Goal: Task Accomplishment & Management: Complete application form

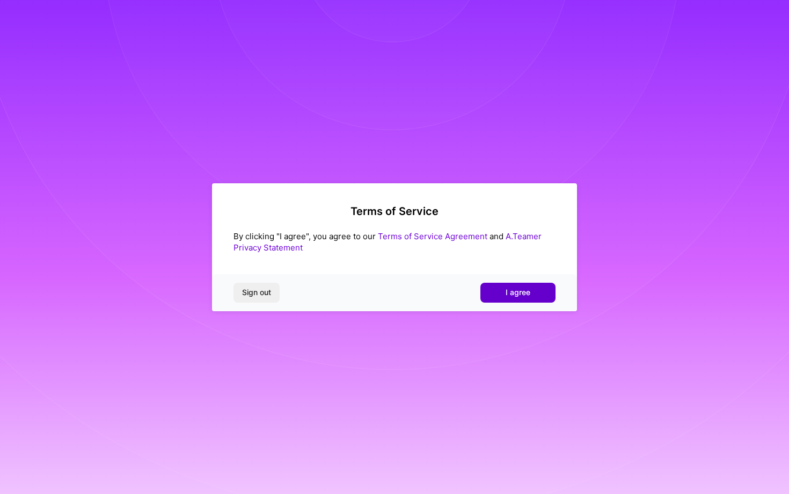
click at [501, 289] on button "I agree" at bounding box center [518, 291] width 75 height 19
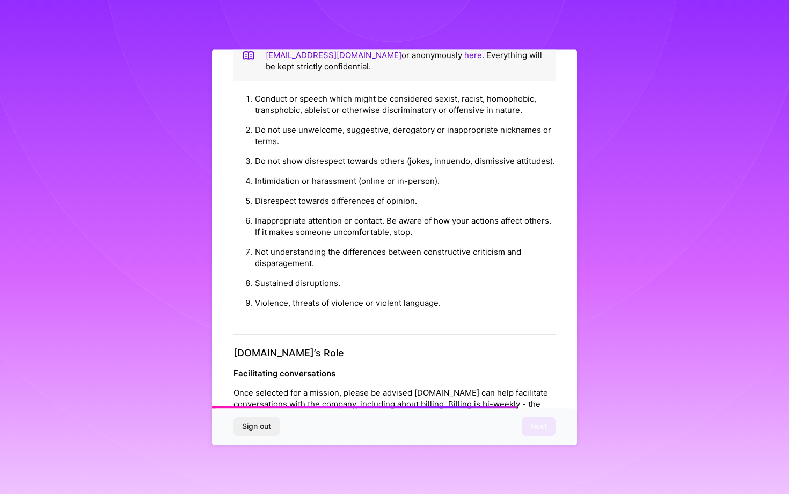
scroll to position [1081, 0]
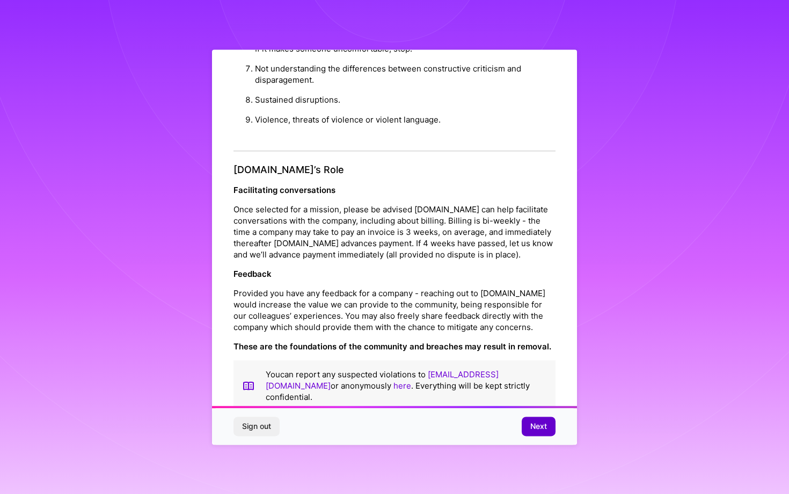
click at [531, 423] on span "Next" at bounding box center [539, 426] width 17 height 11
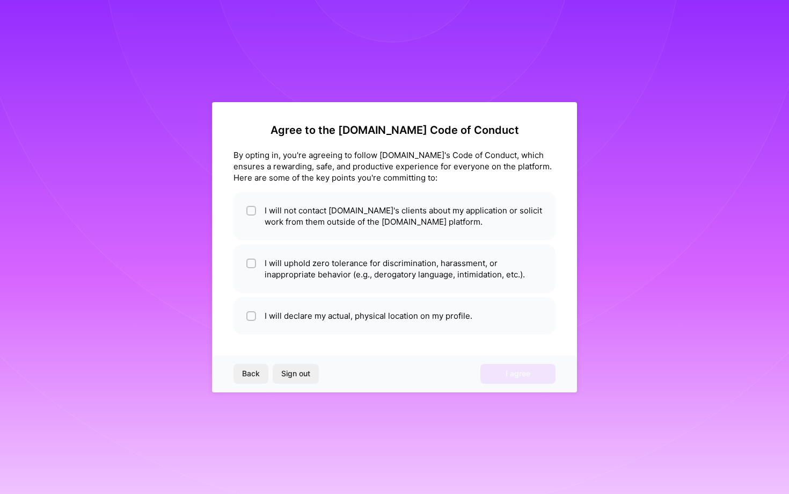
scroll to position [0, 0]
click at [490, 237] on li "I will not contact [DOMAIN_NAME]'s clients about my application or solicit work…" at bounding box center [395, 216] width 322 height 48
checkbox input "true"
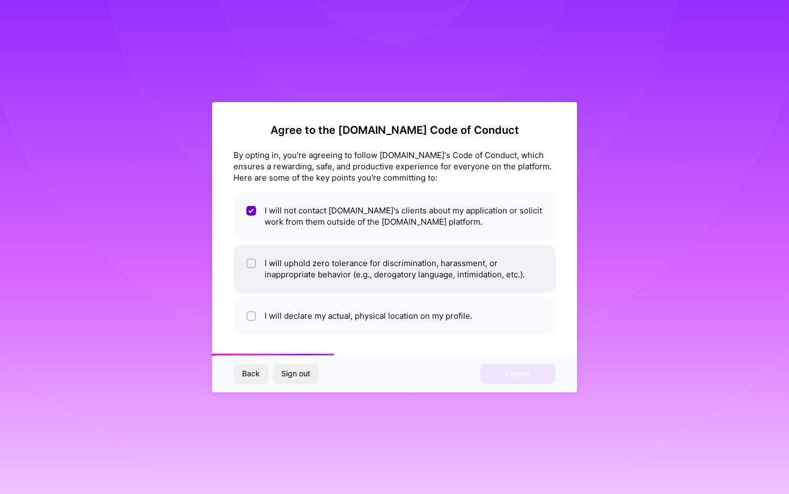
click at [490, 253] on li "I will uphold zero tolerance for discrimination, harassment, or inappropriate b…" at bounding box center [395, 268] width 322 height 48
checkbox input "true"
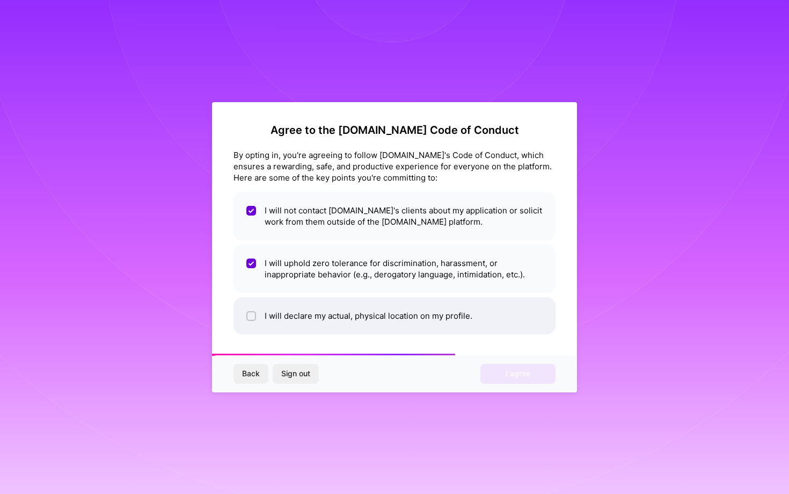
click at [486, 323] on li "I will declare my actual, physical location on my profile." at bounding box center [395, 315] width 322 height 37
checkbox input "true"
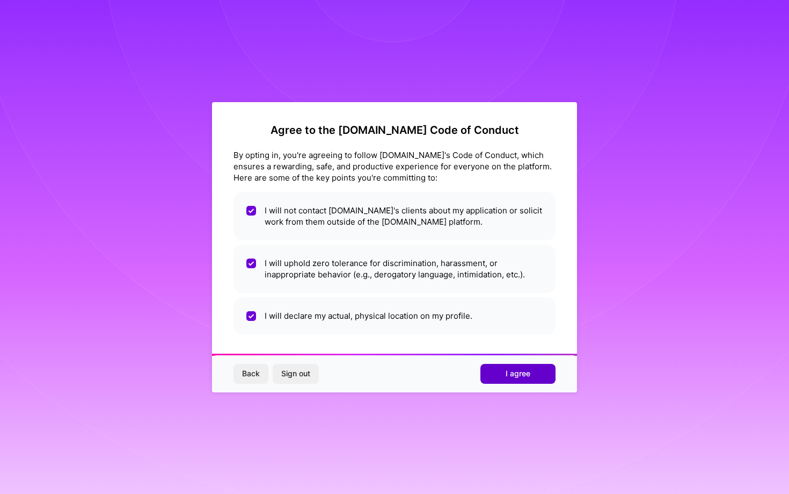
click at [506, 373] on span "I agree" at bounding box center [518, 373] width 25 height 11
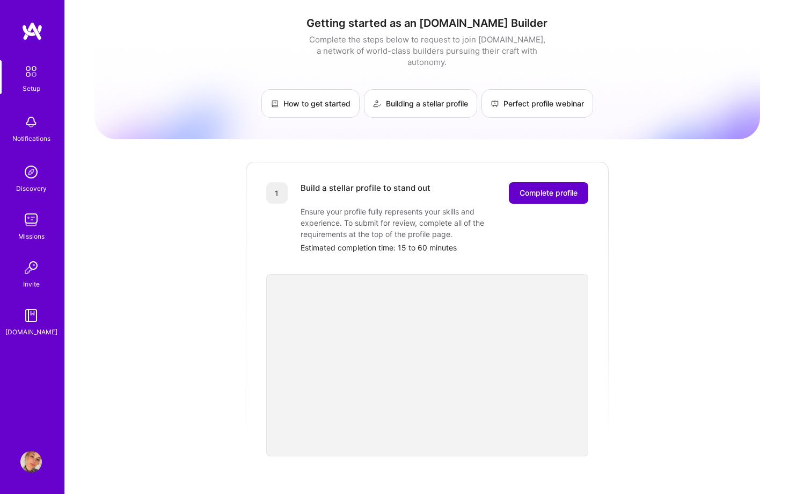
click at [523, 187] on span "Complete profile" at bounding box center [549, 192] width 58 height 11
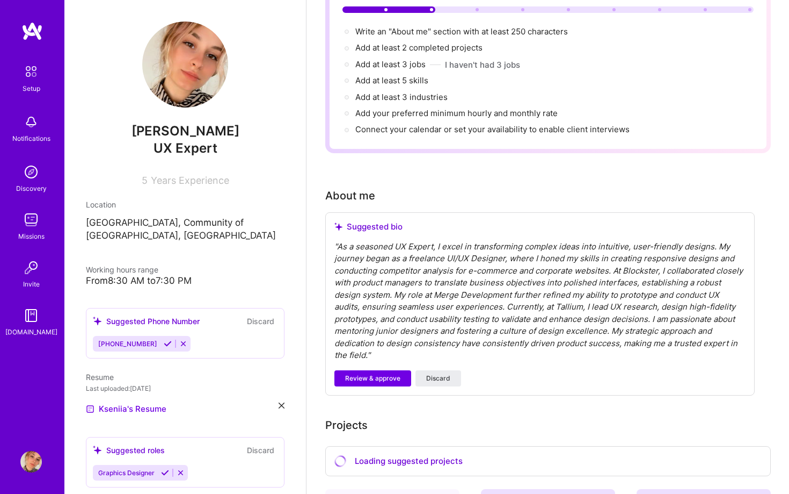
scroll to position [115, 0]
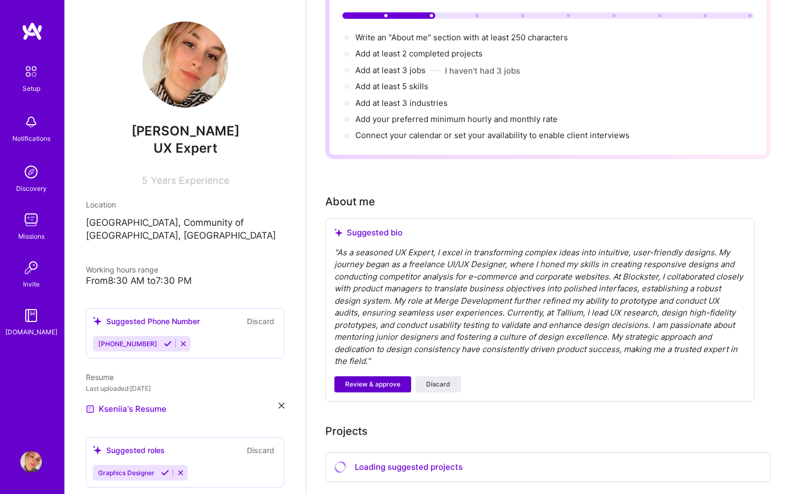
click at [380, 379] on span "Review & approve" at bounding box center [372, 384] width 55 height 10
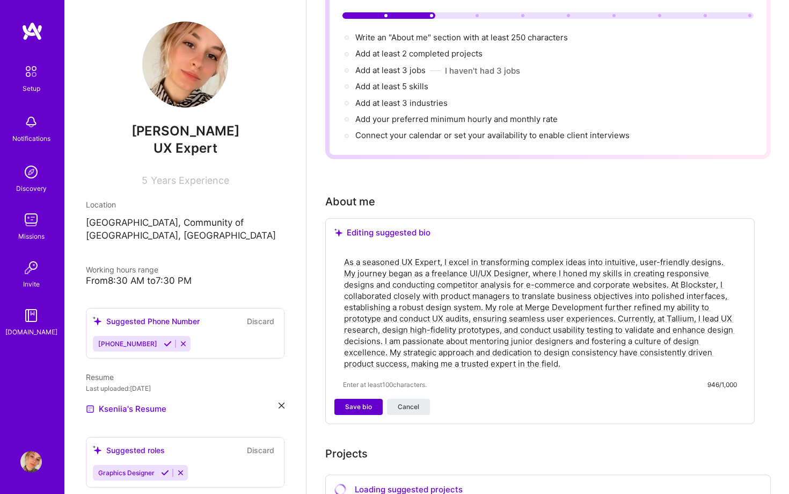
click at [365, 402] on span "Save bio" at bounding box center [358, 407] width 27 height 10
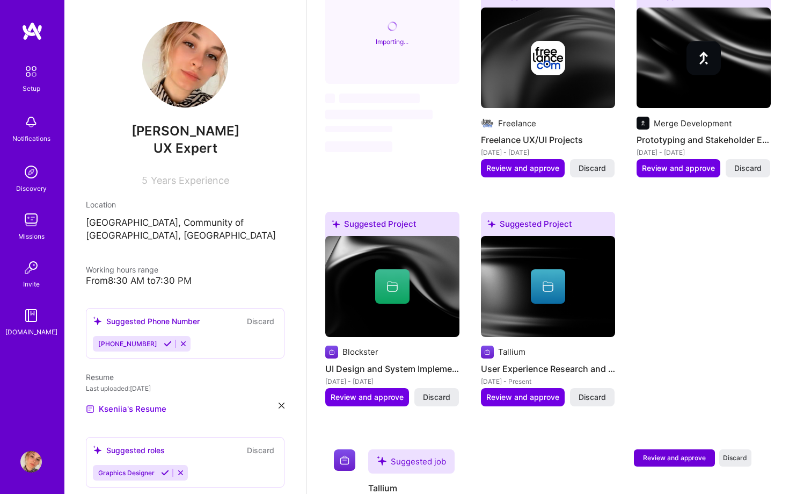
scroll to position [558, 0]
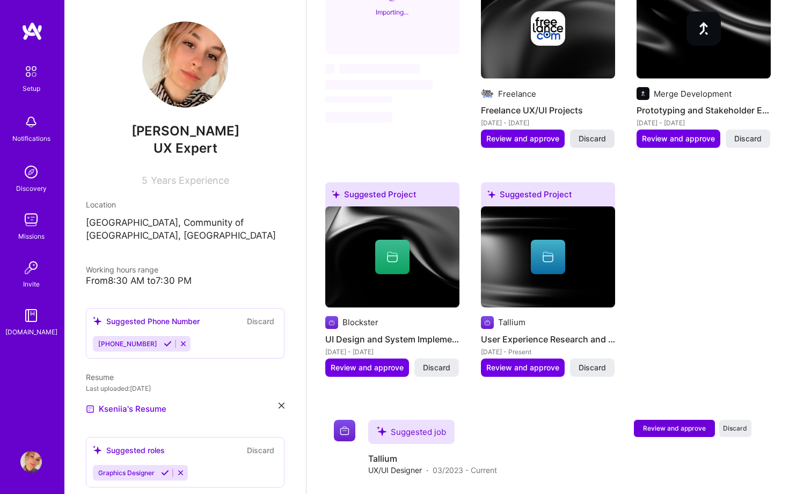
click at [592, 133] on span "Discard" at bounding box center [592, 138] width 27 height 11
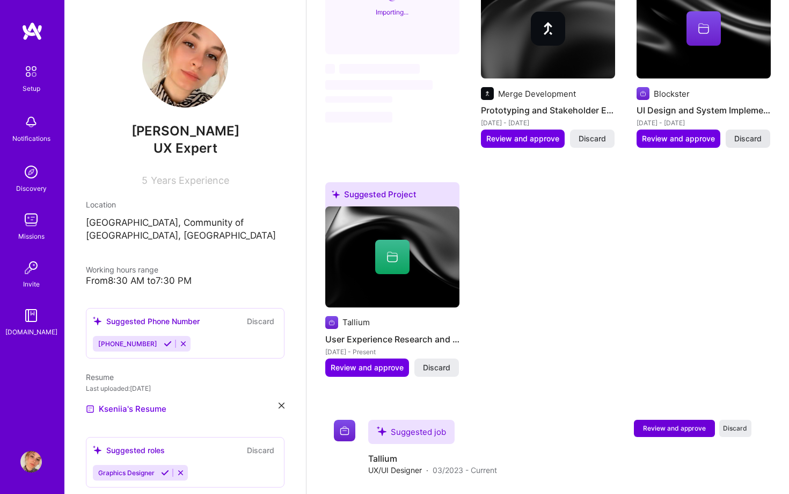
click at [751, 133] on span "Discard" at bounding box center [748, 138] width 27 height 11
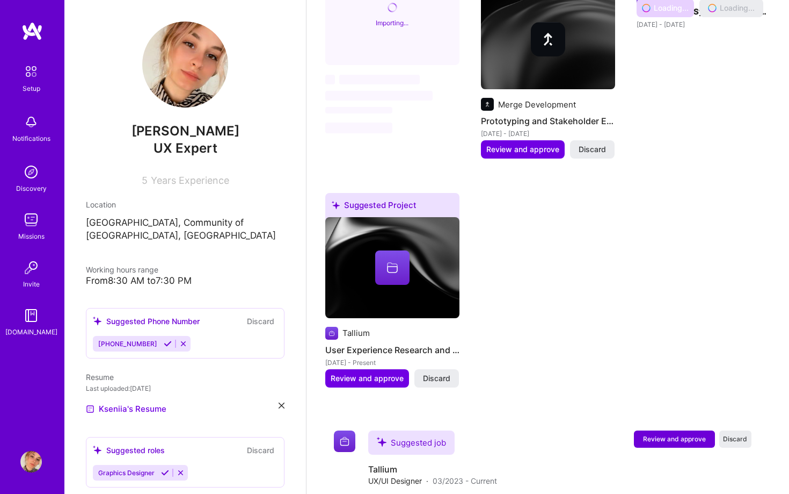
click at [596, 127] on div "Suggested Project Merge Development Prototyping and Stakeholder Engagement [DAT…" at bounding box center [548, 68] width 134 height 207
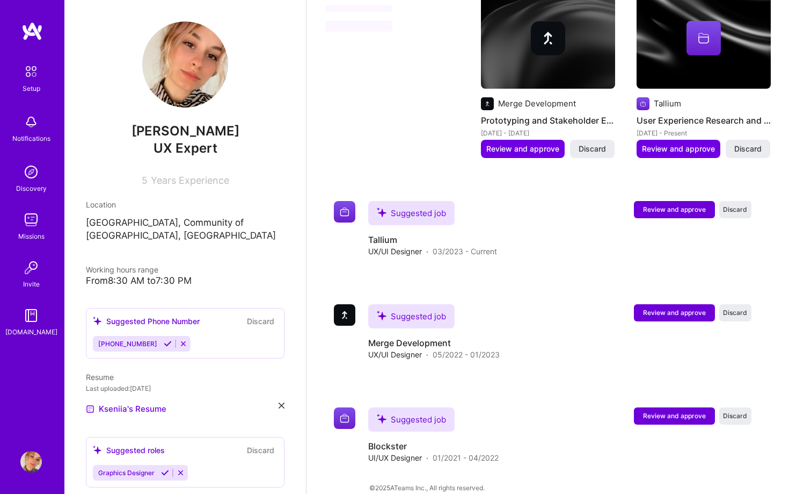
scroll to position [504, 0]
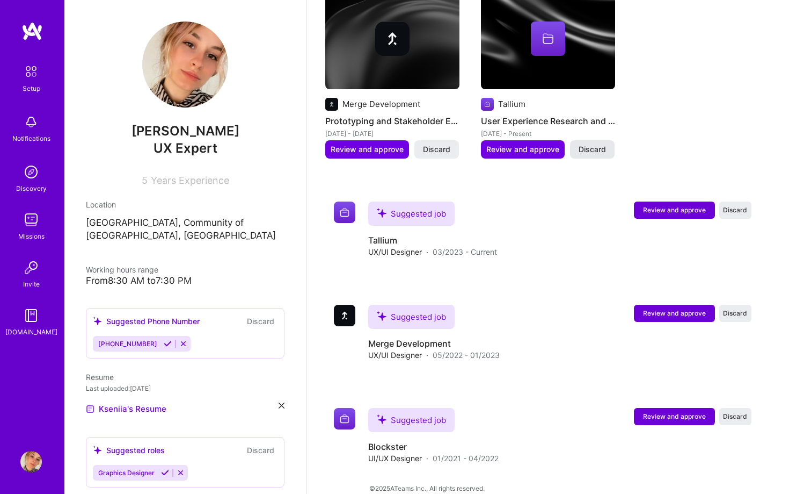
click at [592, 144] on span "Discard" at bounding box center [592, 149] width 27 height 11
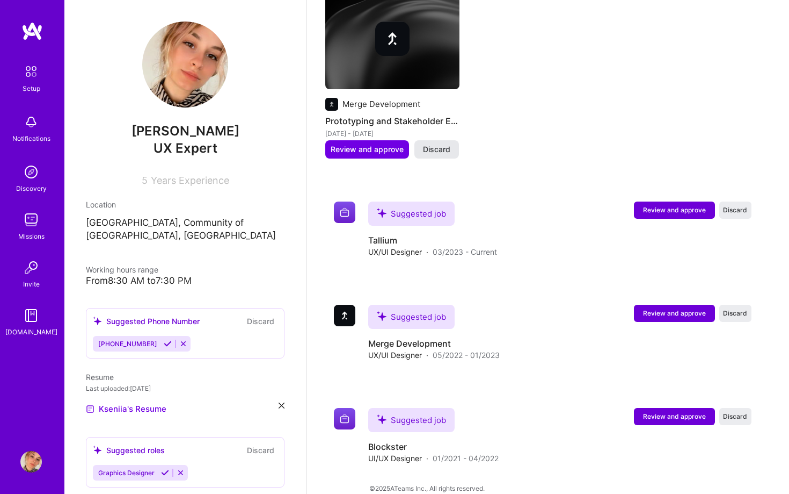
click at [444, 144] on span "Discard" at bounding box center [436, 149] width 27 height 11
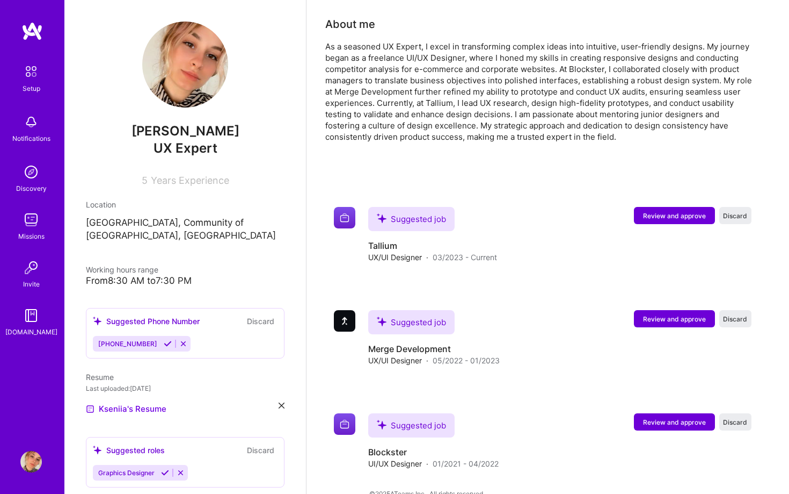
scroll to position [281, 0]
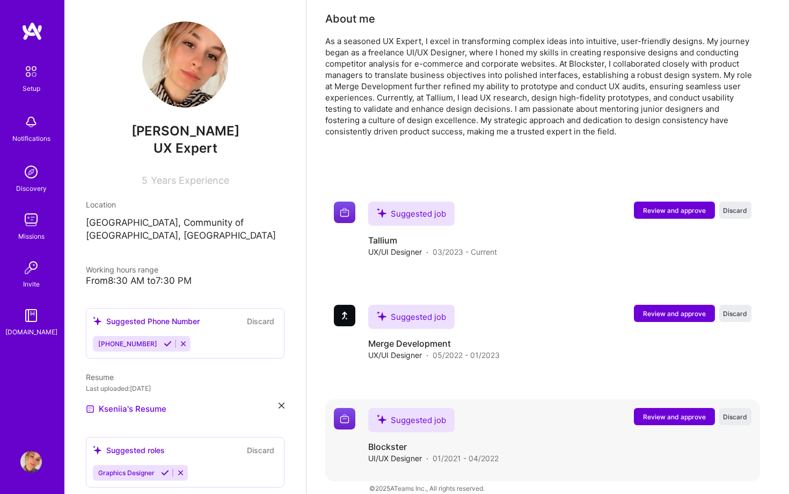
click at [666, 412] on span "Review and approve" at bounding box center [674, 416] width 63 height 9
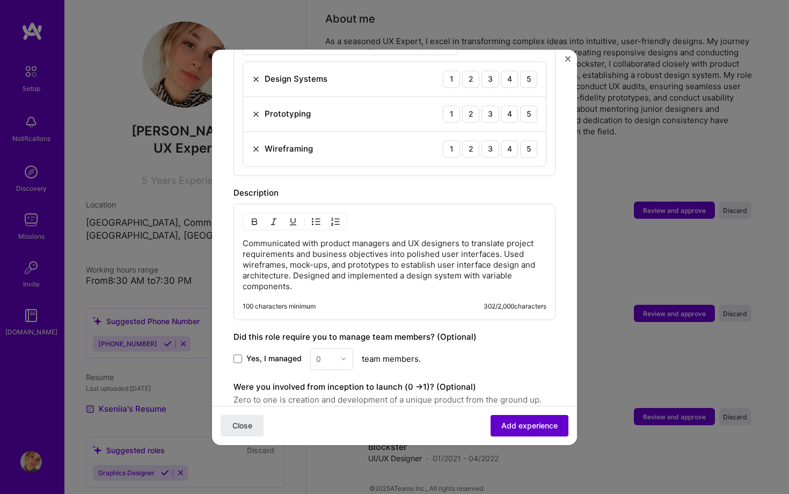
click at [541, 424] on span "Add experience" at bounding box center [530, 424] width 56 height 11
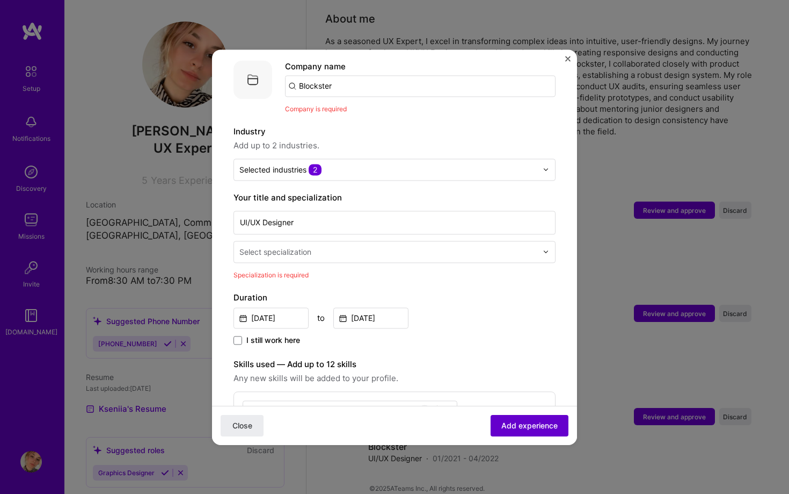
scroll to position [107, 0]
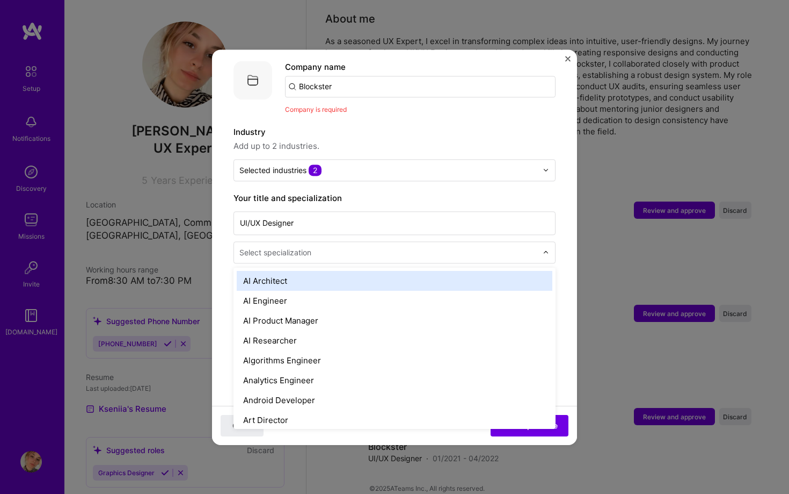
click at [542, 243] on div "Select specialization" at bounding box center [388, 252] width 309 height 21
type input "des"
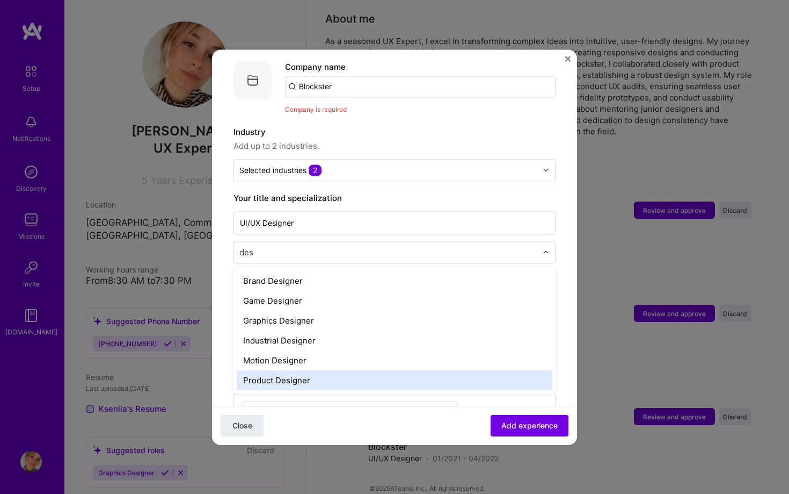
click at [475, 371] on div "Product Designer" at bounding box center [395, 380] width 316 height 20
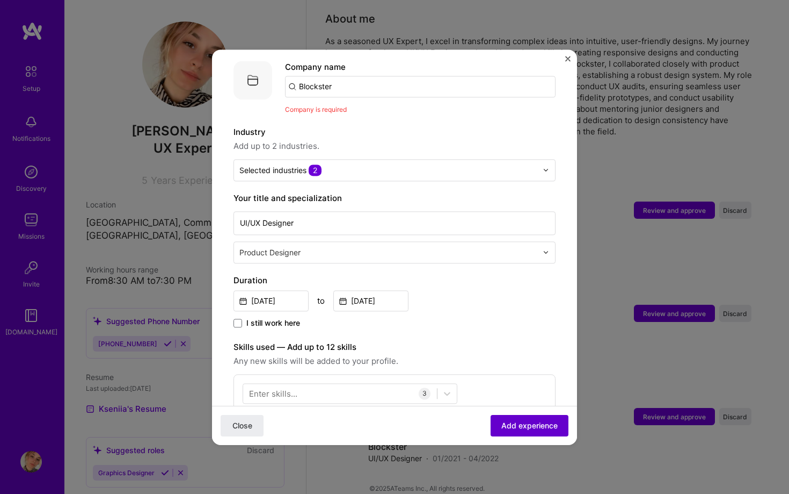
click at [547, 423] on span "Add experience" at bounding box center [530, 424] width 56 height 11
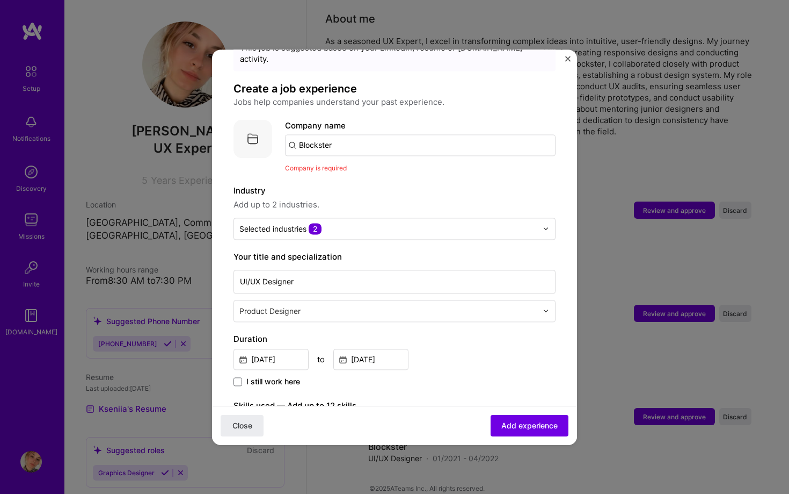
scroll to position [0, 0]
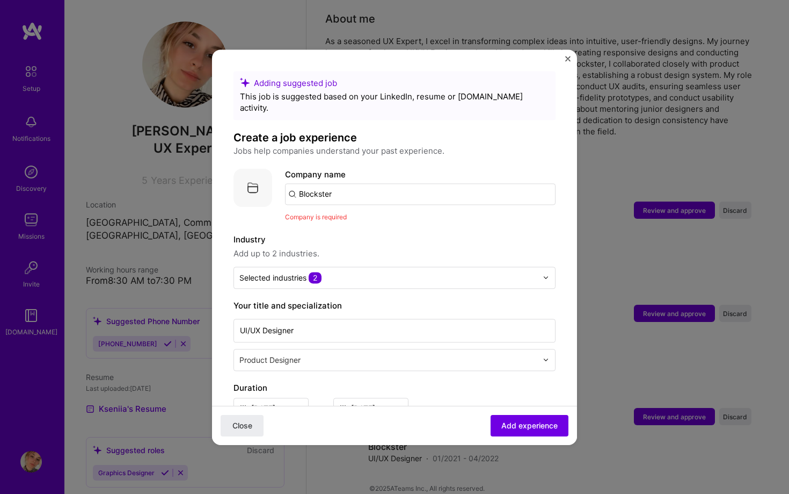
click at [477, 183] on input "Blockster" at bounding box center [420, 193] width 271 height 21
click at [523, 429] on span "Add experience" at bounding box center [530, 424] width 56 height 11
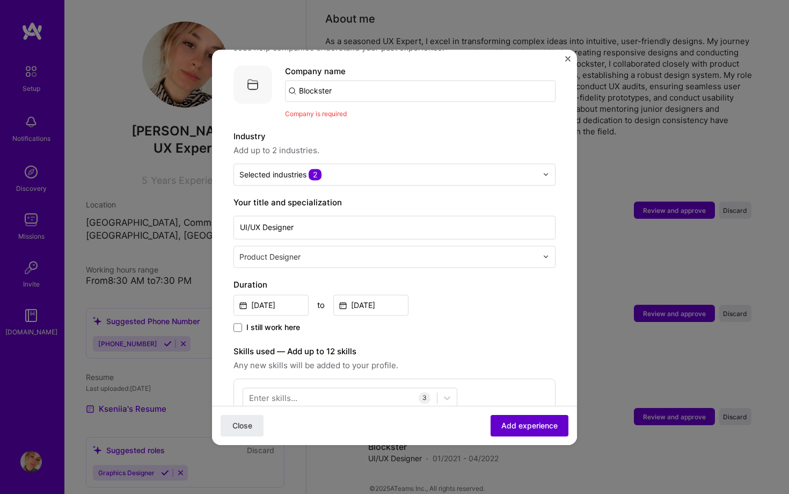
scroll to position [107, 0]
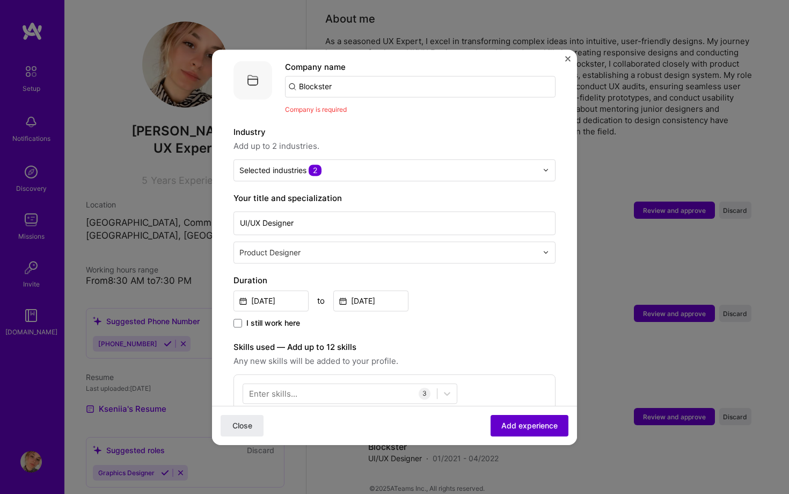
click at [523, 429] on span "Add experience" at bounding box center [530, 424] width 56 height 11
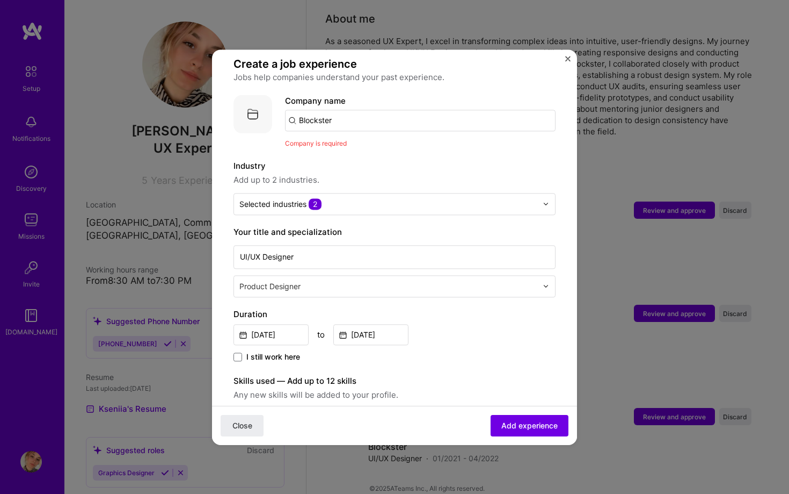
scroll to position [0, 0]
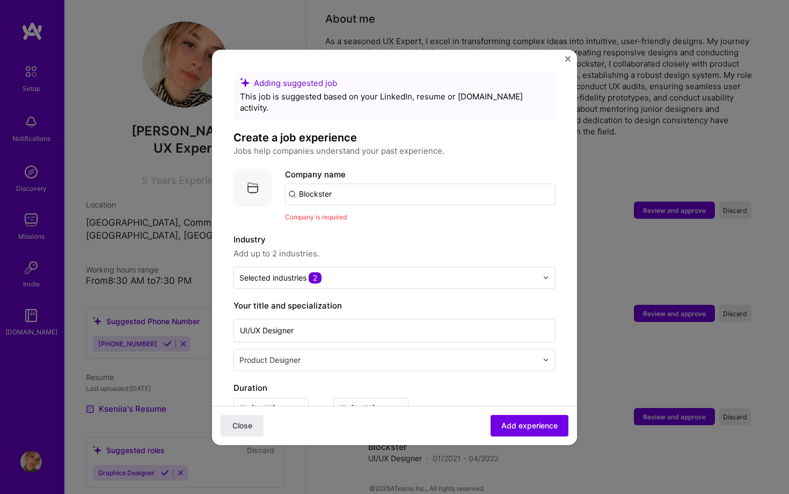
click at [366, 183] on input "Blockster" at bounding box center [420, 193] width 271 height 21
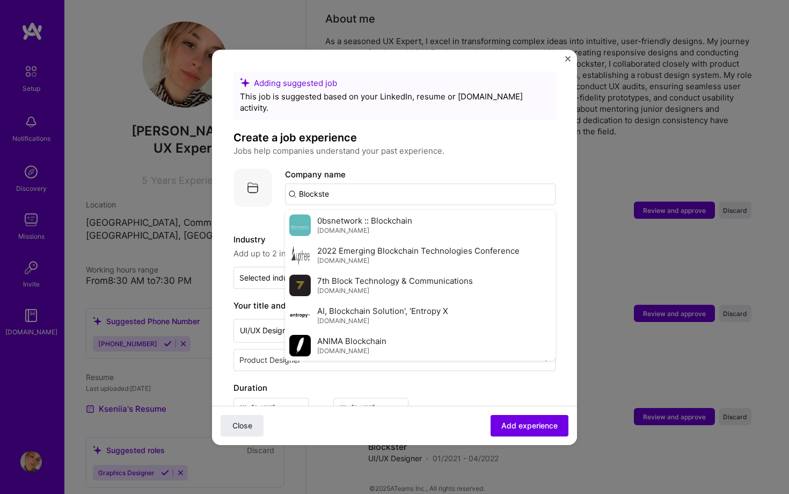
type input "Blockster"
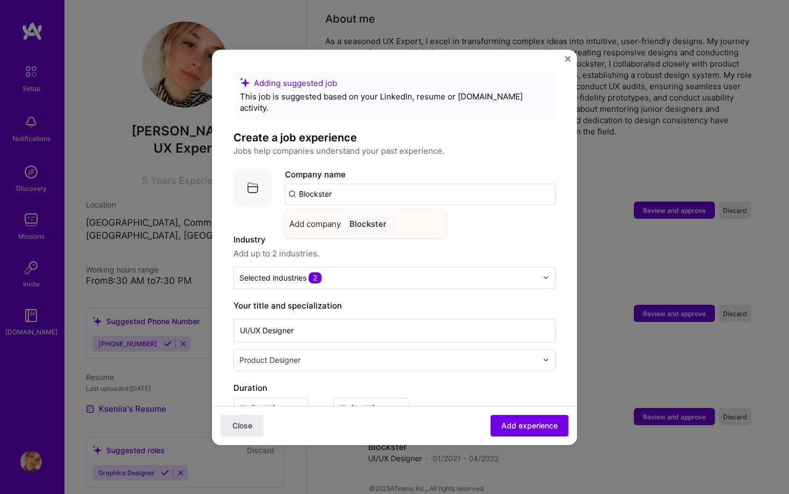
click at [365, 214] on div "Blockster" at bounding box center [368, 223] width 46 height 19
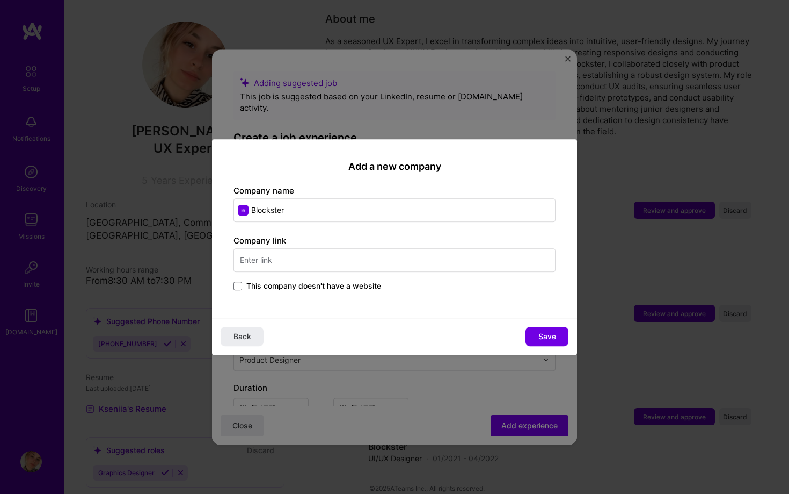
click at [342, 282] on span "This company doesn't have a website" at bounding box center [314, 285] width 135 height 11
click at [0, 0] on input "This company doesn't have a website" at bounding box center [0, 0] width 0 height 0
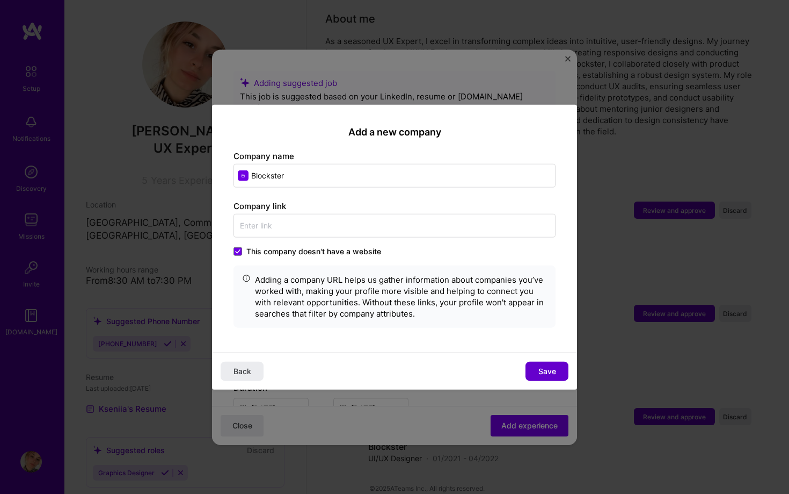
click at [541, 366] on span "Save" at bounding box center [548, 371] width 18 height 11
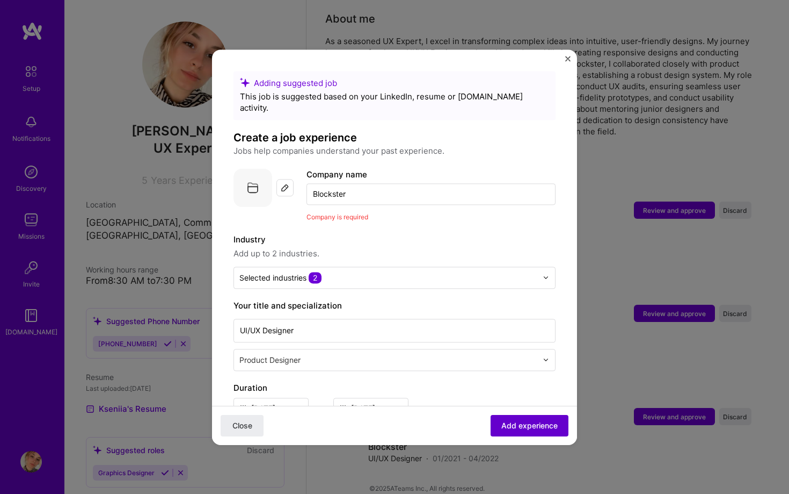
click at [517, 422] on span "Add experience" at bounding box center [530, 424] width 56 height 11
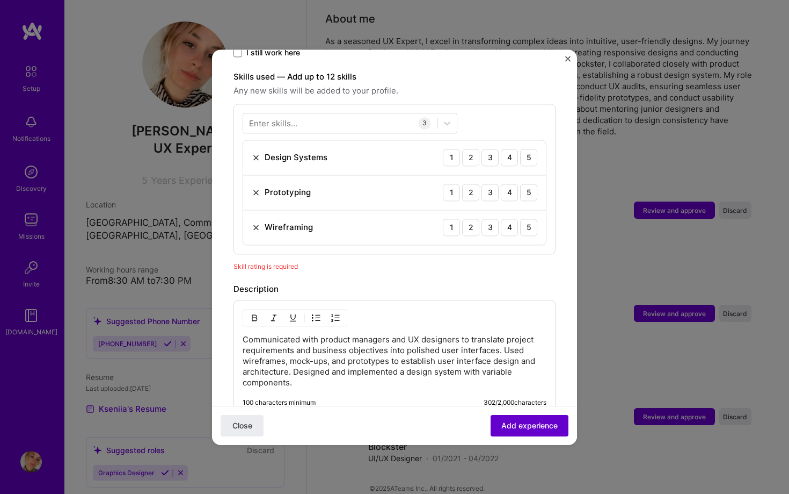
scroll to position [372, 0]
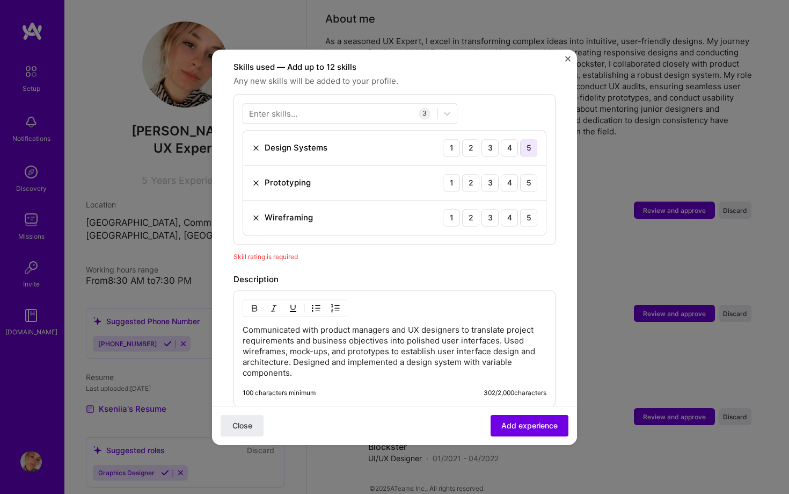
click at [534, 139] on div "5" at bounding box center [528, 147] width 17 height 17
click at [530, 178] on div "5" at bounding box center [528, 182] width 17 height 17
click at [530, 209] on div "5" at bounding box center [528, 217] width 17 height 17
click at [525, 425] on span "Add experience" at bounding box center [530, 424] width 56 height 11
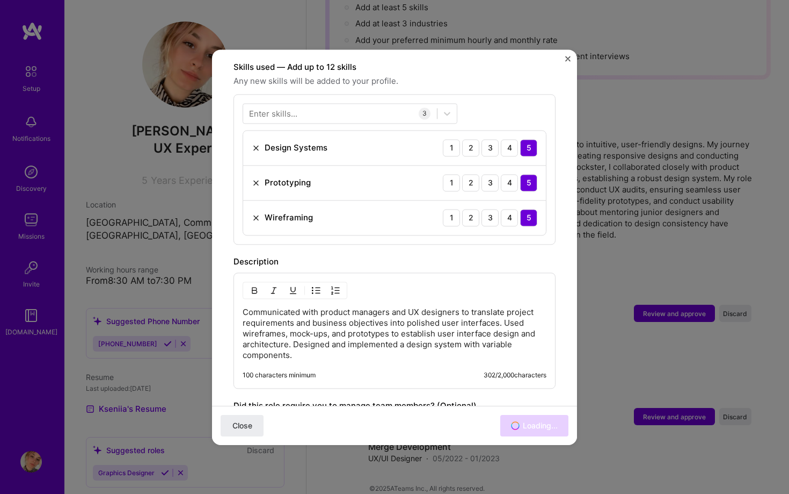
scroll to position [281, 0]
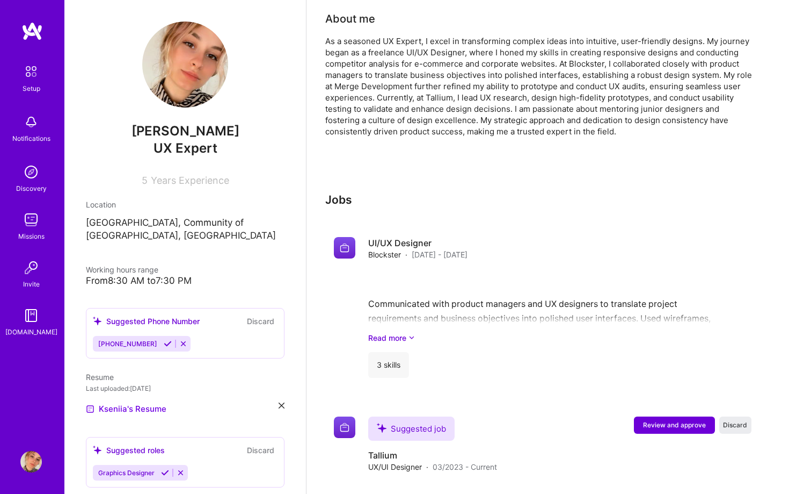
click at [179, 339] on icon at bounding box center [183, 343] width 8 height 8
click at [386, 332] on link "Read more" at bounding box center [559, 337] width 383 height 11
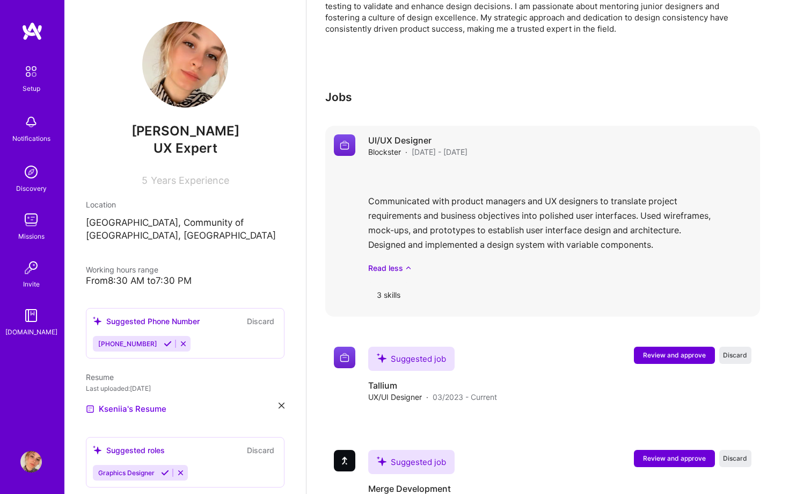
scroll to position [425, 0]
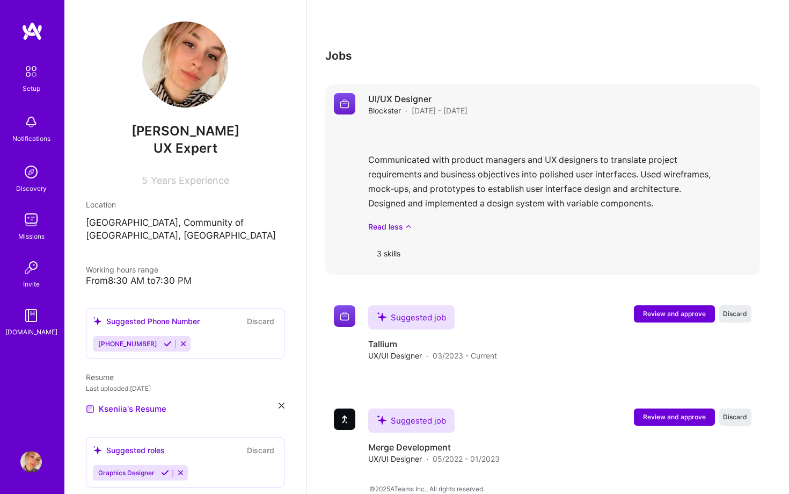
click at [383, 242] on div "3 skills" at bounding box center [388, 254] width 41 height 26
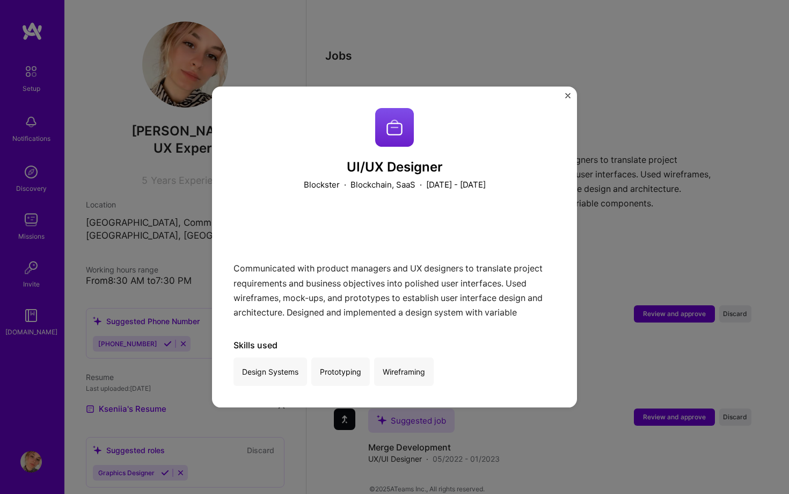
click at [567, 95] on img "Close" at bounding box center [568, 95] width 5 height 5
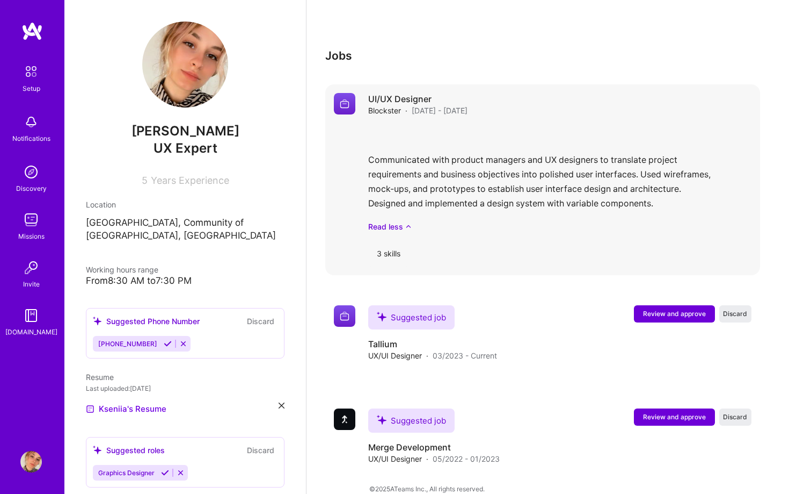
click at [388, 241] on div "3 skills" at bounding box center [388, 254] width 41 height 26
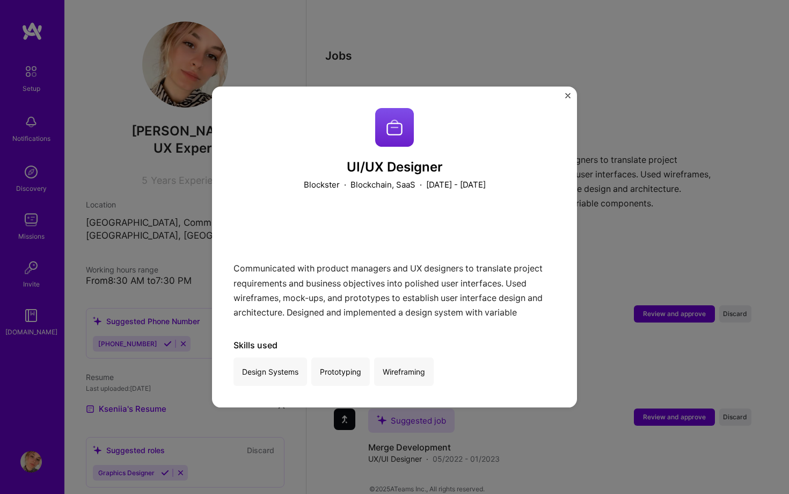
scroll to position [241, 0]
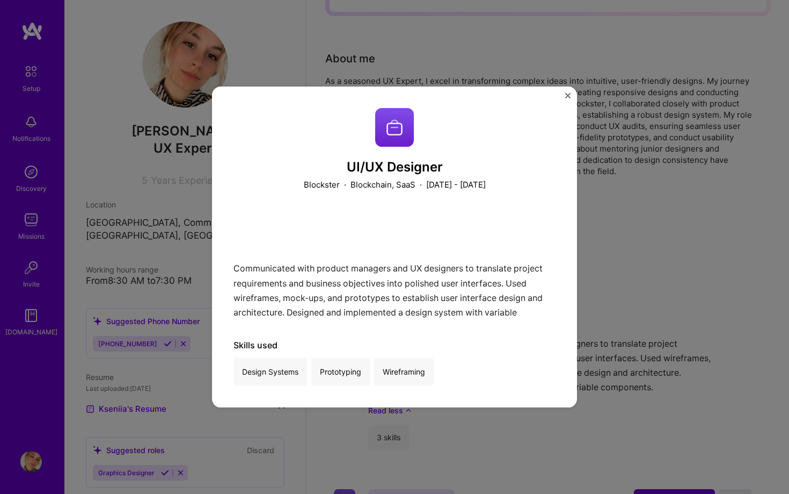
click at [571, 93] on div "UI/UX Designer Blockster · Blockchain, SaaS · [DATE] - [DATE] Communicated with…" at bounding box center [394, 246] width 365 height 321
click at [567, 94] on img "Close" at bounding box center [568, 95] width 5 height 5
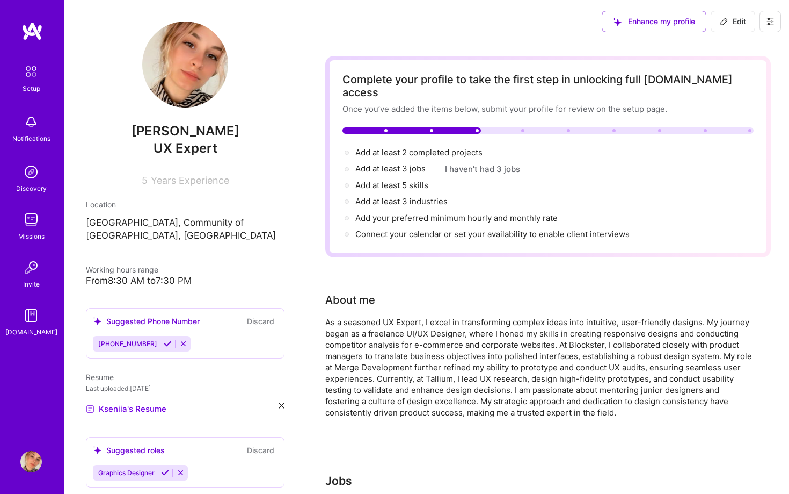
click at [735, 20] on span "Edit" at bounding box center [733, 21] width 26 height 11
select select "US"
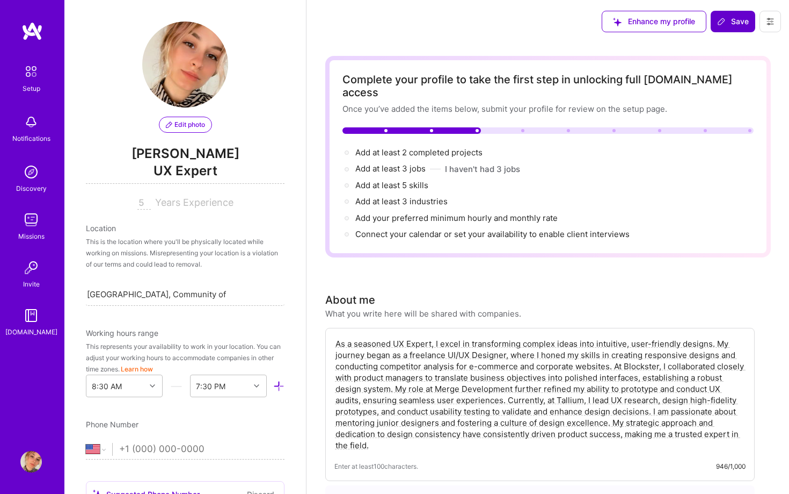
scroll to position [635, 0]
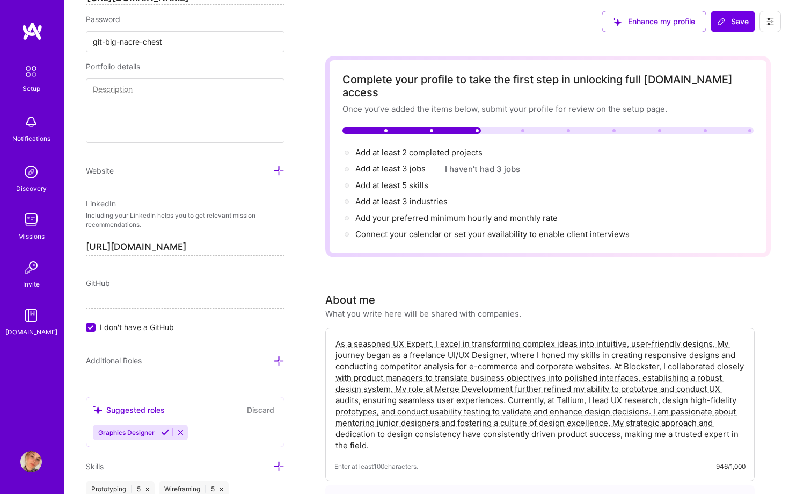
click at [777, 23] on button at bounding box center [770, 21] width 21 height 21
click at [749, 42] on button "Settings" at bounding box center [741, 45] width 81 height 27
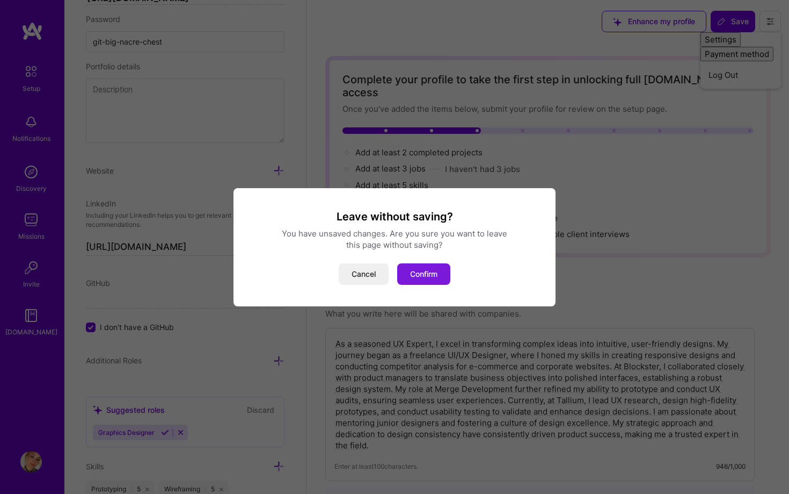
click at [430, 272] on button "Confirm" at bounding box center [423, 273] width 53 height 21
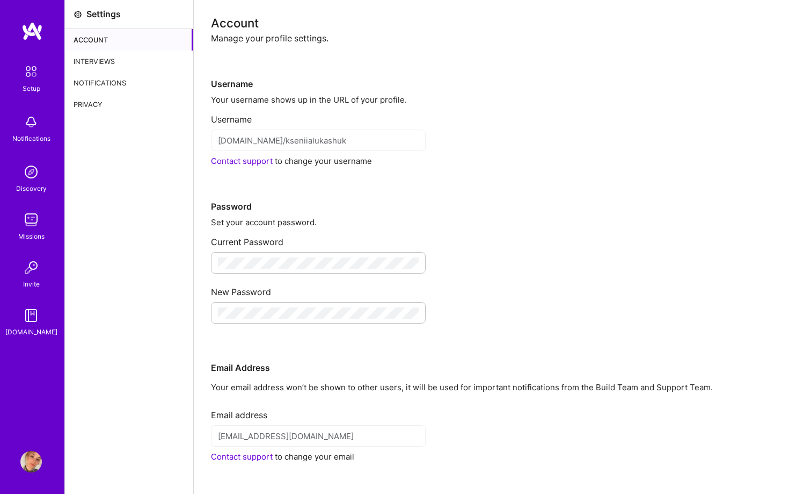
click at [32, 80] on img at bounding box center [31, 71] width 23 height 23
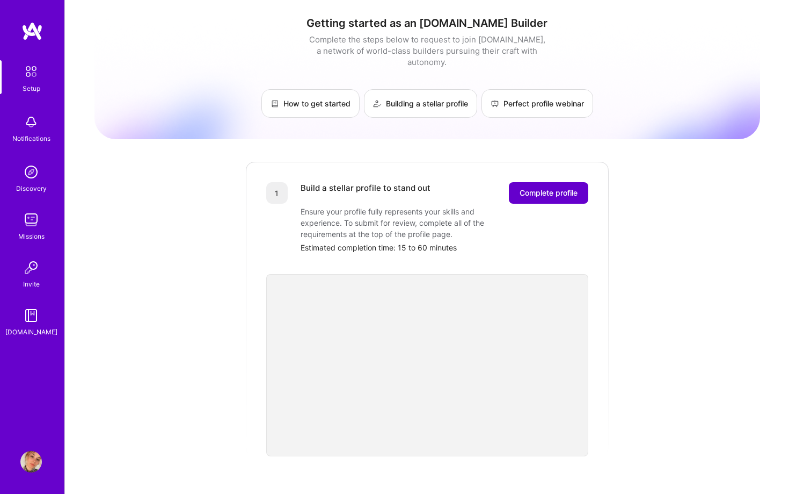
click at [538, 187] on span "Complete profile" at bounding box center [549, 192] width 58 height 11
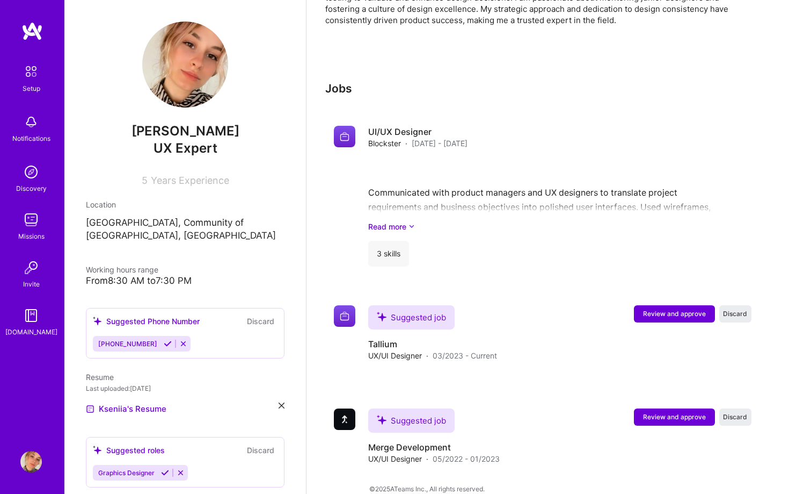
scroll to position [392, 0]
click at [670, 309] on span "Review and approve" at bounding box center [674, 313] width 63 height 9
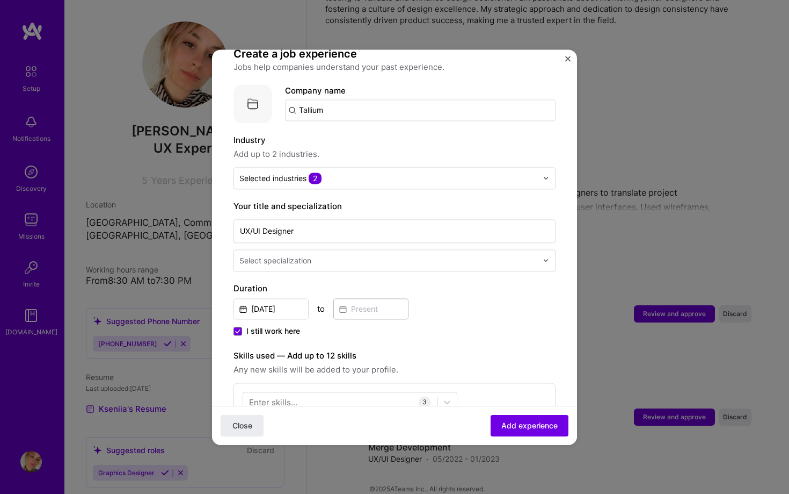
scroll to position [85, 0]
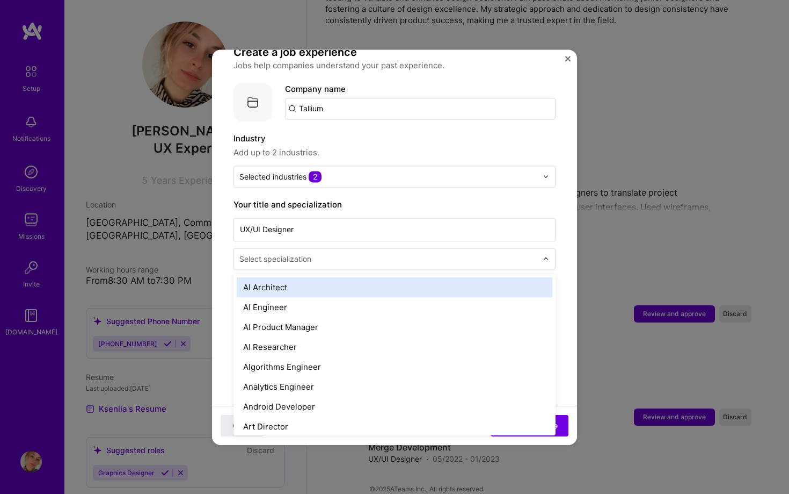
click at [520, 253] on input "text" at bounding box center [390, 258] width 300 height 11
type input "ux"
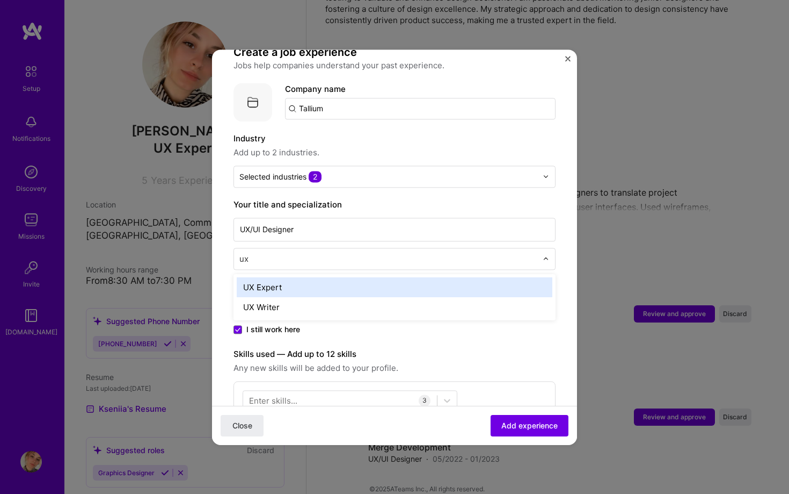
click at [436, 279] on div "UX Expert" at bounding box center [395, 287] width 316 height 20
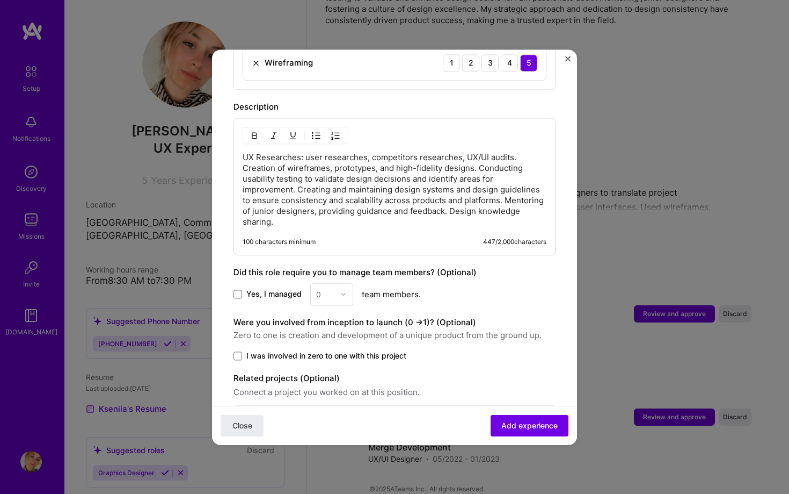
scroll to position [545, 0]
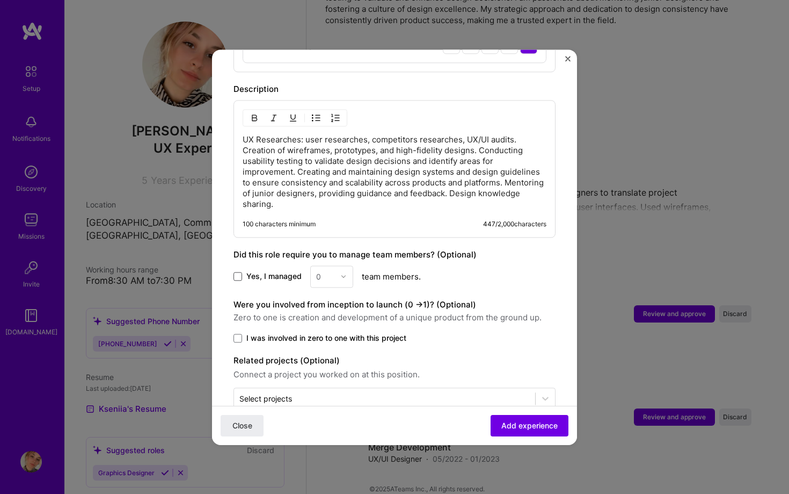
click at [240, 272] on span at bounding box center [238, 276] width 9 height 9
click at [0, 0] on input "Yes, I managed" at bounding box center [0, 0] width 0 height 0
click at [319, 271] on div "0" at bounding box center [318, 276] width 5 height 11
click at [321, 295] on div "1" at bounding box center [332, 305] width 37 height 20
click at [448, 269] on div "Yes, I managed option 1, selected. Select is focused ,type to refine list, pres…" at bounding box center [395, 276] width 322 height 22
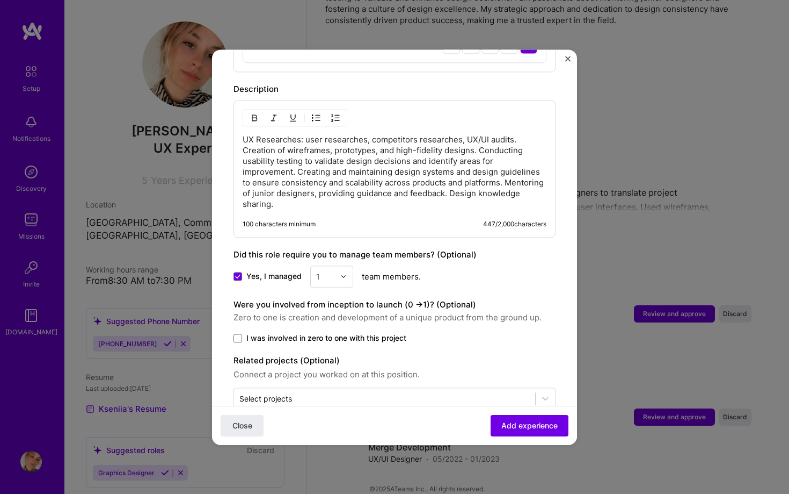
scroll to position [559, 0]
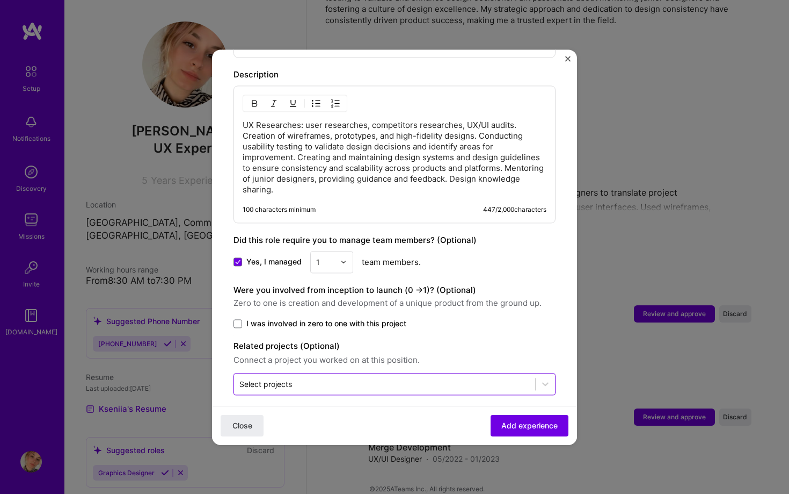
click at [478, 378] on input "text" at bounding box center [385, 383] width 291 height 11
click at [543, 378] on icon at bounding box center [545, 383] width 11 height 11
click at [537, 419] on button "Add experience" at bounding box center [530, 424] width 78 height 21
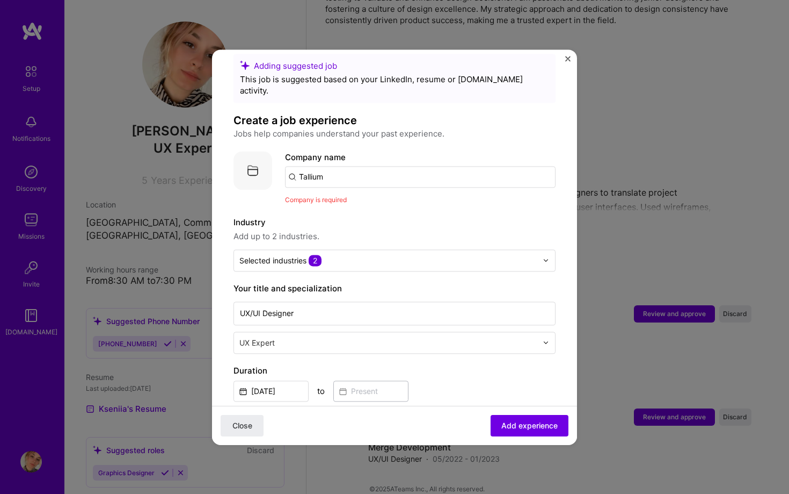
scroll to position [0, 0]
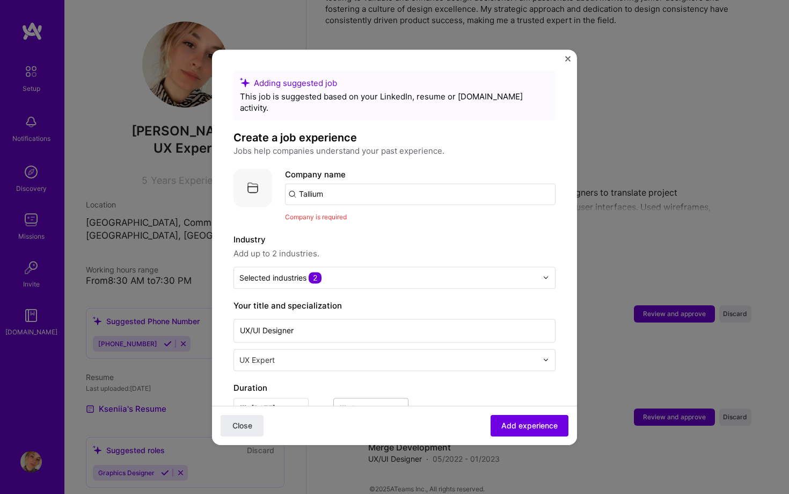
click at [416, 183] on input "Tallium" at bounding box center [420, 193] width 271 height 21
click at [386, 186] on input "text" at bounding box center [420, 193] width 271 height 21
paste input "Tallium"
type input "Tallium"
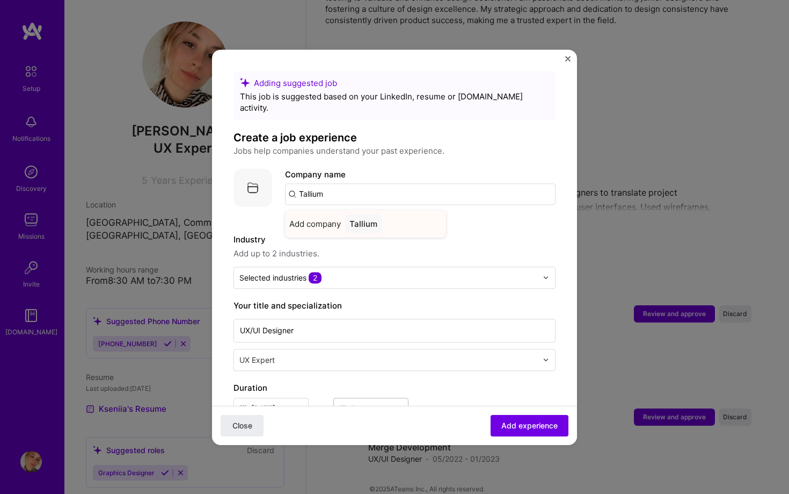
click at [371, 214] on div "Tallium" at bounding box center [363, 223] width 37 height 19
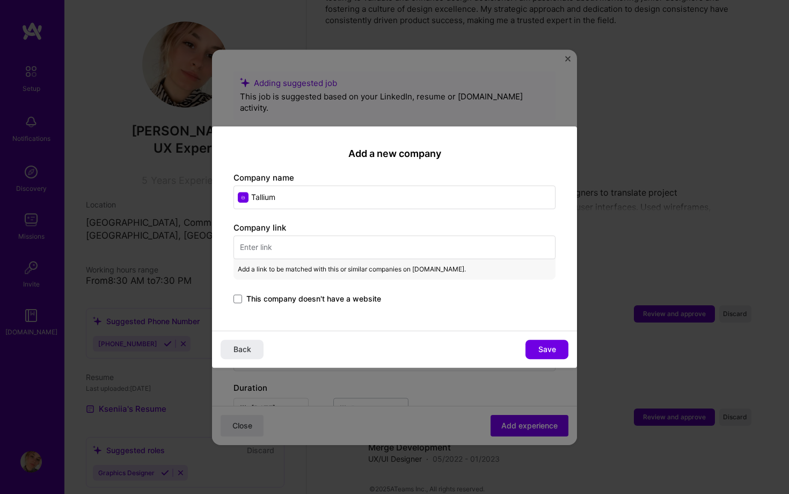
click at [285, 247] on input "text" at bounding box center [395, 247] width 322 height 24
paste input "[URL][DOMAIN_NAME]"
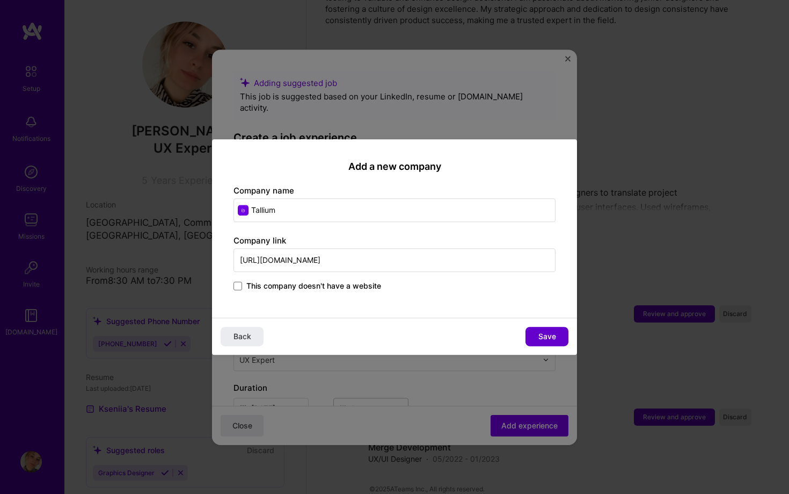
type input "[URL][DOMAIN_NAME]"
click at [540, 337] on span "Save" at bounding box center [548, 336] width 18 height 11
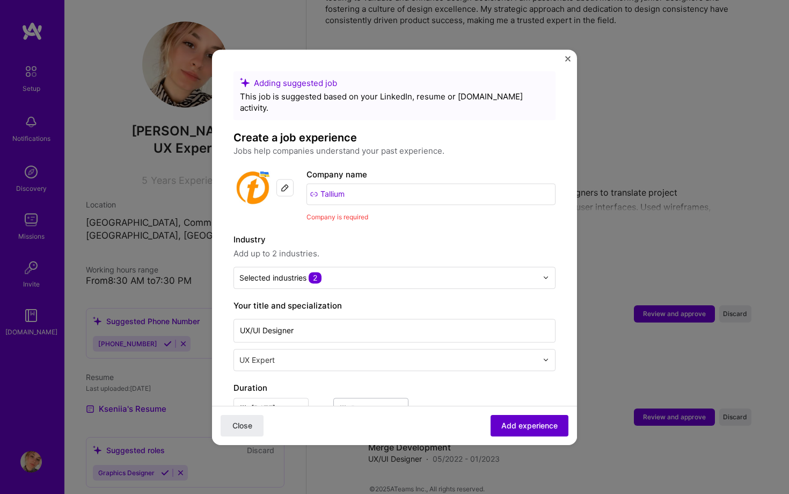
click at [532, 422] on span "Add experience" at bounding box center [530, 424] width 56 height 11
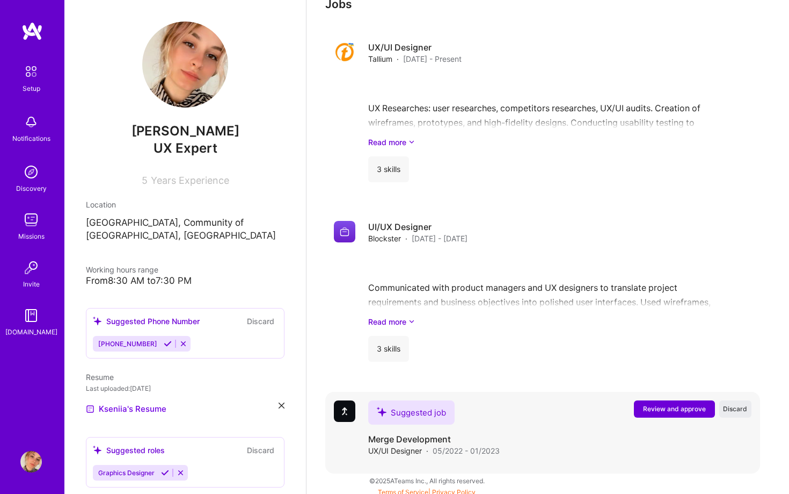
scroll to position [468, 0]
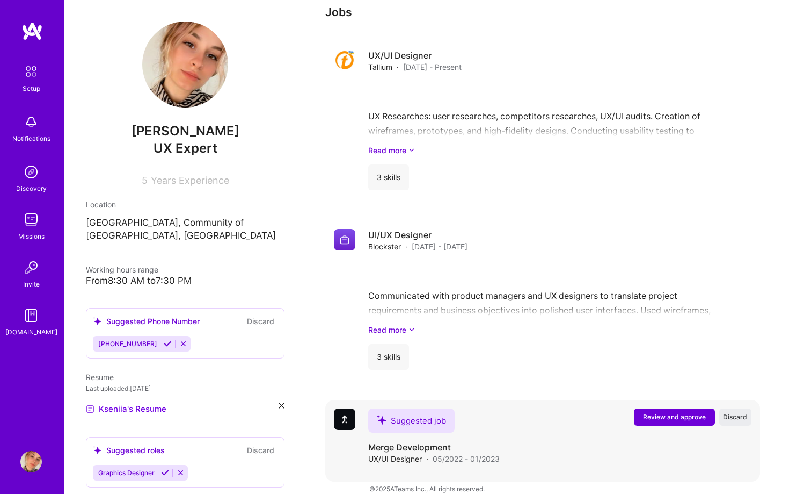
click at [640, 408] on button "Review and approve" at bounding box center [674, 416] width 81 height 17
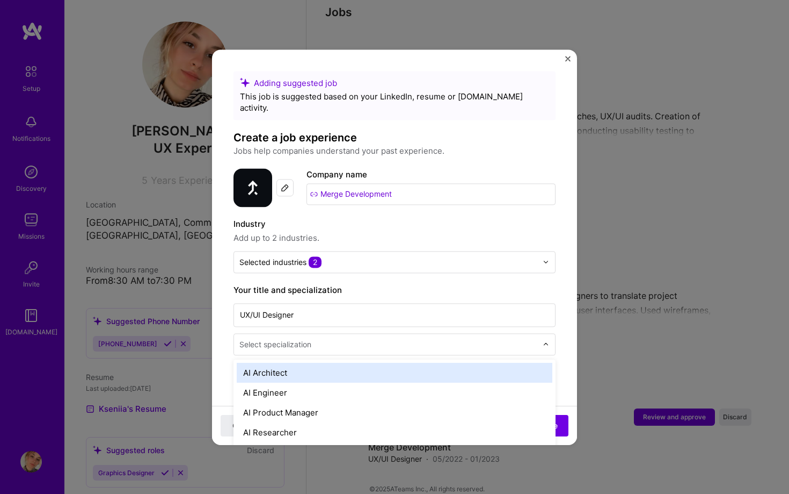
click at [548, 334] on div at bounding box center [549, 344] width 12 height 21
type input "ux"
click at [495, 363] on div "UX Expert" at bounding box center [395, 373] width 316 height 20
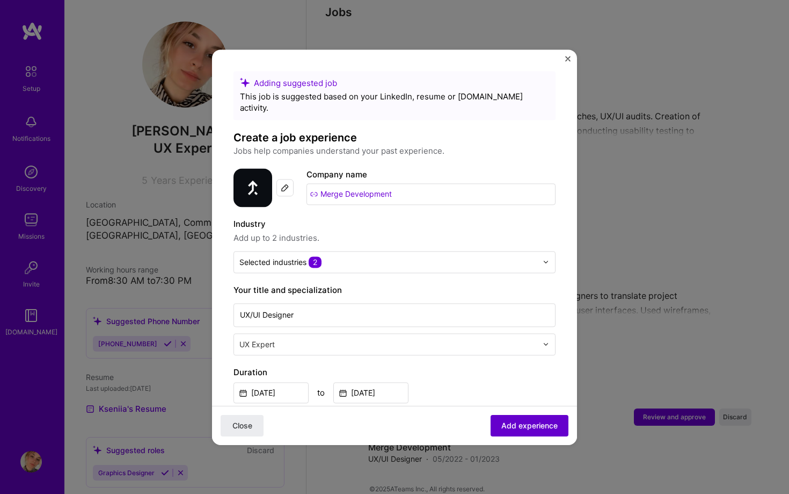
click at [532, 418] on button "Add experience" at bounding box center [530, 424] width 78 height 21
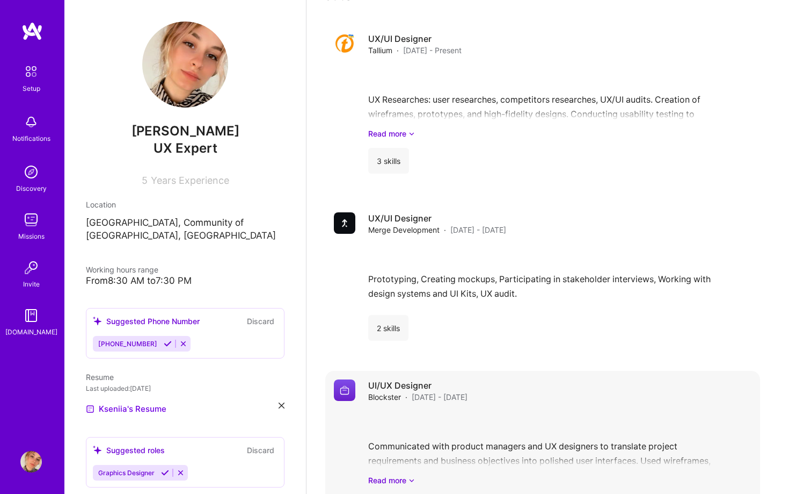
scroll to position [516, 0]
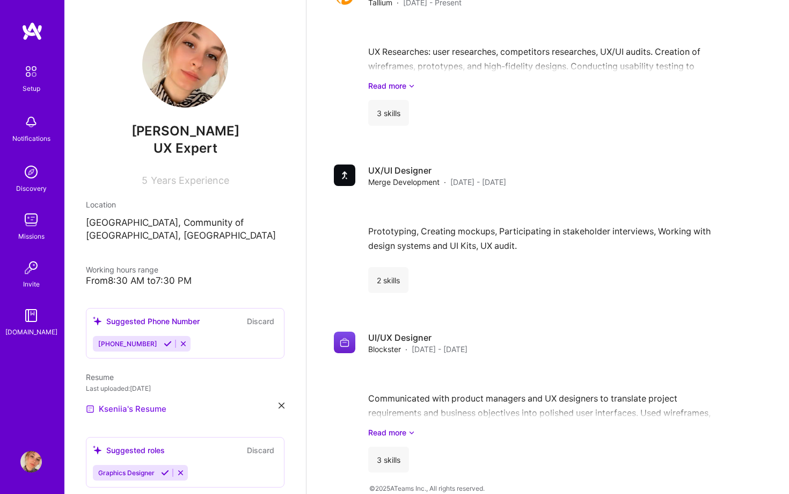
click at [144, 402] on link "Kseniia's Resume" at bounding box center [126, 408] width 81 height 13
click at [284, 402] on icon at bounding box center [282, 405] width 6 height 6
click at [96, 395] on span "+" at bounding box center [94, 400] width 6 height 11
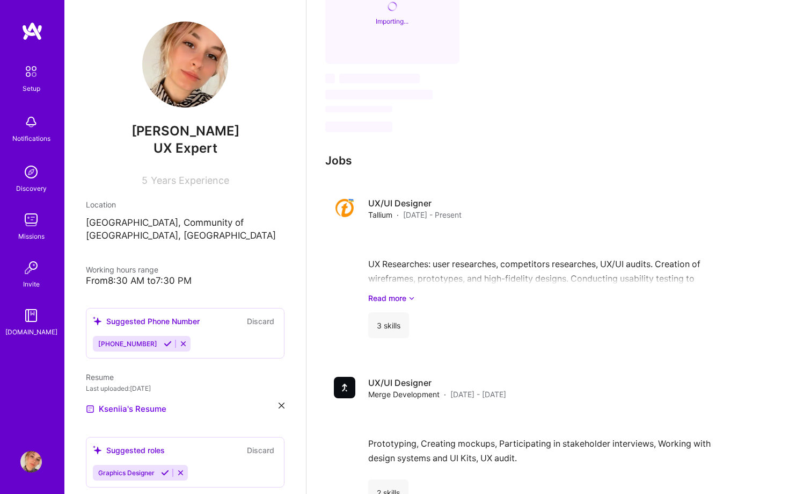
click at [259, 315] on button "Discard" at bounding box center [261, 321] width 34 height 12
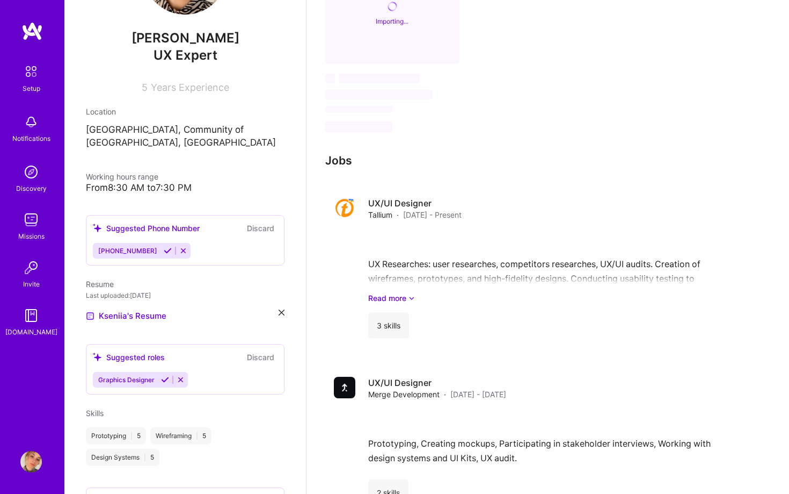
scroll to position [93, 0]
click at [179, 375] on icon at bounding box center [181, 379] width 8 height 8
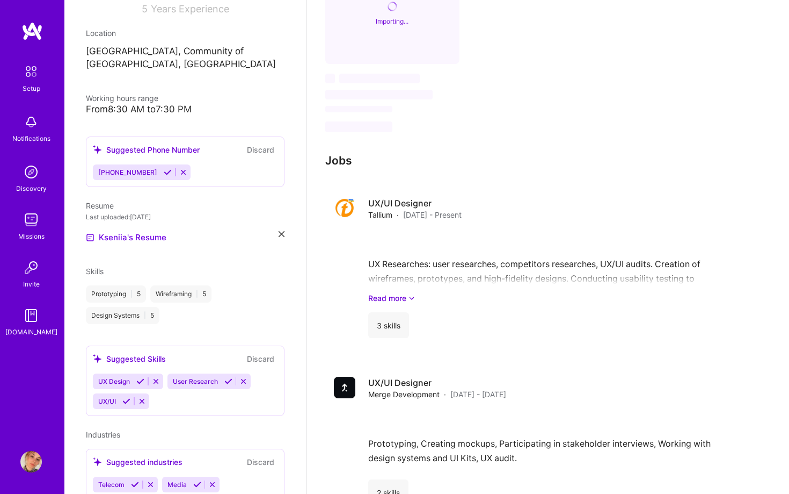
scroll to position [175, 0]
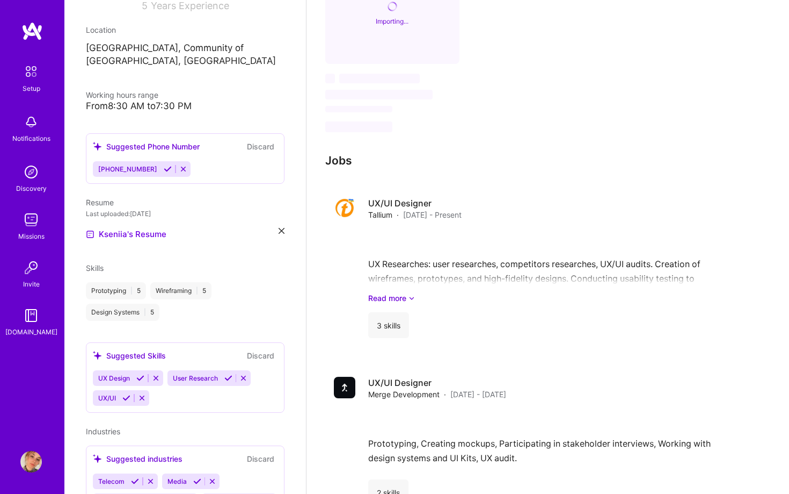
click at [141, 374] on icon at bounding box center [140, 378] width 8 height 8
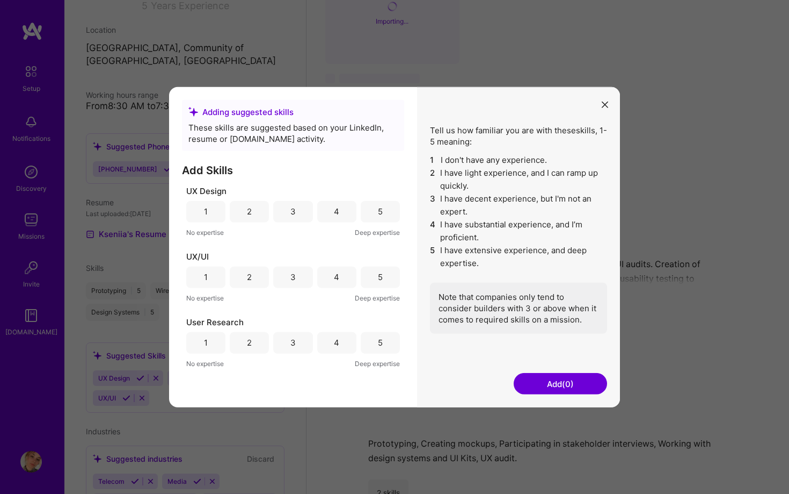
click at [386, 208] on div "5" at bounding box center [380, 210] width 39 height 21
click at [382, 283] on div "5" at bounding box center [380, 276] width 39 height 21
click at [374, 346] on div "5" at bounding box center [380, 341] width 39 height 21
click at [555, 384] on button "Add (3)" at bounding box center [560, 383] width 93 height 21
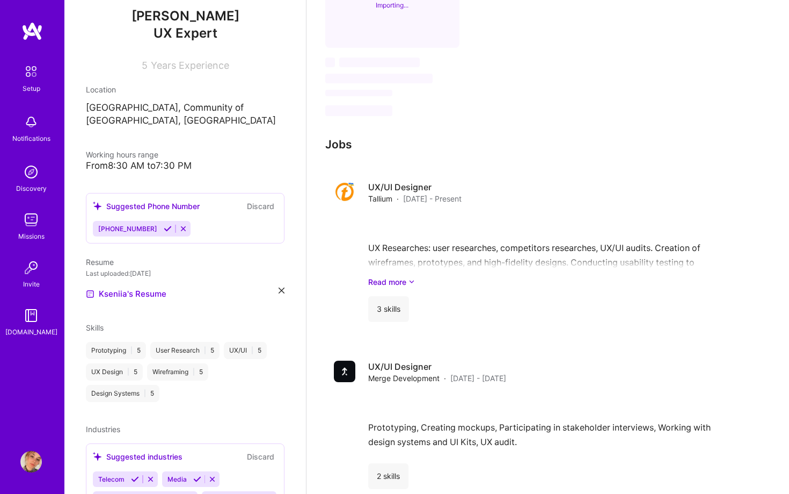
scroll to position [65, 0]
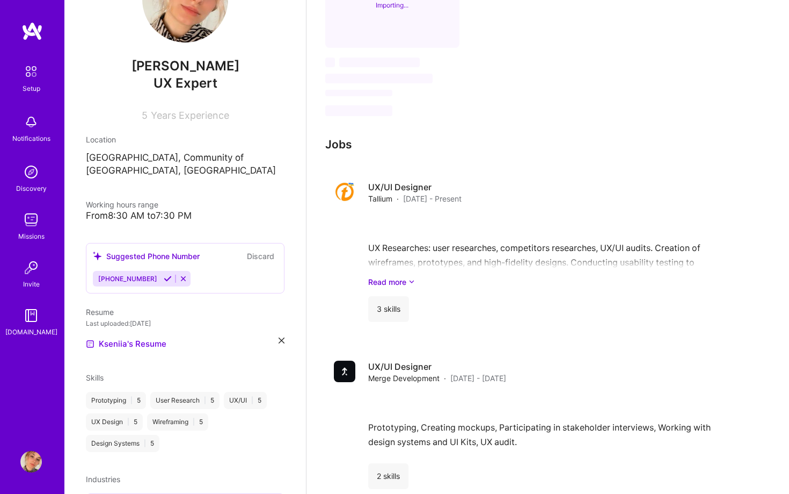
click at [266, 250] on button "Discard" at bounding box center [261, 256] width 34 height 12
click at [179, 274] on icon at bounding box center [183, 278] width 8 height 8
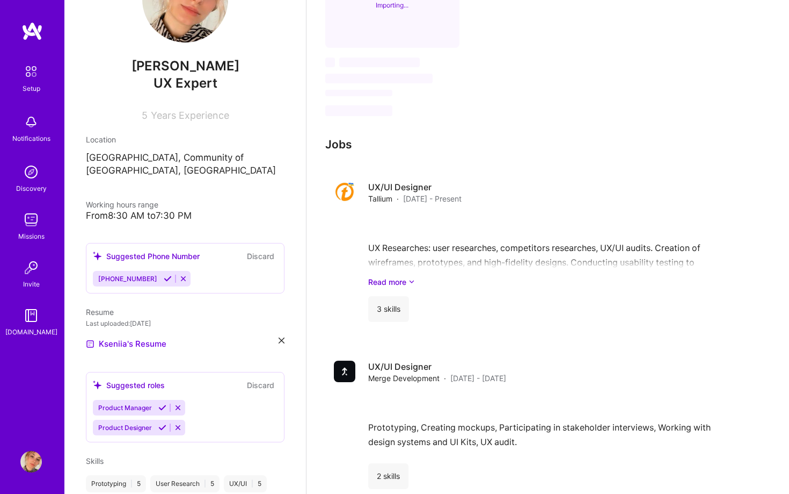
click at [179, 274] on icon at bounding box center [183, 278] width 8 height 8
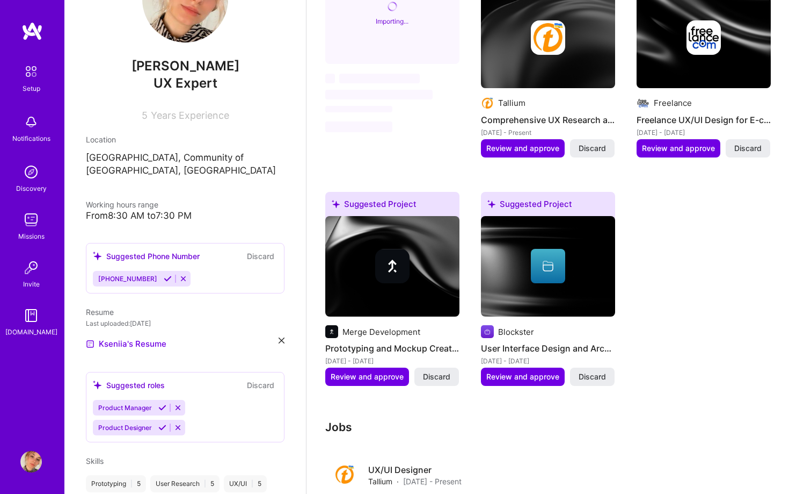
click at [179, 274] on icon at bounding box center [183, 278] width 8 height 8
click at [164, 274] on icon at bounding box center [168, 278] width 8 height 8
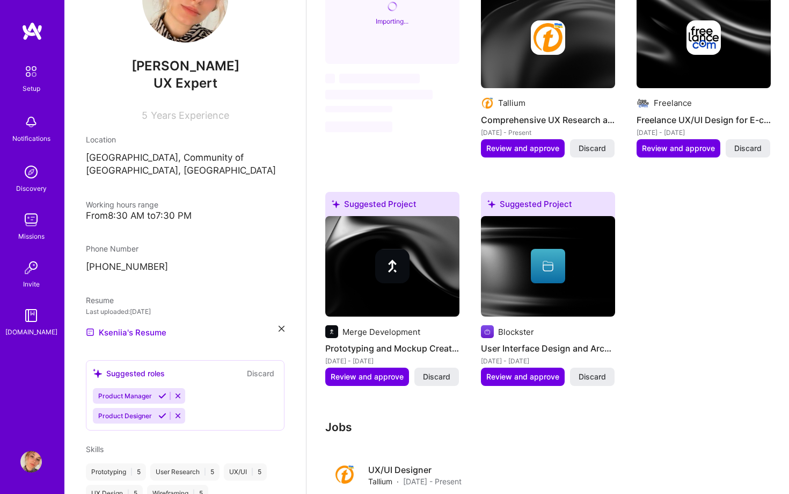
click at [162, 411] on icon at bounding box center [162, 415] width 8 height 8
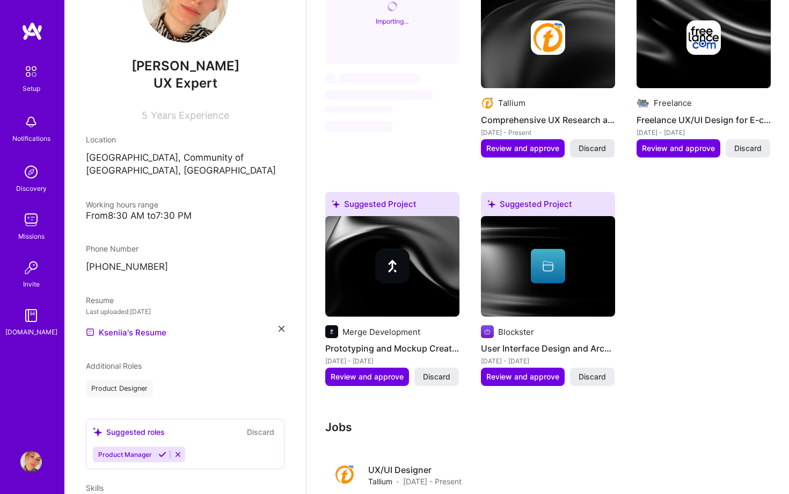
click at [597, 143] on span "Discard" at bounding box center [592, 148] width 27 height 11
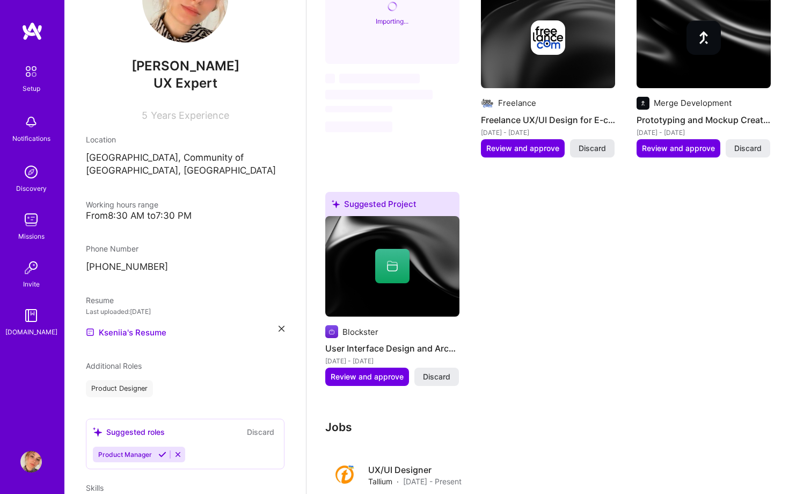
click at [592, 143] on span "Discard" at bounding box center [592, 148] width 27 height 11
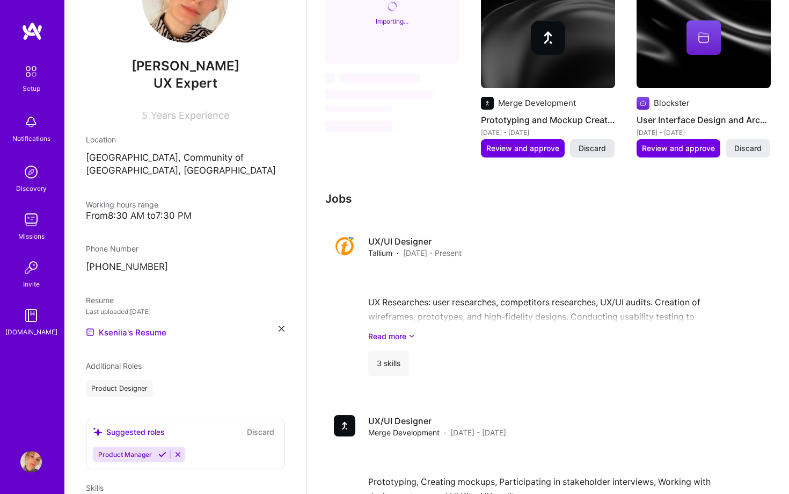
click at [592, 143] on span "Discard" at bounding box center [592, 148] width 27 height 11
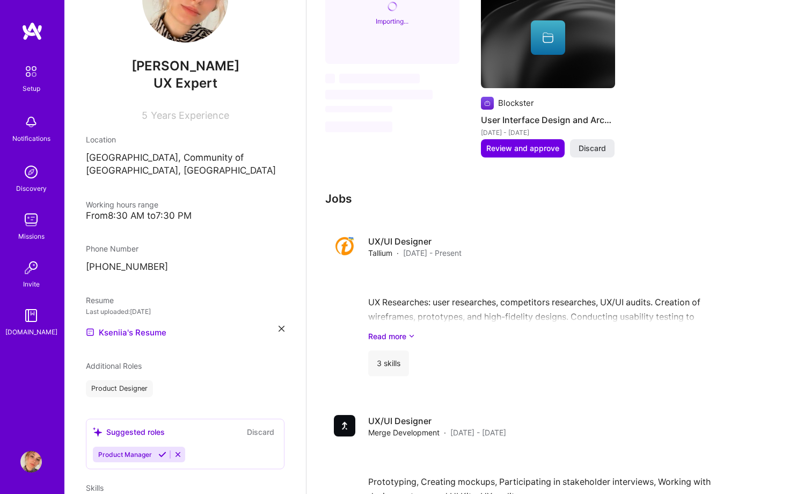
click at [592, 143] on span "Discard" at bounding box center [592, 148] width 27 height 11
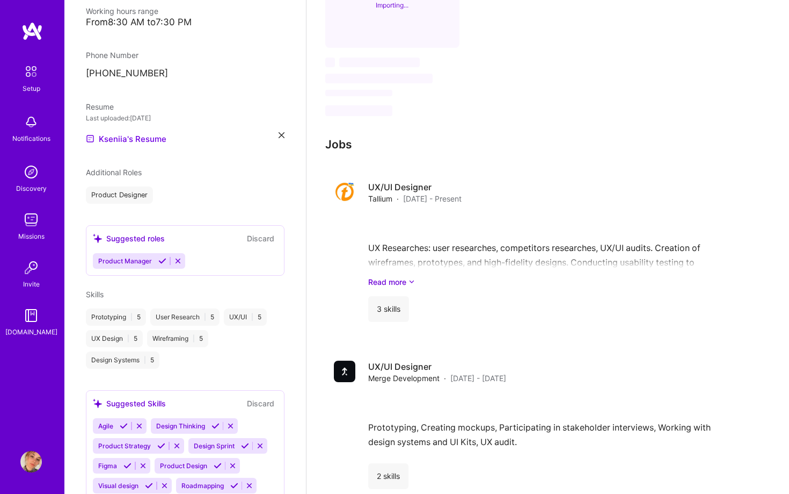
scroll to position [301, 0]
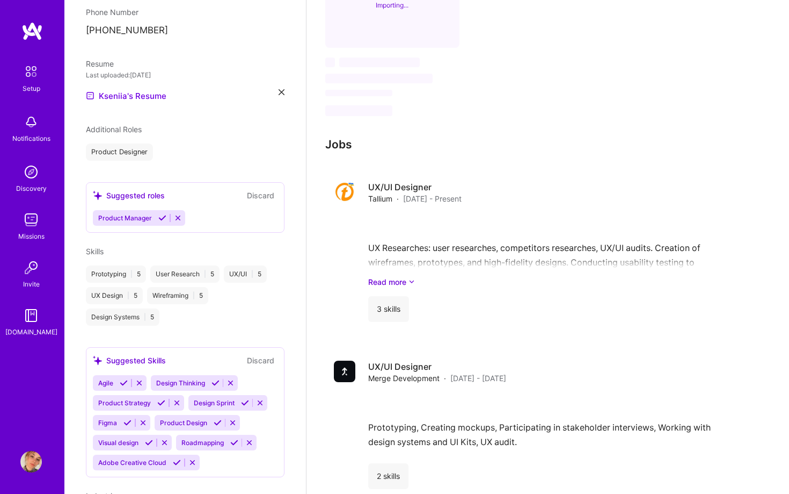
click at [176, 210] on div "Product Manager" at bounding box center [139, 218] width 92 height 16
click at [179, 214] on icon at bounding box center [178, 218] width 8 height 8
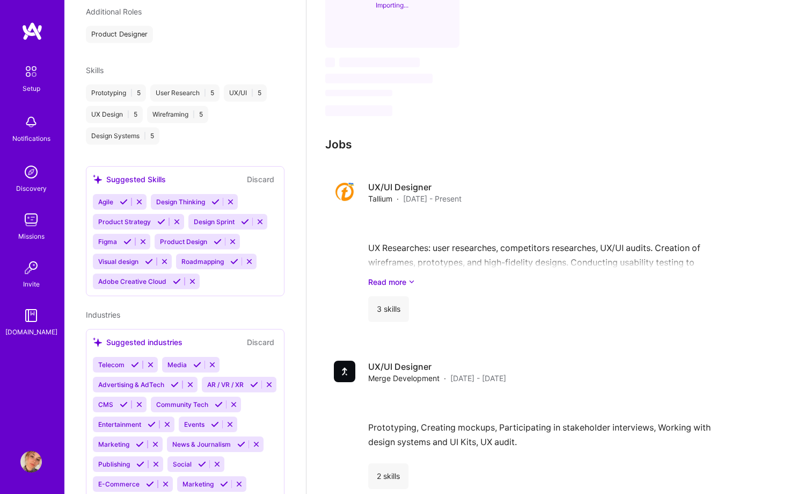
scroll to position [446, 0]
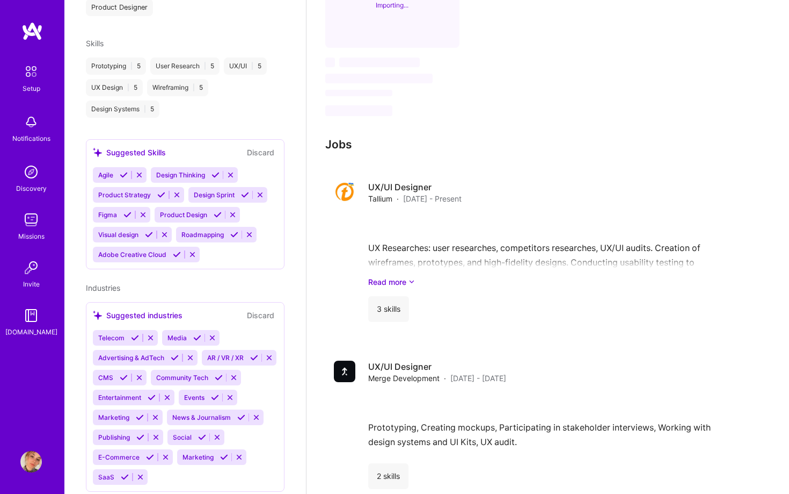
click at [123, 171] on icon at bounding box center [124, 175] width 8 height 8
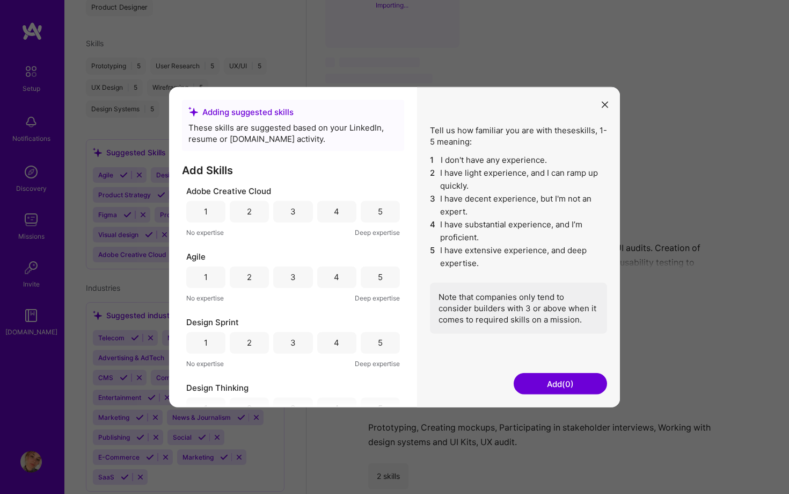
click at [300, 214] on div "3" at bounding box center [292, 210] width 39 height 21
click at [293, 277] on div "3" at bounding box center [293, 276] width 5 height 11
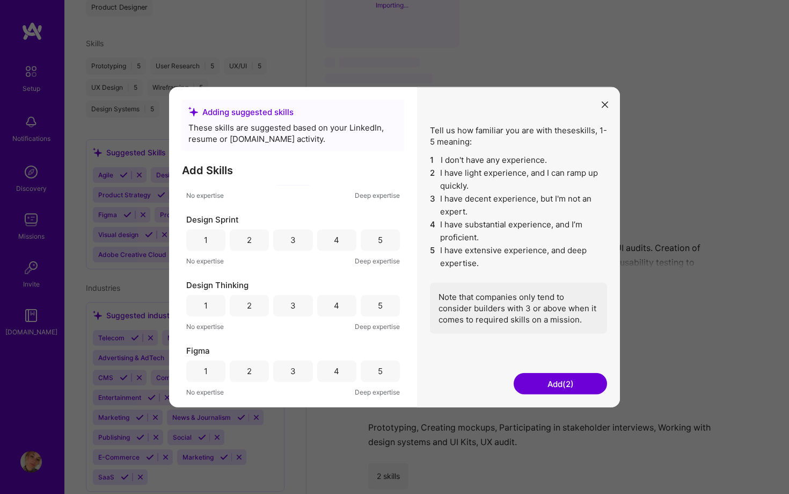
scroll to position [115, 0]
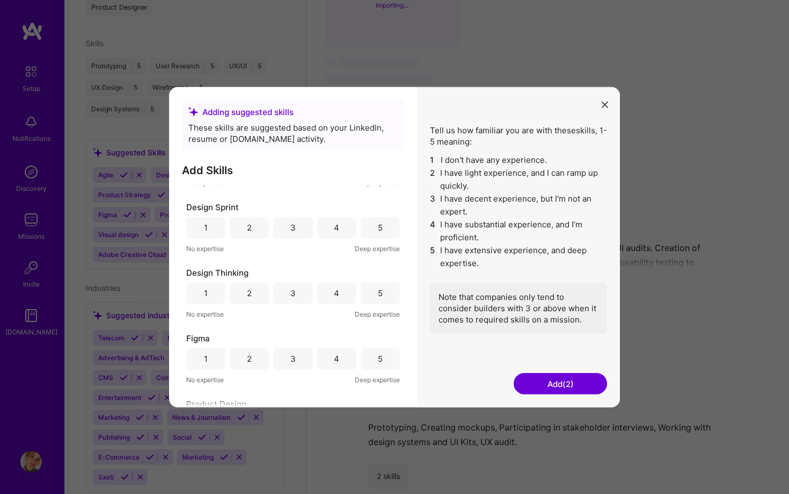
click at [380, 229] on div "5" at bounding box center [380, 226] width 39 height 21
click at [379, 292] on div "5" at bounding box center [380, 292] width 39 height 21
click at [378, 350] on div "5" at bounding box center [380, 357] width 39 height 21
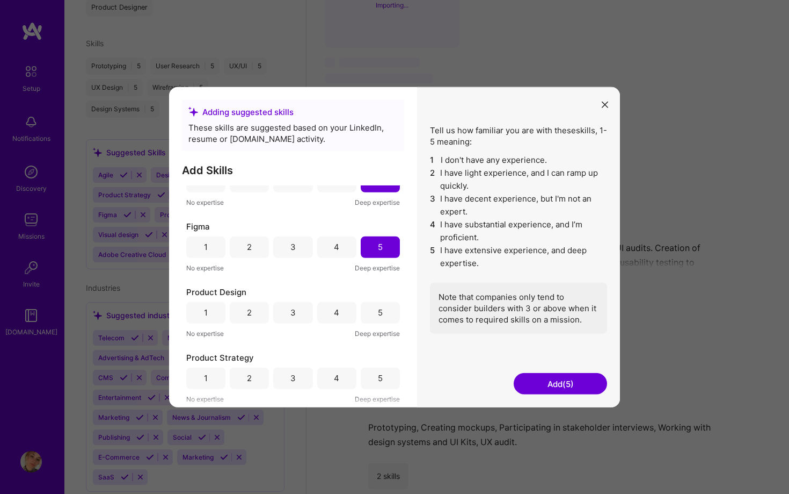
scroll to position [228, 0]
click at [375, 304] on div "5" at bounding box center [380, 310] width 39 height 21
click at [378, 374] on div "5" at bounding box center [380, 376] width 5 height 11
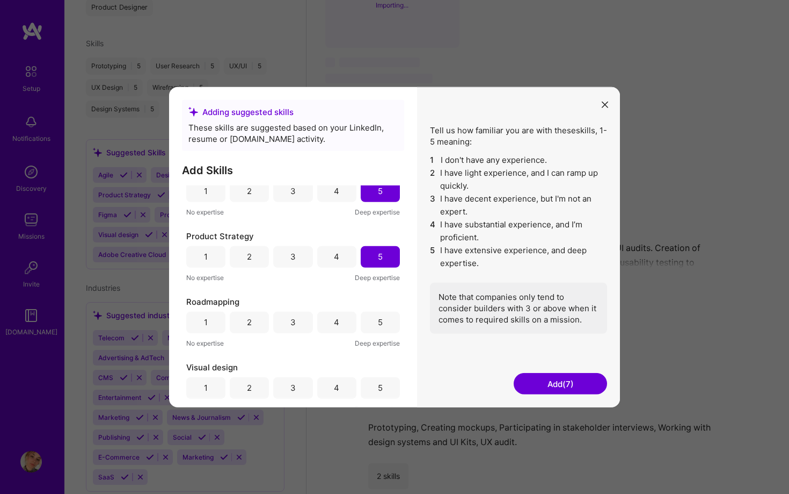
scroll to position [354, 0]
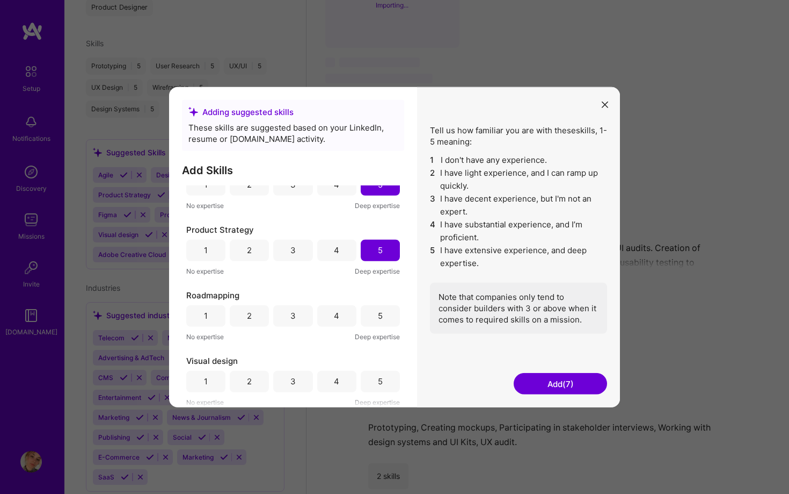
click at [288, 311] on div "3" at bounding box center [292, 315] width 39 height 21
click at [373, 383] on div "5" at bounding box center [380, 380] width 39 height 21
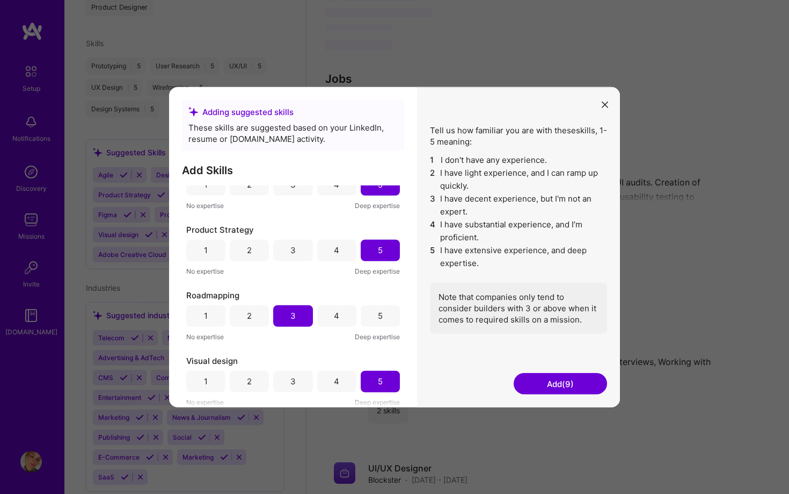
scroll to position [583, 0]
click at [334, 377] on div "4" at bounding box center [336, 380] width 5 height 11
click at [378, 375] on div "5" at bounding box center [380, 380] width 5 height 11
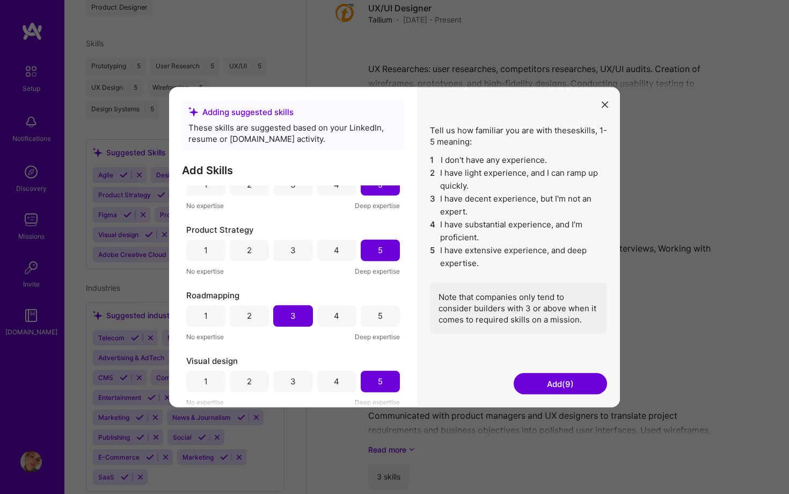
scroll to position [712, 0]
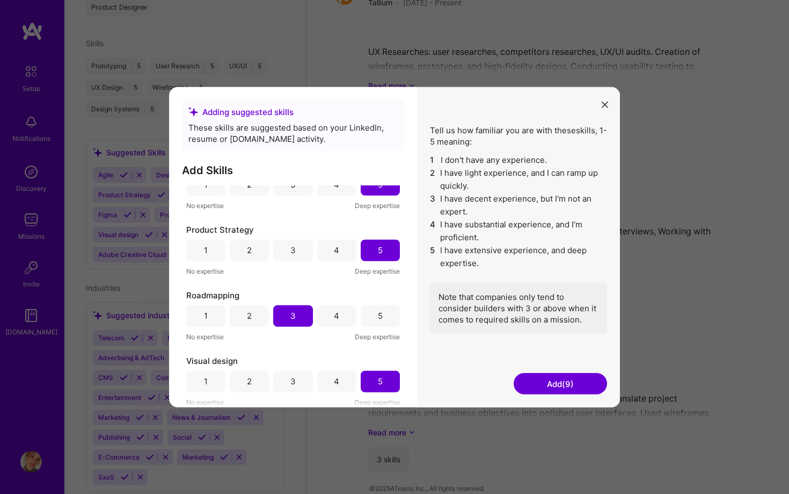
click at [558, 389] on button "Add (9)" at bounding box center [560, 383] width 93 height 21
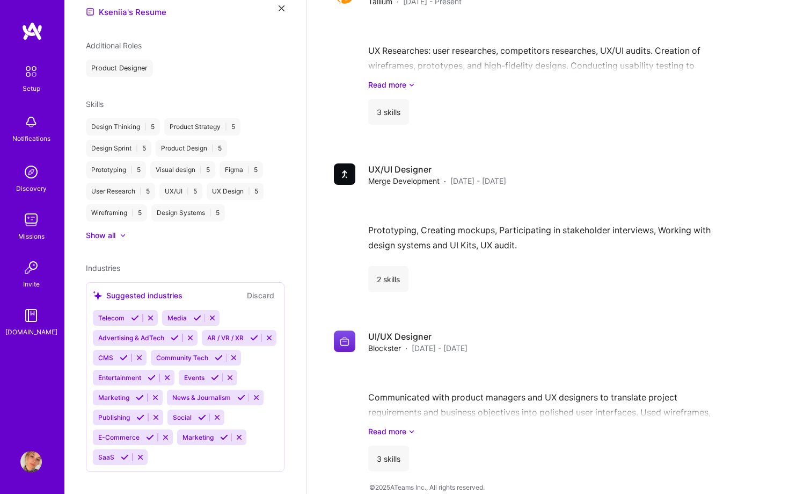
scroll to position [500, 0]
click at [129, 453] on icon at bounding box center [125, 457] width 8 height 8
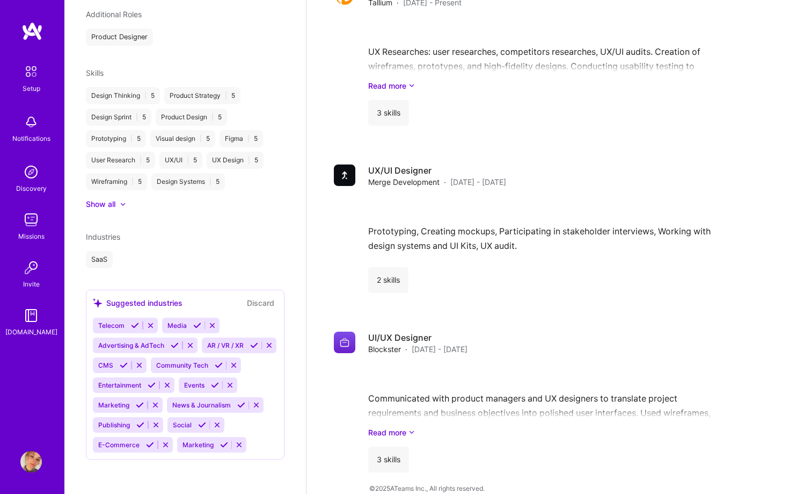
scroll to position [420, 0]
click at [154, 440] on icon at bounding box center [150, 444] width 8 height 8
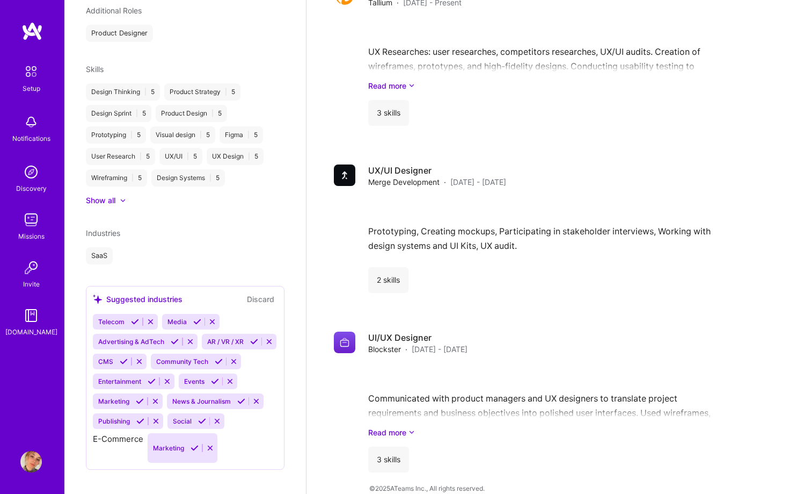
scroll to position [403, 0]
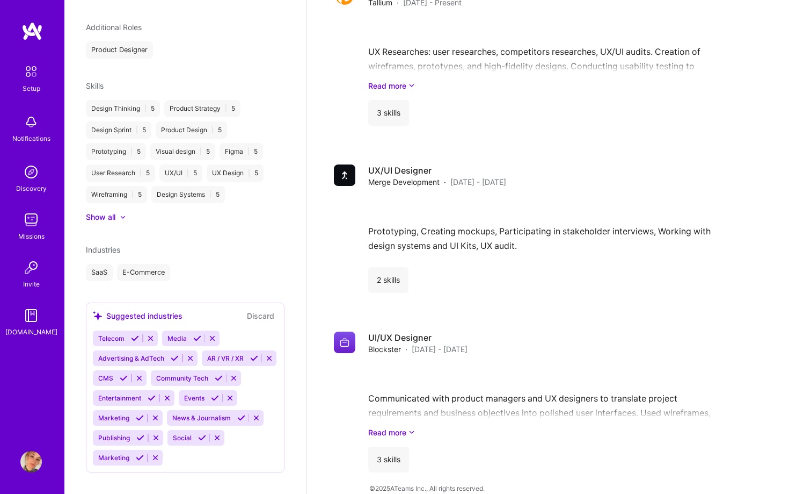
click at [156, 394] on icon at bounding box center [152, 398] width 8 height 8
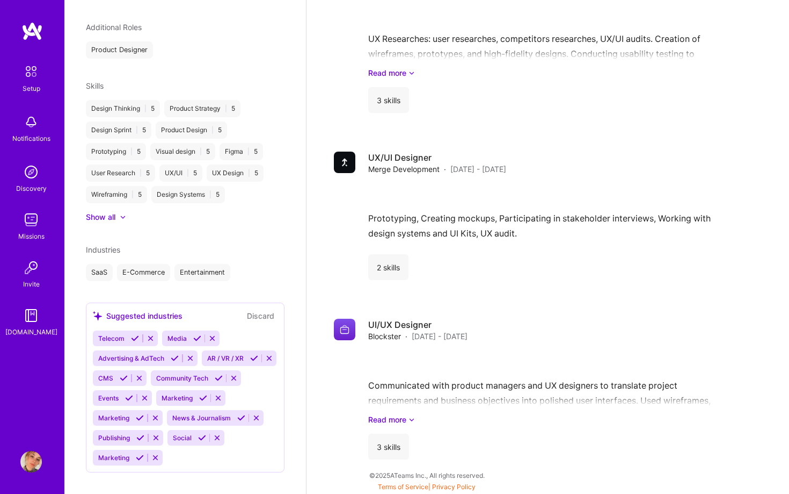
scroll to position [483, 0]
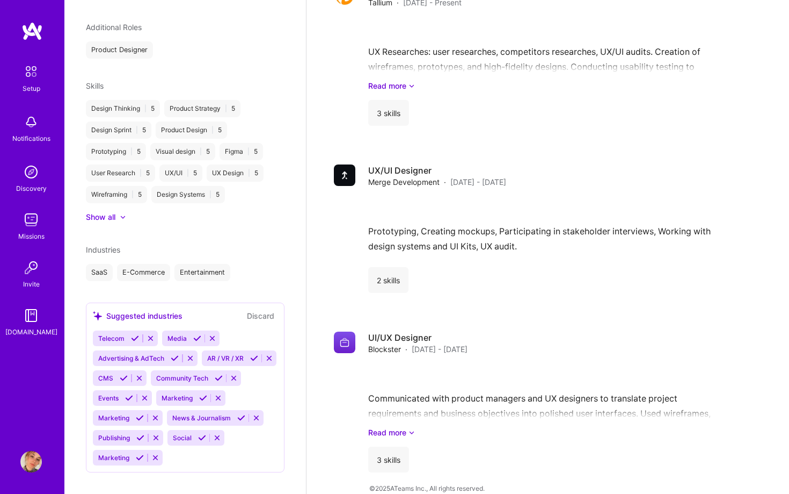
click at [198, 441] on icon at bounding box center [202, 437] width 8 height 8
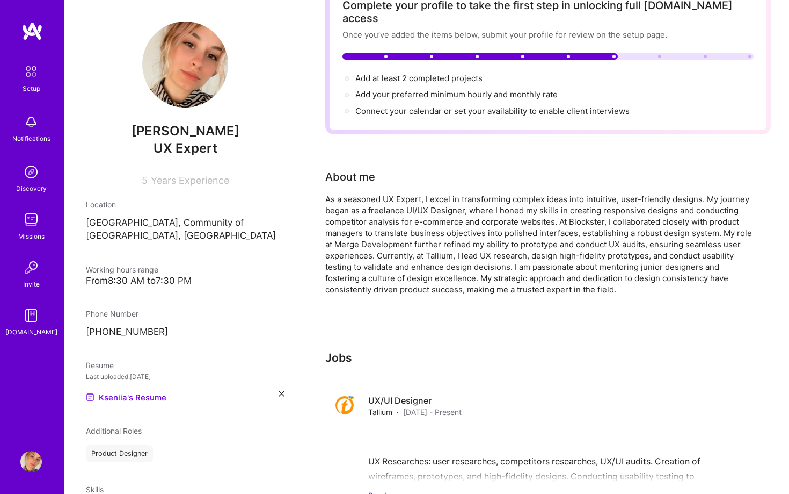
scroll to position [0, 0]
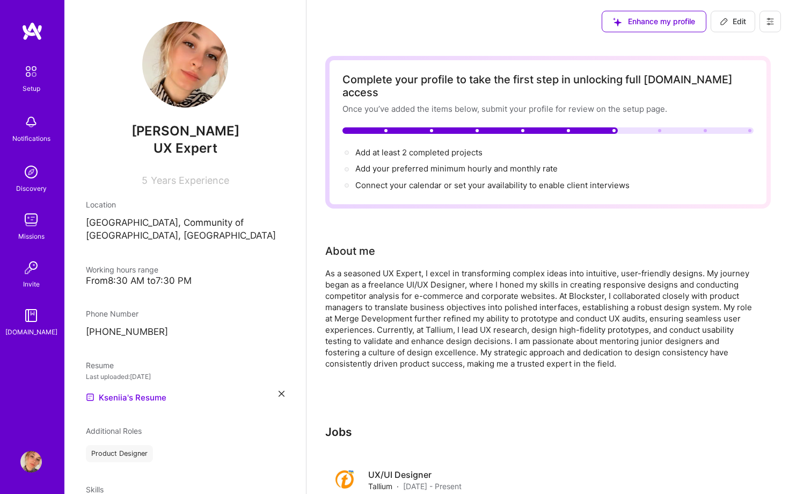
click at [624, 127] on div at bounding box center [548, 130] width 411 height 6
click at [454, 147] on span "Add at least 2 completed projects →" at bounding box center [424, 152] width 137 height 10
select select "ES"
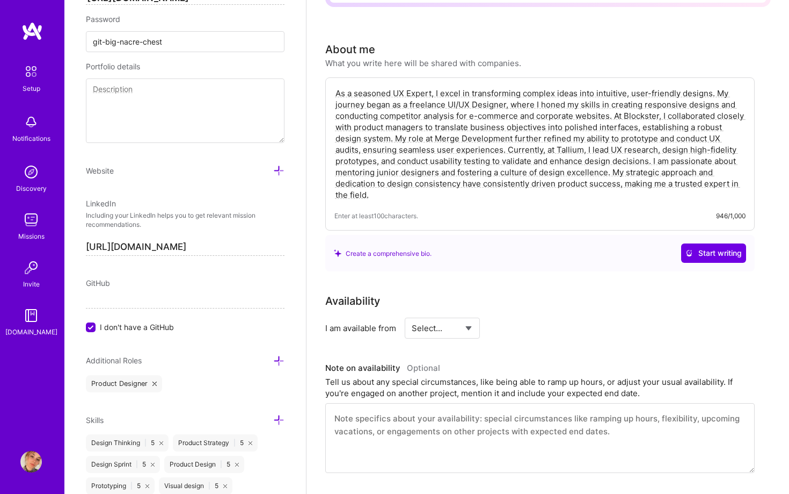
scroll to position [184, 0]
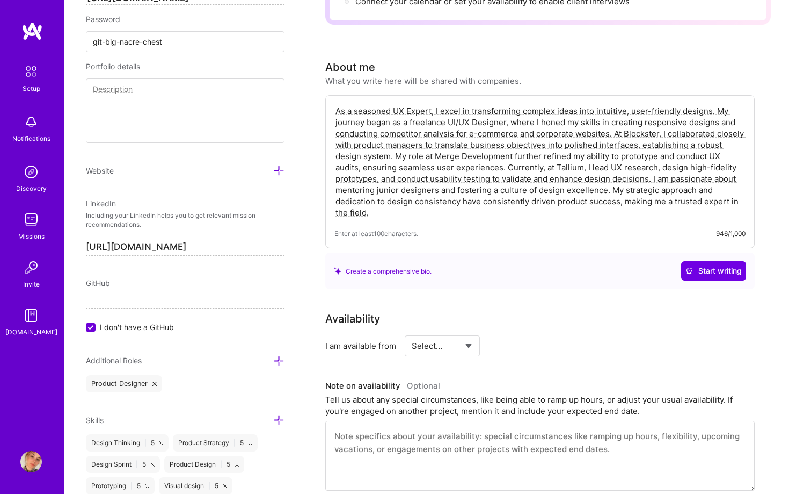
click at [472, 332] on select "Select... Right Now Future Date Not Available" at bounding box center [443, 345] width 62 height 27
select select "Future Date"
click at [412, 332] on select "Select... Right Now Future Date Not Available" at bounding box center [443, 345] width 62 height 27
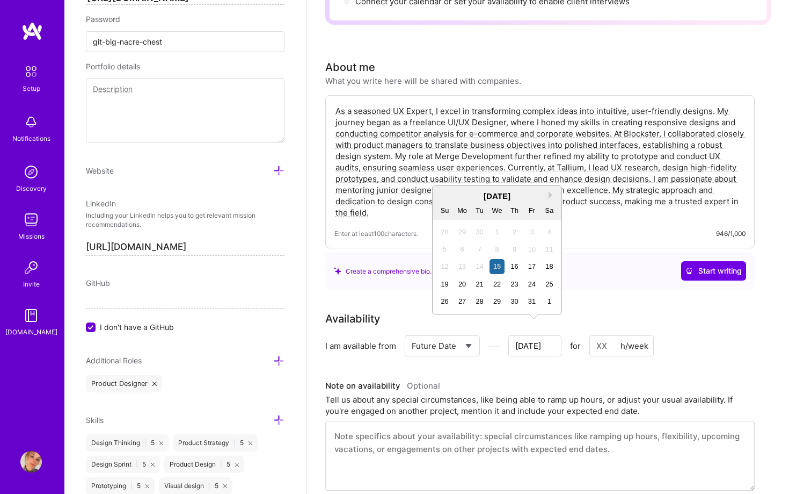
click at [533, 336] on input "[DATE]" at bounding box center [535, 345] width 53 height 21
click at [552, 194] on button "Next Month" at bounding box center [553, 195] width 8 height 8
click at [463, 251] on div "3" at bounding box center [462, 249] width 15 height 15
type input "[DATE]"
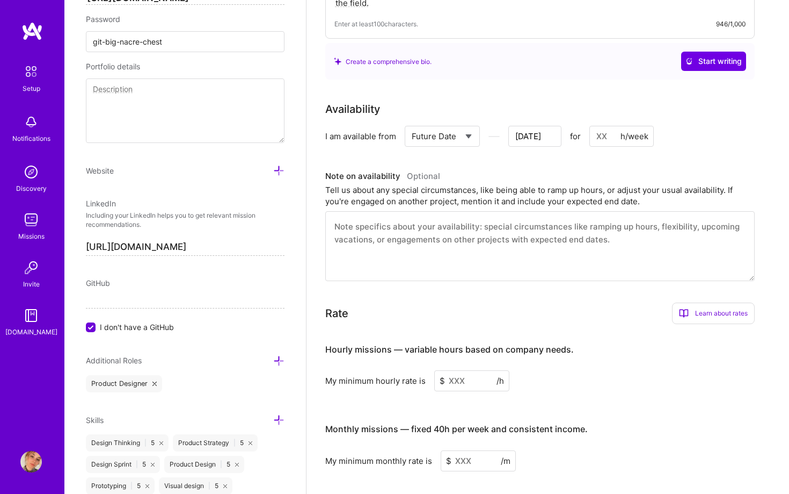
scroll to position [429, 0]
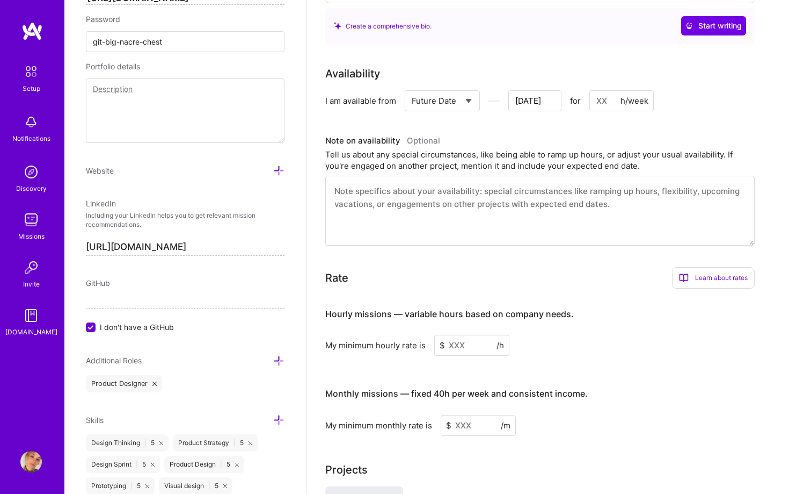
click at [469, 335] on input at bounding box center [471, 345] width 75 height 21
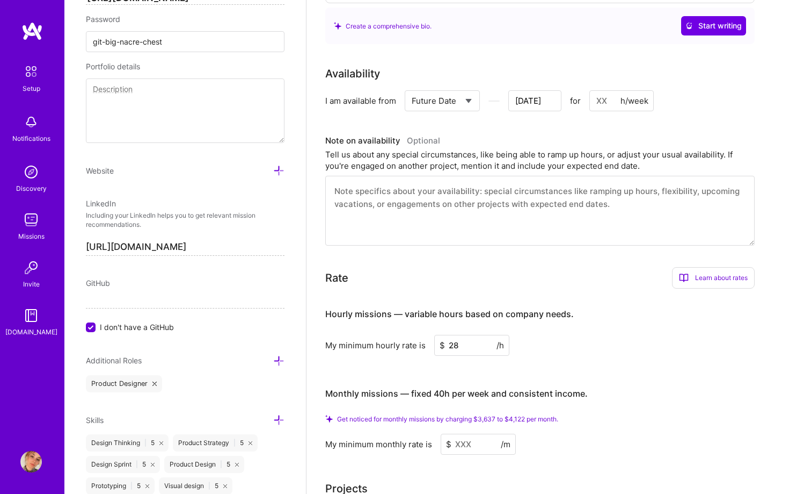
type input "2"
type input "30"
click at [596, 350] on div "Hourly missions — variable hours based on company needs. My minimum hourly rate…" at bounding box center [540, 375] width 430 height 157
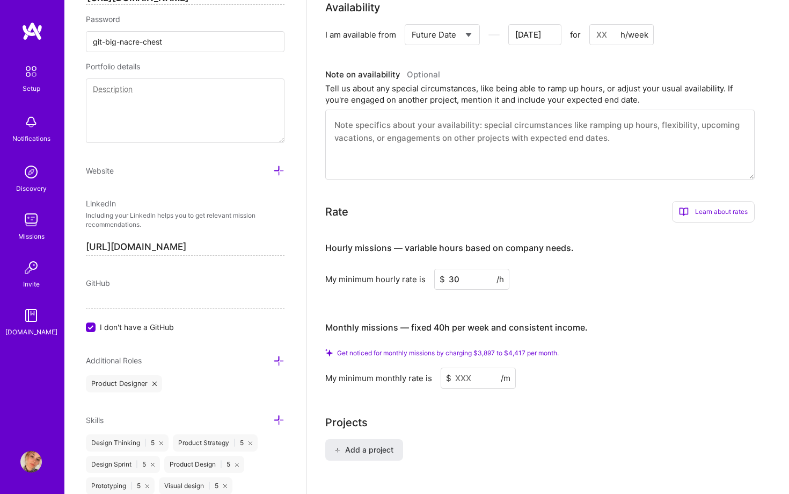
scroll to position [493, 0]
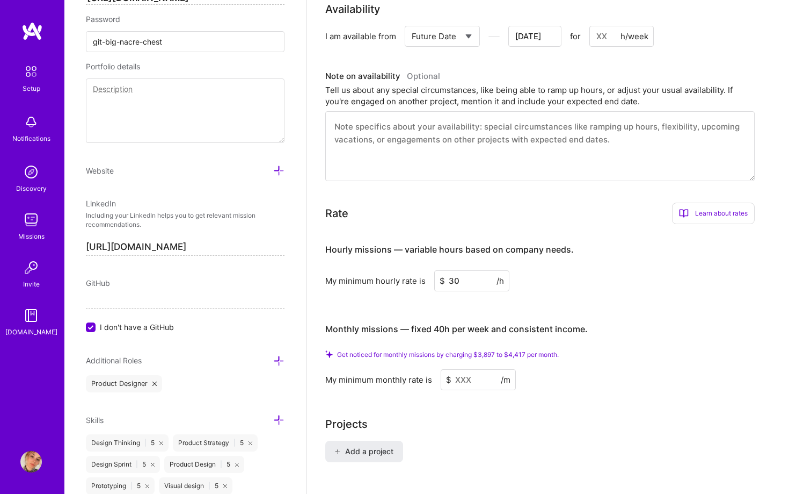
click at [471, 369] on input at bounding box center [478, 379] width 75 height 21
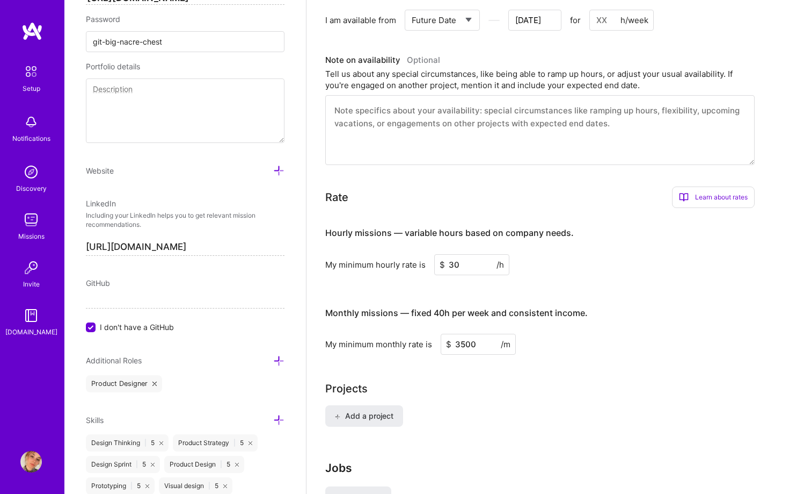
click at [483, 417] on div "Add a project" at bounding box center [548, 422] width 446 height 34
click at [465, 334] on input "3500" at bounding box center [478, 344] width 75 height 21
type input "3700"
click at [476, 380] on div "Projects" at bounding box center [548, 388] width 446 height 16
click at [372, 410] on span "Add a project" at bounding box center [364, 415] width 59 height 11
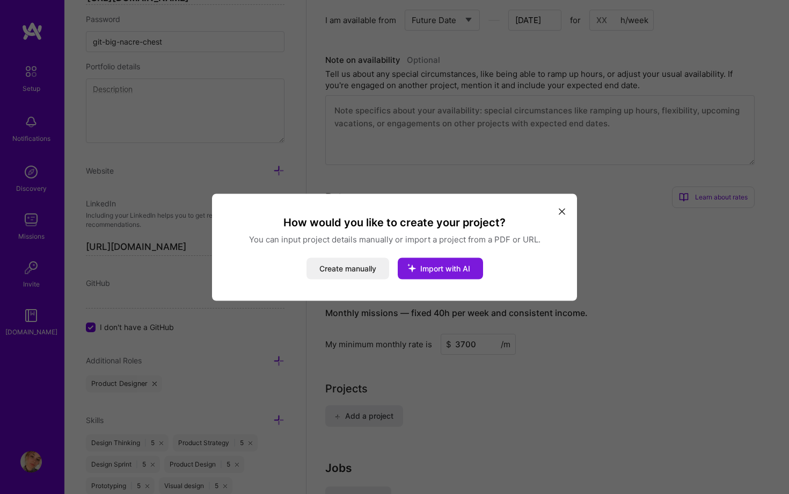
click at [423, 257] on icon "modal" at bounding box center [412, 267] width 28 height 28
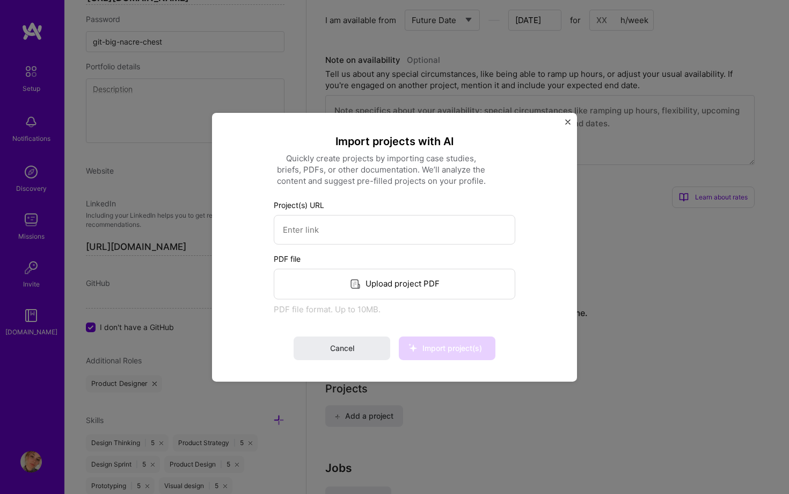
click at [417, 288] on div "Upload project PDF" at bounding box center [395, 283] width 242 height 31
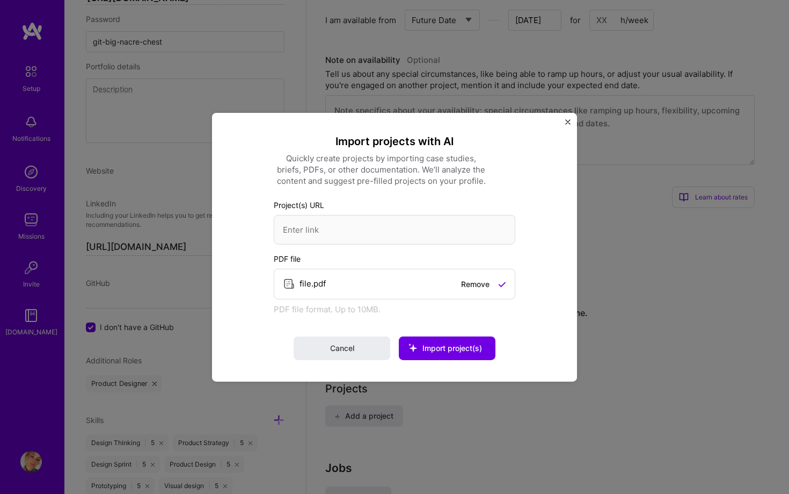
click at [472, 281] on link "Remove" at bounding box center [475, 283] width 28 height 9
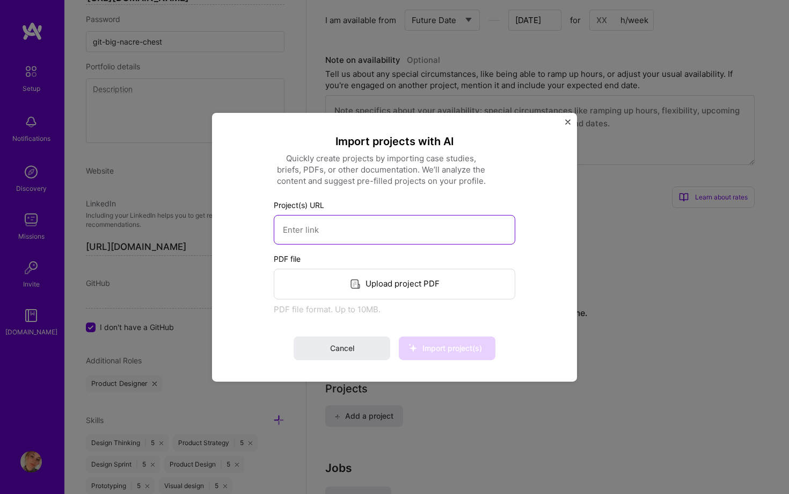
click at [306, 227] on input at bounding box center [395, 229] width 242 height 30
paste input "[URL][DOMAIN_NAME]"
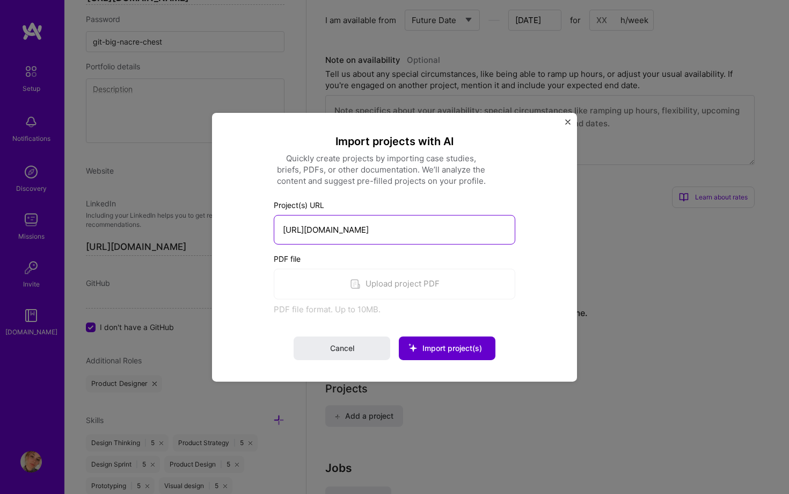
type input "[URL][DOMAIN_NAME]"
click at [446, 350] on span "Import project(s)" at bounding box center [453, 347] width 60 height 9
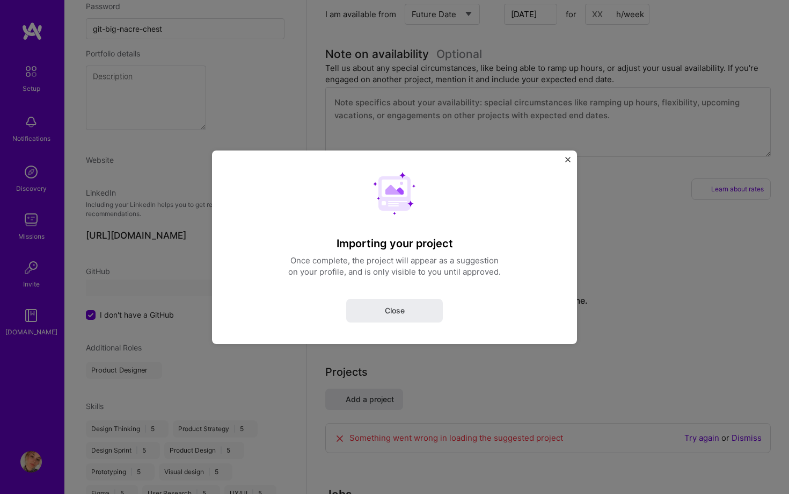
select select "ES"
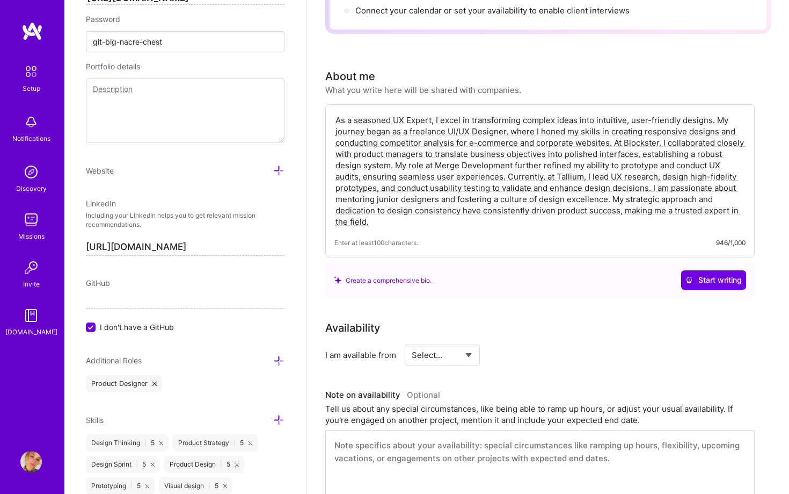
scroll to position [173, 0]
click at [466, 342] on select "Select... Right Now Future Date Not Available" at bounding box center [443, 355] width 62 height 27
select select "Future Date"
click at [412, 342] on select "Select... Right Now Future Date Not Available" at bounding box center [443, 355] width 62 height 27
click at [541, 354] on div "Availability I am available from Select... Right Now Future Date Not Available …" at bounding box center [548, 411] width 446 height 180
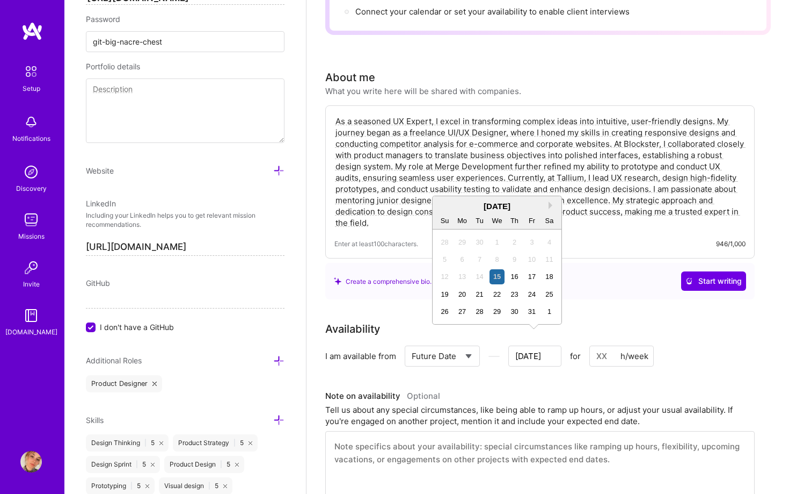
click at [541, 345] on input "[DATE]" at bounding box center [535, 355] width 53 height 21
click at [550, 201] on button "Next Month" at bounding box center [553, 205] width 8 height 8
click at [465, 260] on div "3" at bounding box center [462, 259] width 15 height 15
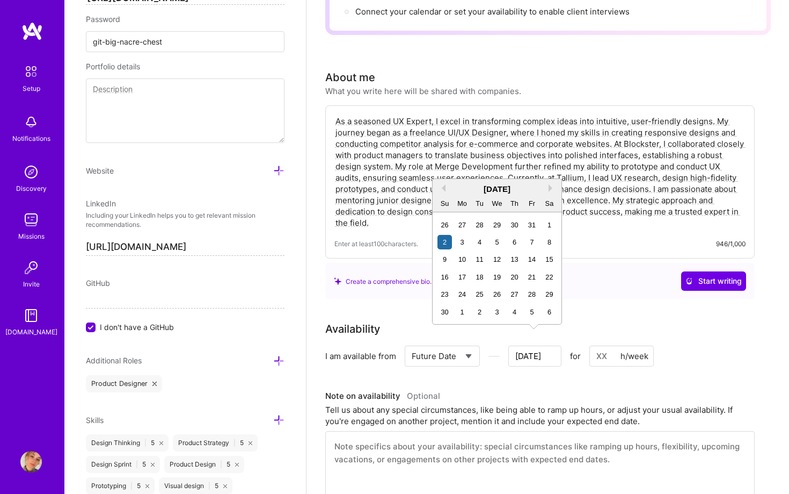
click at [540, 349] on input "[DATE]" at bounding box center [535, 355] width 53 height 21
click at [465, 242] on div "3" at bounding box center [462, 242] width 15 height 15
type input "[DATE]"
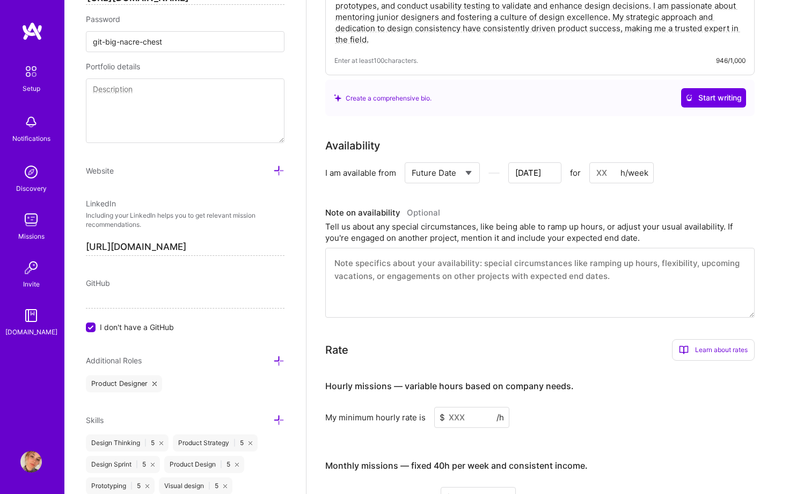
scroll to position [363, 0]
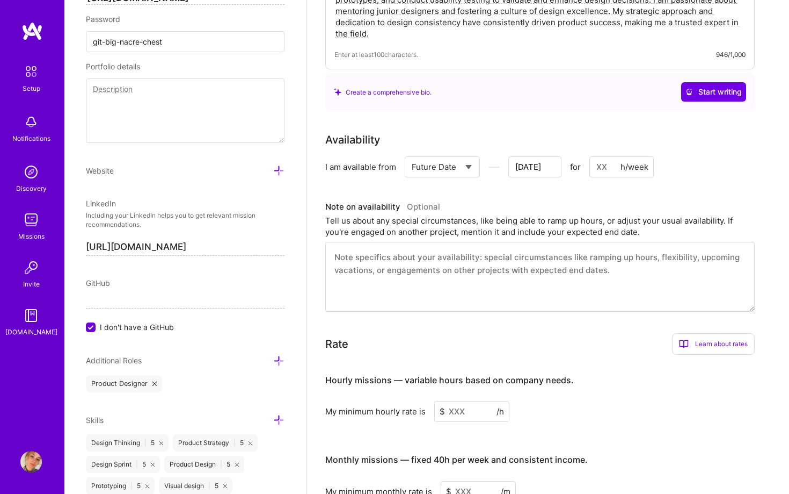
click at [463, 401] on input at bounding box center [471, 411] width 75 height 21
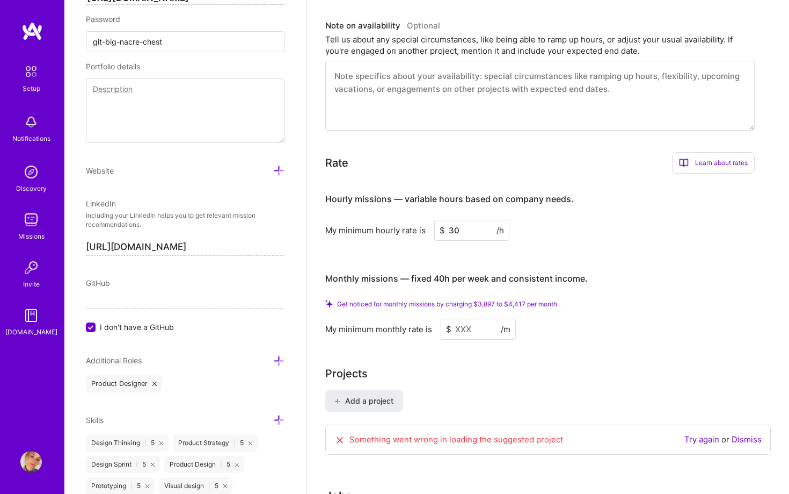
scroll to position [570, 0]
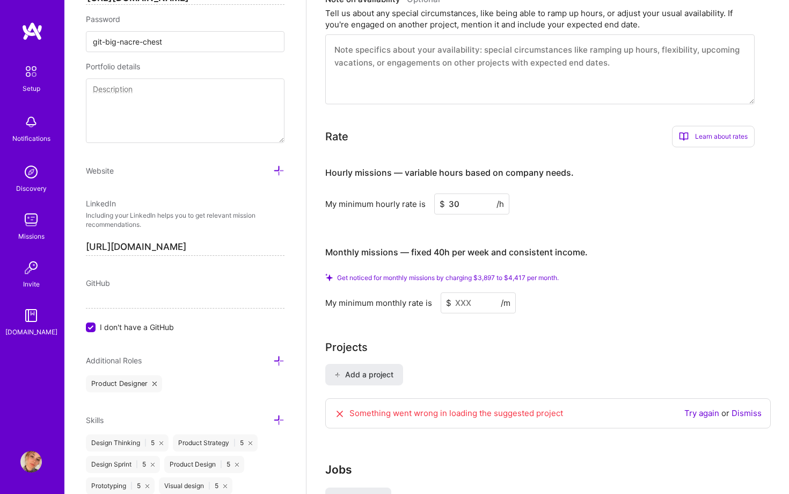
type input "30"
click at [468, 292] on input at bounding box center [478, 302] width 75 height 21
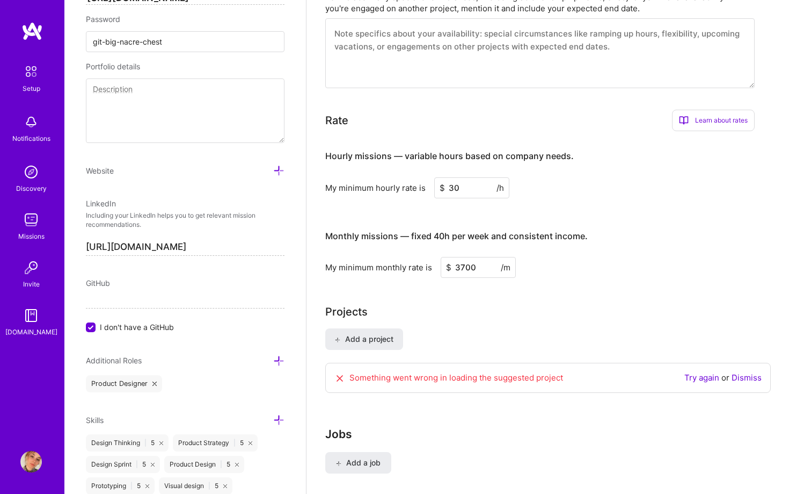
type input "3700"
click at [479, 306] on div "Projects" at bounding box center [548, 311] width 446 height 16
click at [705, 372] on link "Try again" at bounding box center [702, 377] width 35 height 10
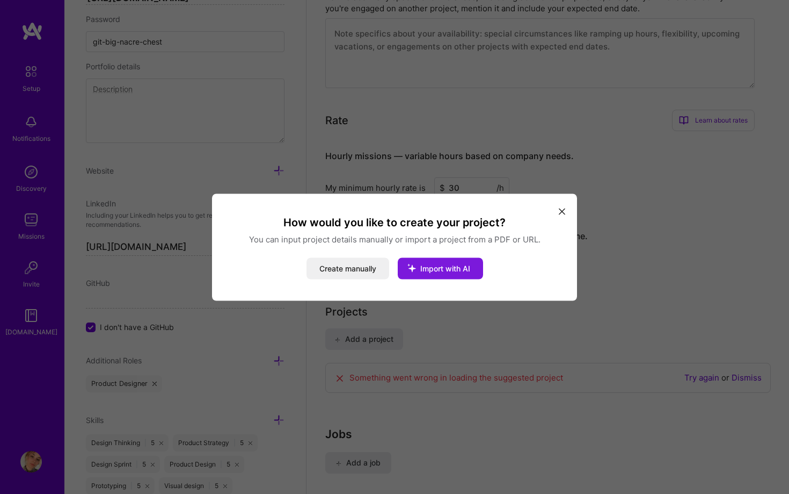
click at [438, 266] on span "Import with AI" at bounding box center [446, 267] width 50 height 9
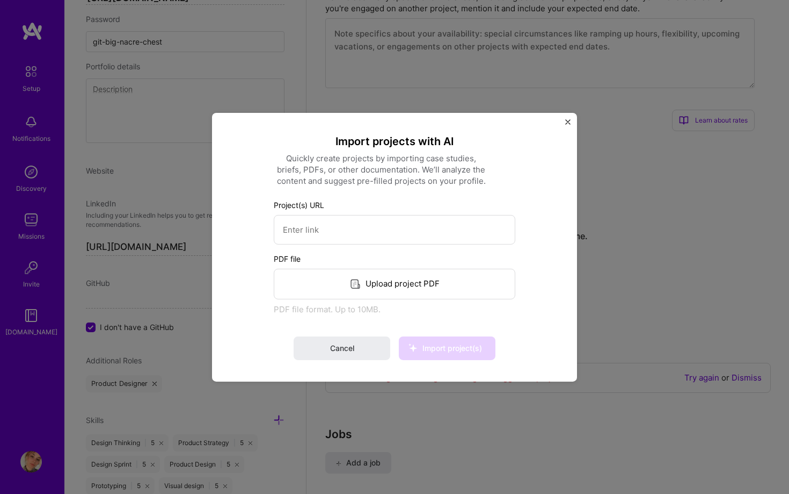
click at [429, 288] on div "Upload project PDF" at bounding box center [395, 283] width 242 height 31
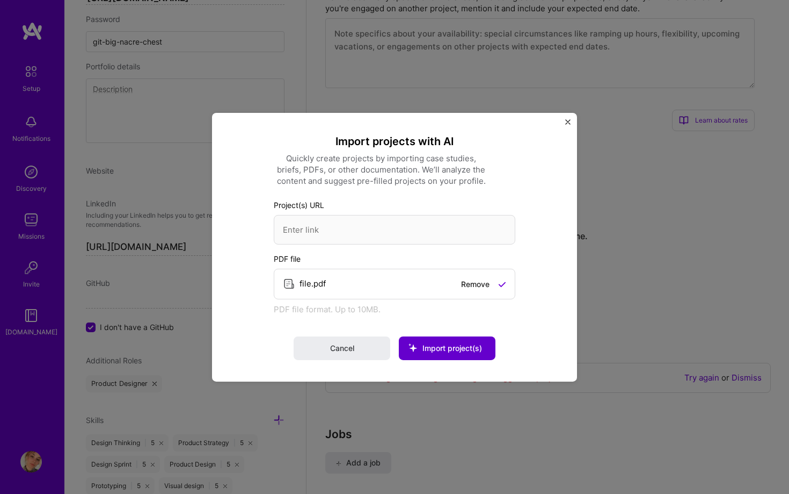
click at [476, 350] on span "Import project(s)" at bounding box center [453, 347] width 60 height 9
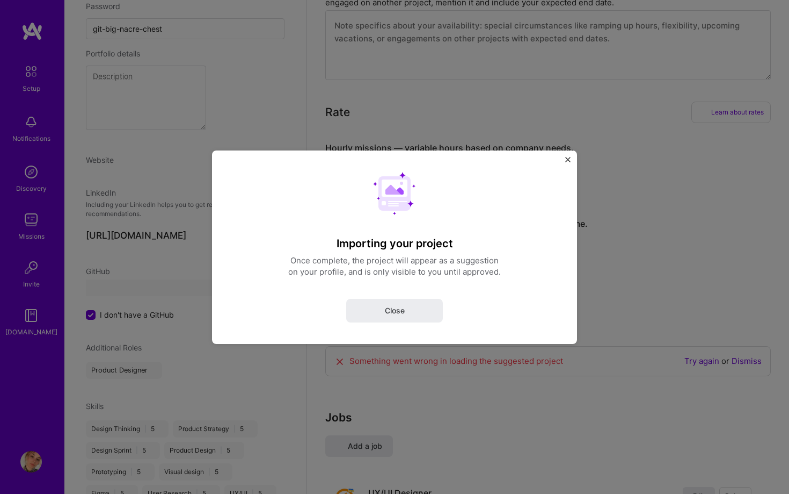
select select "ES"
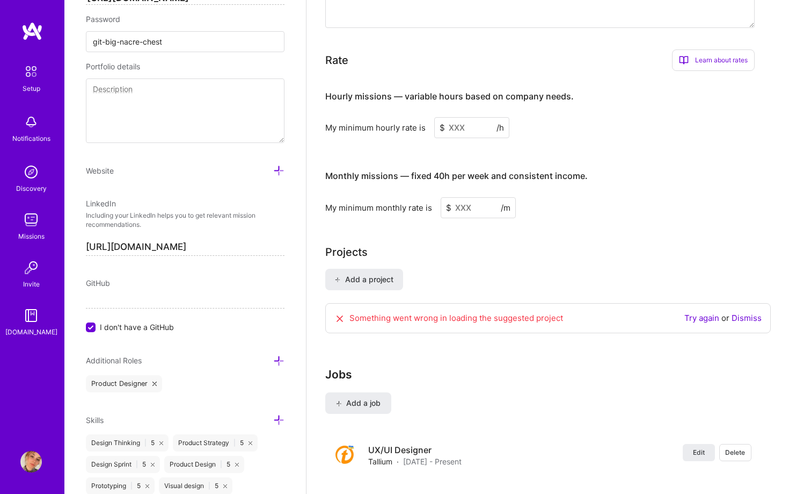
scroll to position [653, 0]
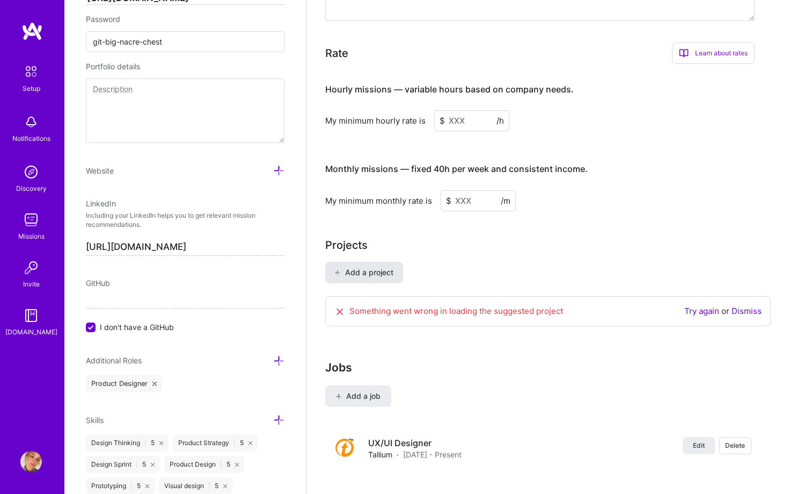
click at [379, 267] on span "Add a project" at bounding box center [364, 272] width 59 height 11
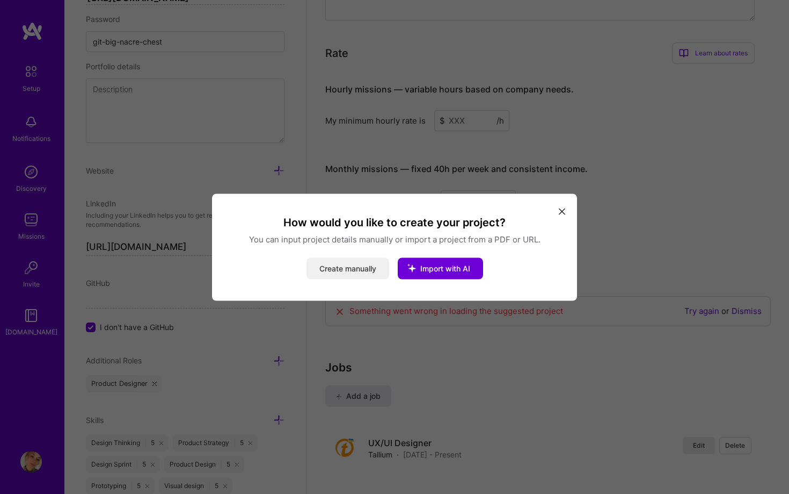
click at [369, 266] on button "Create manually" at bounding box center [348, 267] width 83 height 21
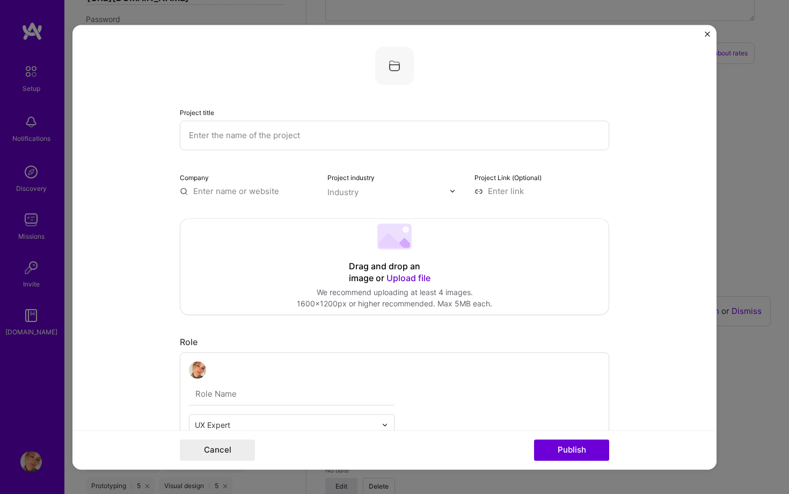
click at [403, 131] on input "text" at bounding box center [395, 135] width 430 height 30
type input "Prostor"
click at [273, 189] on input "text" at bounding box center [247, 190] width 135 height 11
type input "Prostor"
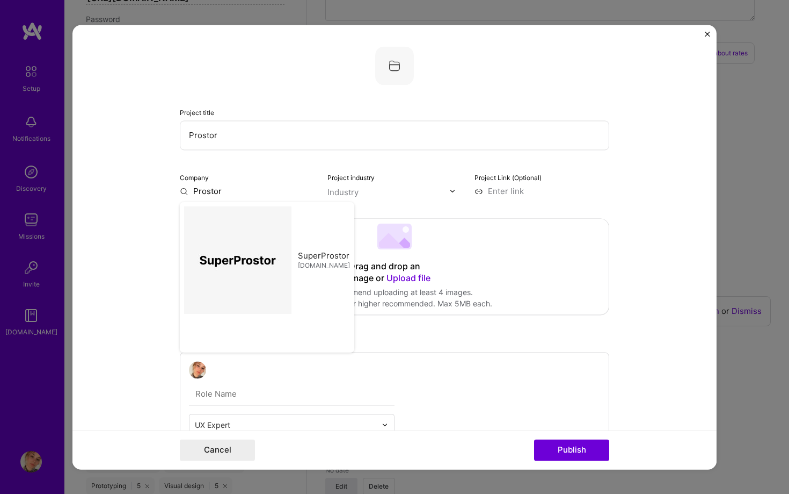
click at [380, 193] on input "text" at bounding box center [389, 191] width 122 height 11
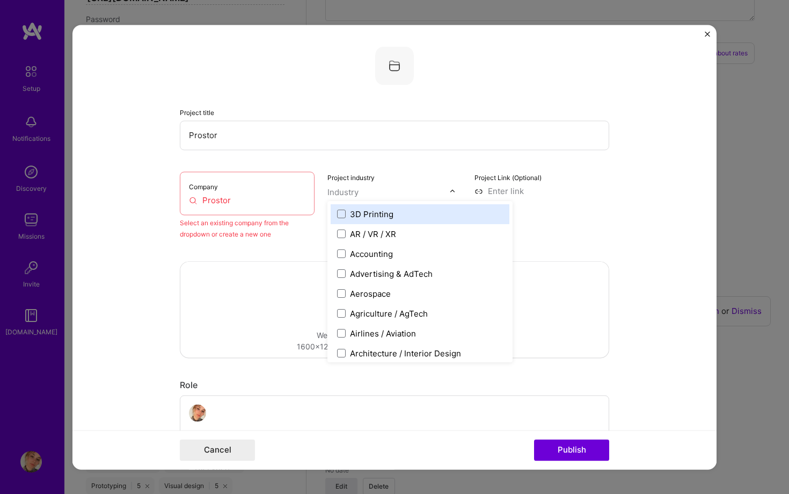
click at [267, 197] on input "Prostor" at bounding box center [247, 199] width 117 height 11
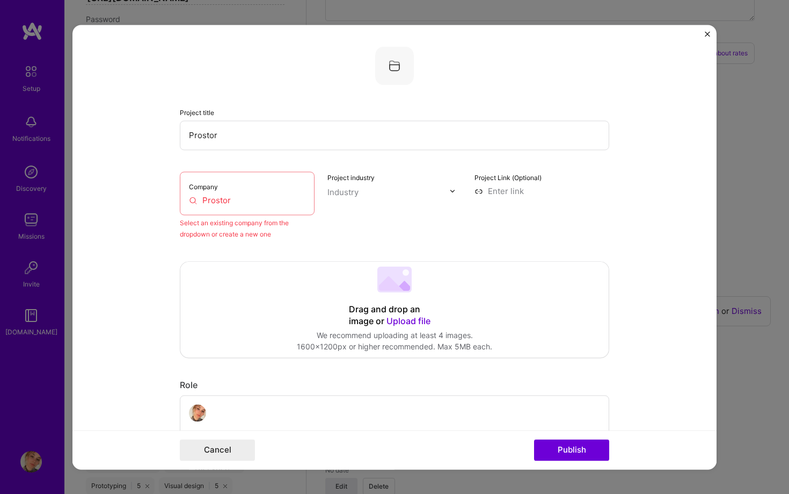
drag, startPoint x: 267, startPoint y: 197, endPoint x: 182, endPoint y: 194, distance: 84.9
click at [182, 194] on div "Company Prostor" at bounding box center [247, 193] width 135 height 44
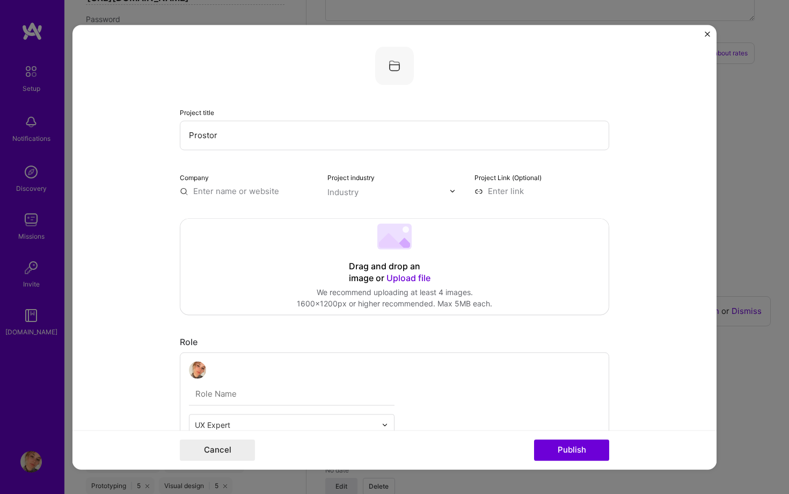
paste input "Prostor"
type input "Prostor"
click at [243, 281] on div "Prostor" at bounding box center [259, 275] width 38 height 19
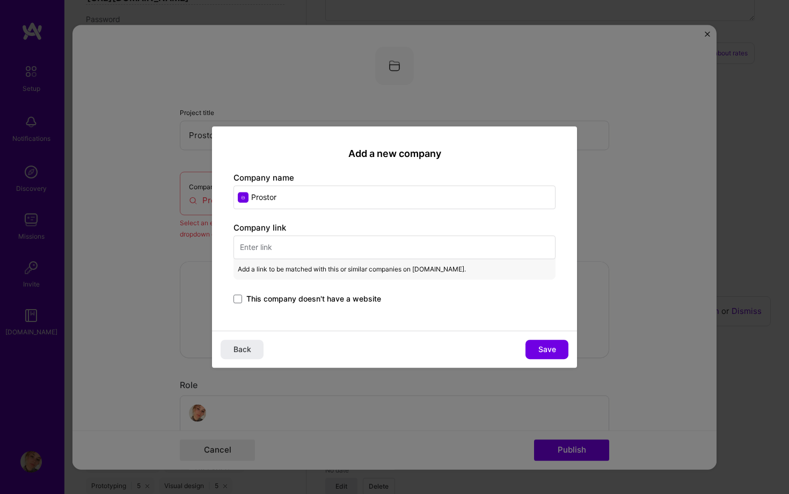
click at [267, 245] on input "text" at bounding box center [395, 247] width 322 height 24
paste input "[URL][DOMAIN_NAME]"
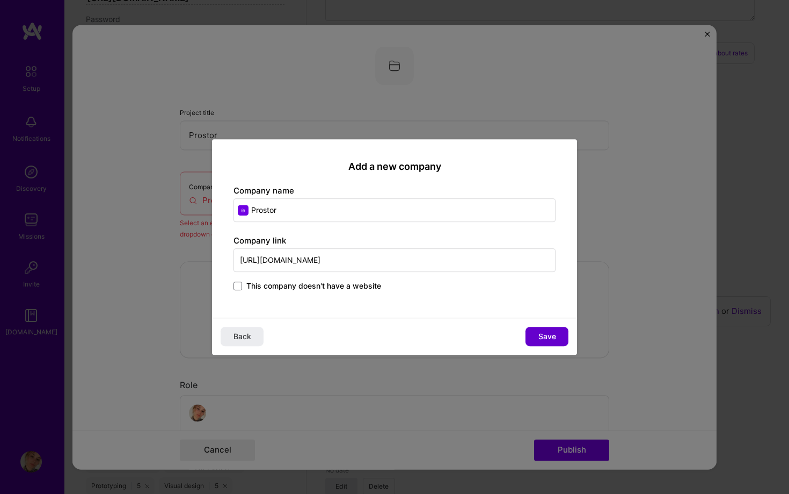
type input "[URL][DOMAIN_NAME]"
click at [540, 332] on span "Save" at bounding box center [548, 336] width 18 height 11
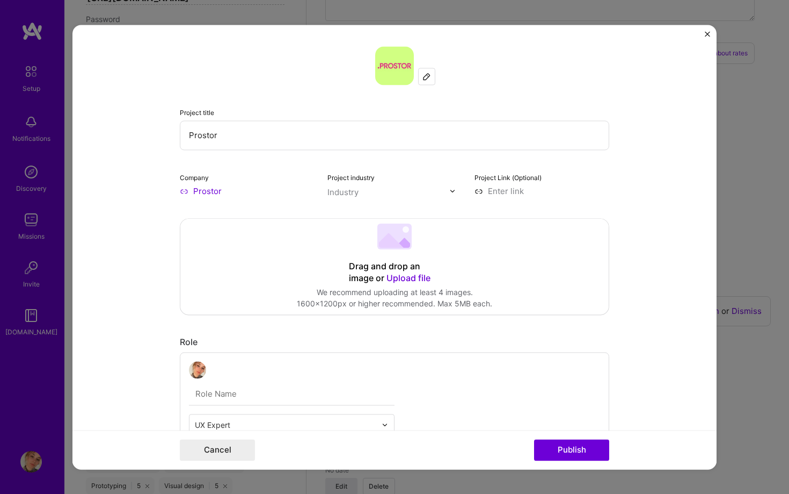
click at [451, 188] on img at bounding box center [453, 190] width 6 height 6
type input "e-co"
click at [502, 192] on input at bounding box center [542, 190] width 135 height 11
paste input "[URL][DOMAIN_NAME]"
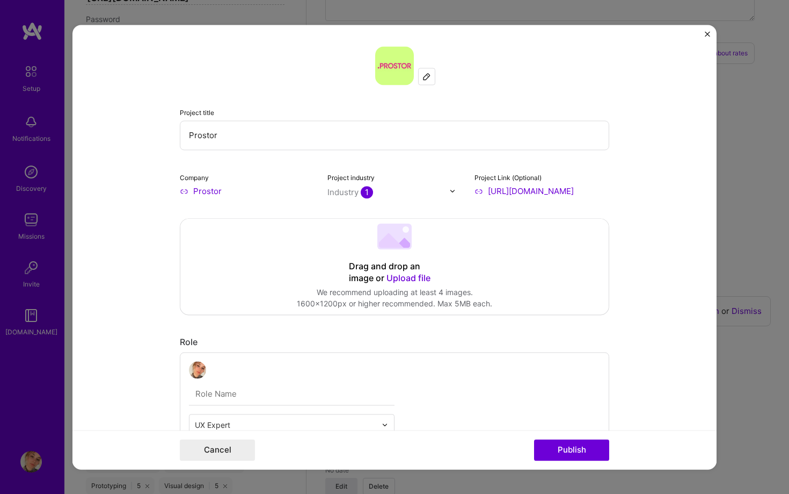
type input "[URL][DOMAIN_NAME]"
click at [653, 143] on form "Project title Prostor Company Prostor Project industry Industry 1 Project Link …" at bounding box center [395, 247] width 644 height 444
click at [399, 274] on span "Upload file" at bounding box center [409, 277] width 44 height 11
click at [413, 275] on span "Upload file" at bounding box center [409, 277] width 44 height 11
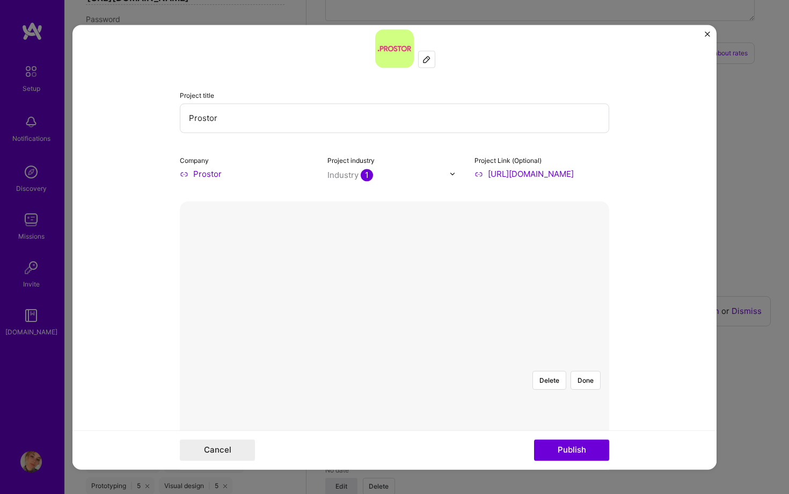
scroll to position [11, 0]
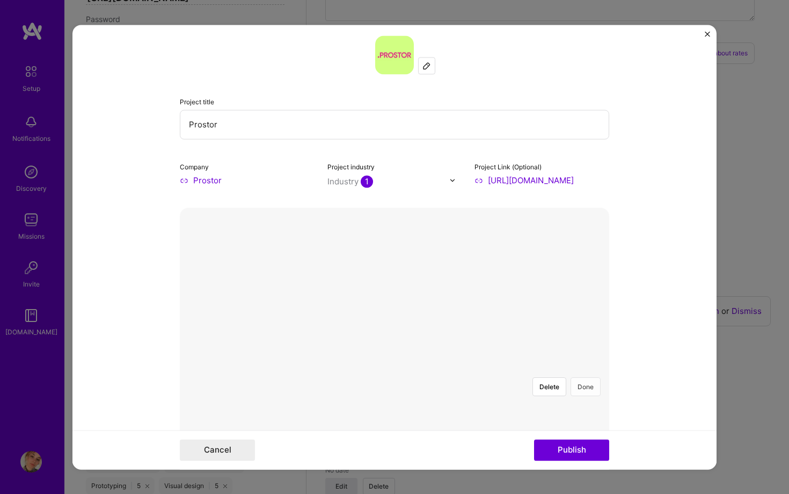
click at [585, 377] on button "Done" at bounding box center [586, 386] width 30 height 19
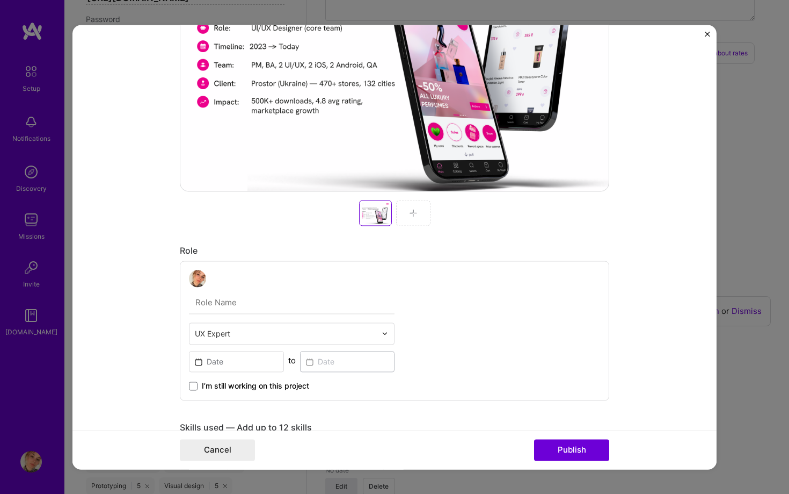
scroll to position [363, 0]
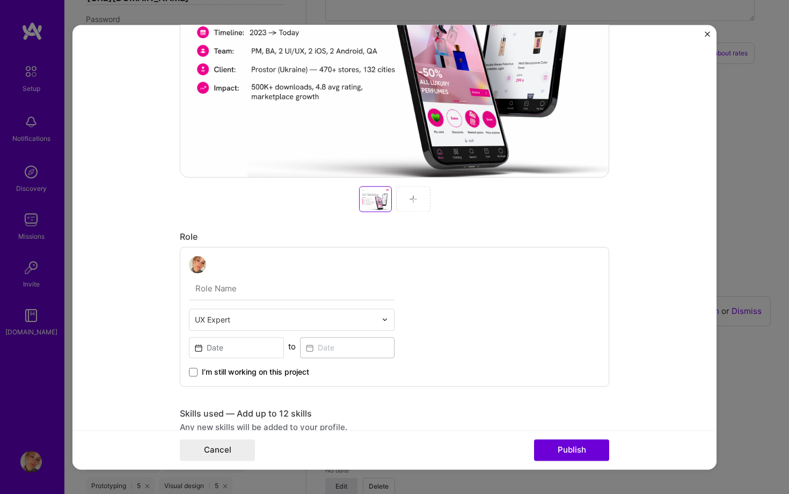
click at [409, 204] on div at bounding box center [413, 199] width 34 height 26
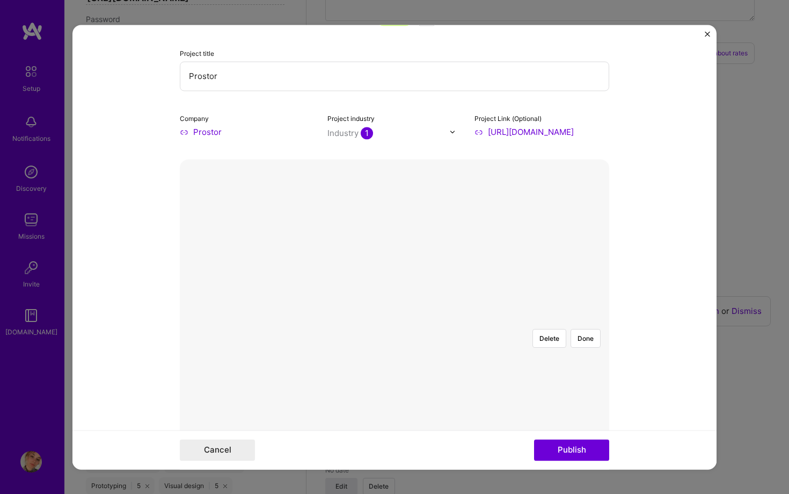
scroll to position [51, 0]
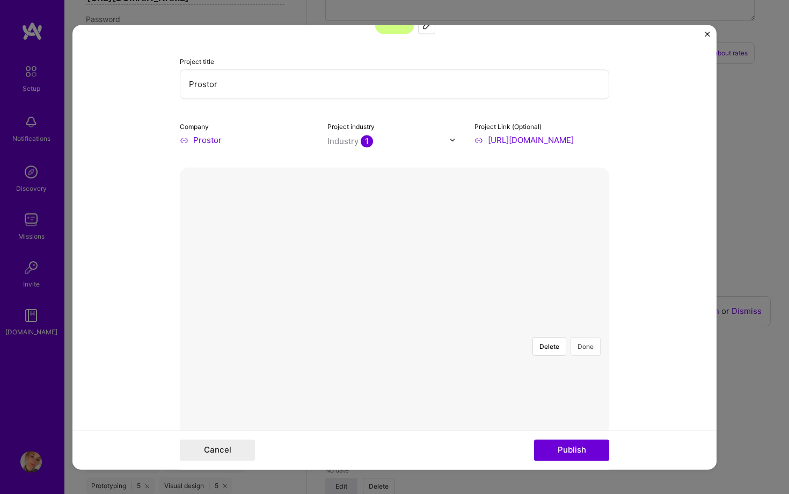
click at [584, 337] on button "Done" at bounding box center [586, 346] width 30 height 19
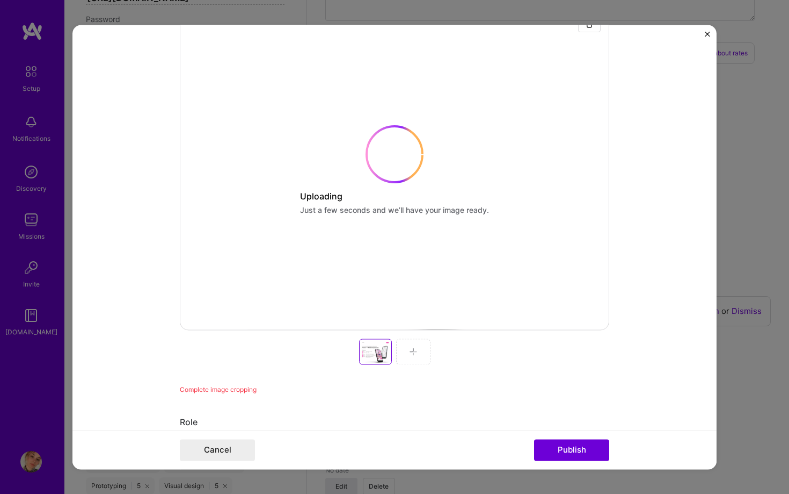
scroll to position [364, 0]
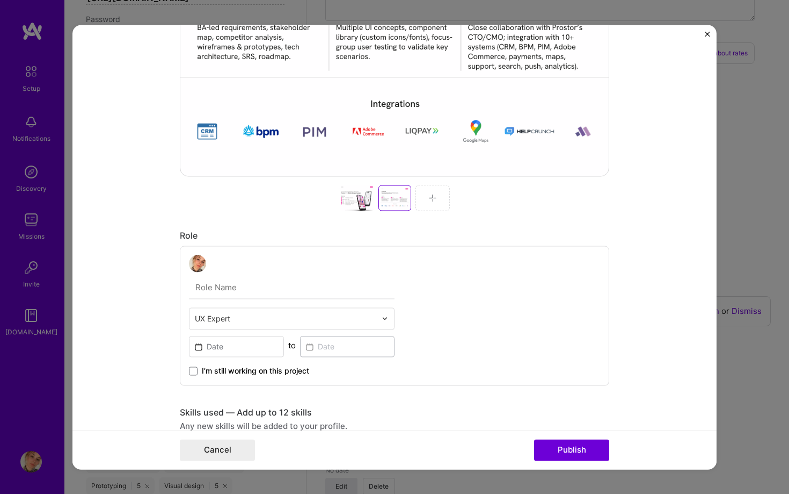
click at [438, 197] on div at bounding box center [433, 198] width 34 height 26
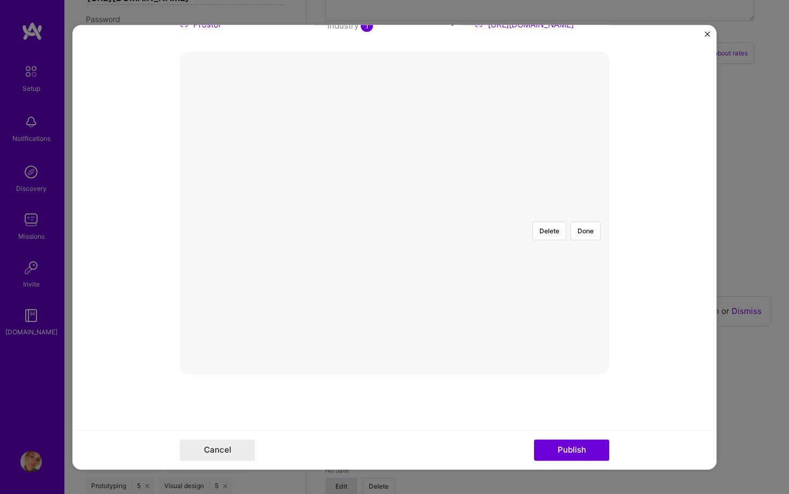
scroll to position [74, 0]
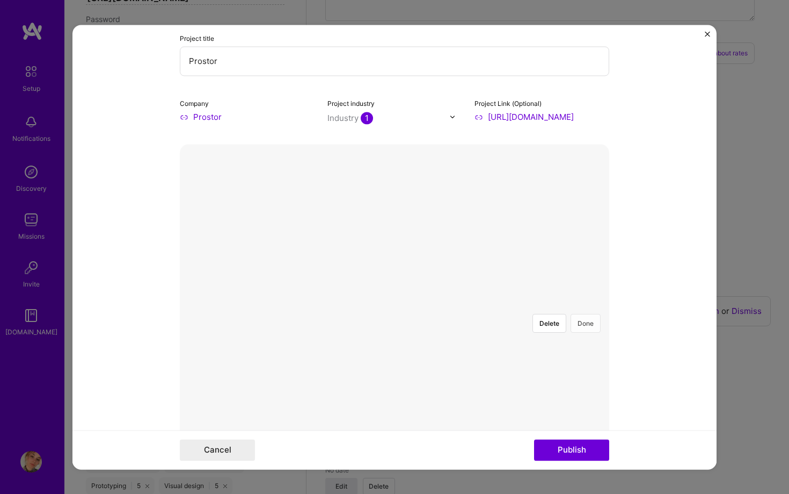
click at [591, 314] on button "Done" at bounding box center [586, 323] width 30 height 19
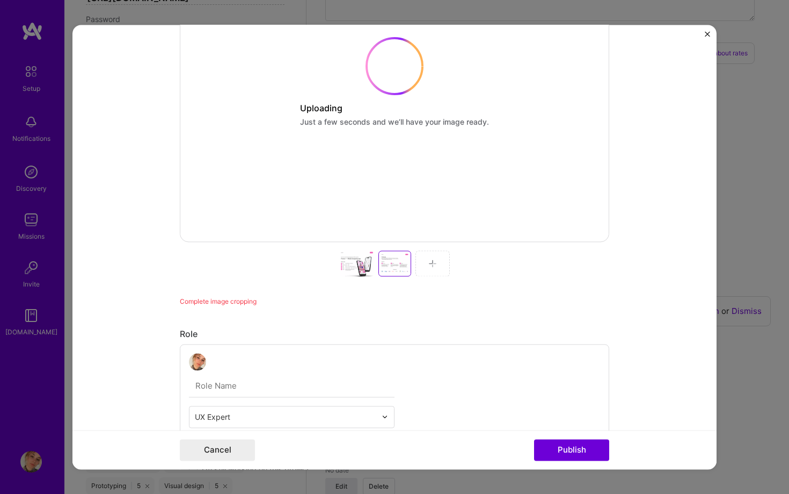
scroll to position [308, 0]
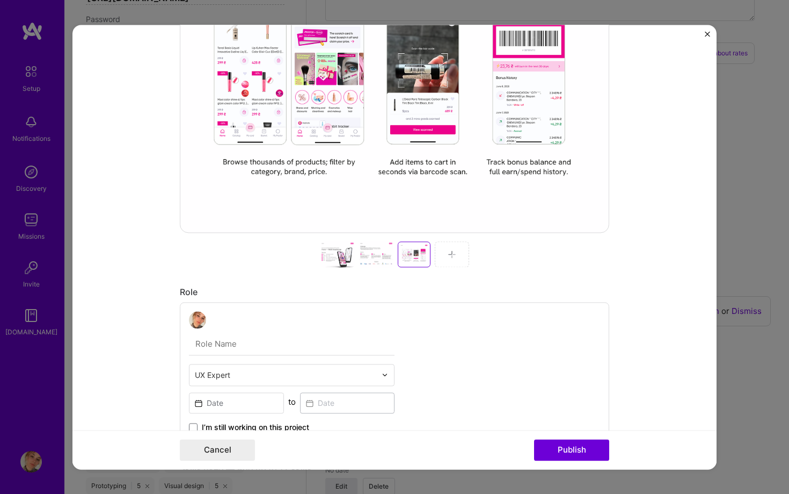
click at [458, 259] on div at bounding box center [452, 254] width 34 height 26
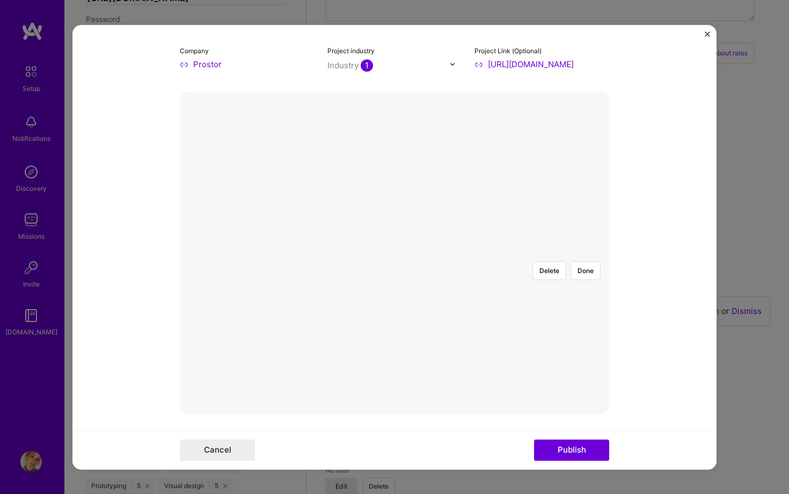
scroll to position [121, 0]
click at [593, 266] on button "Done" at bounding box center [586, 275] width 30 height 19
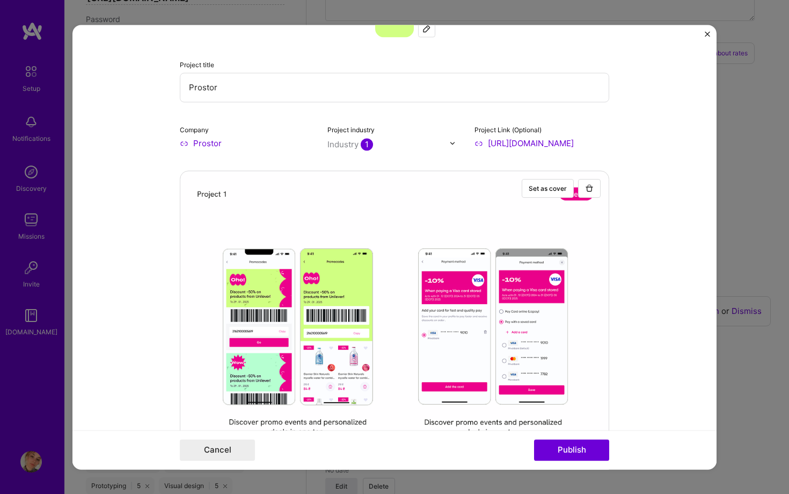
scroll to position [0, 0]
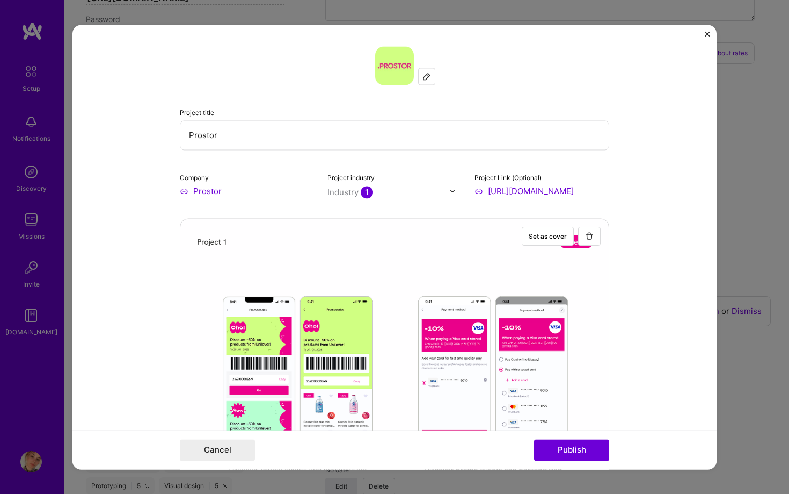
click at [518, 194] on input "[URL][DOMAIN_NAME]" at bounding box center [542, 190] width 135 height 11
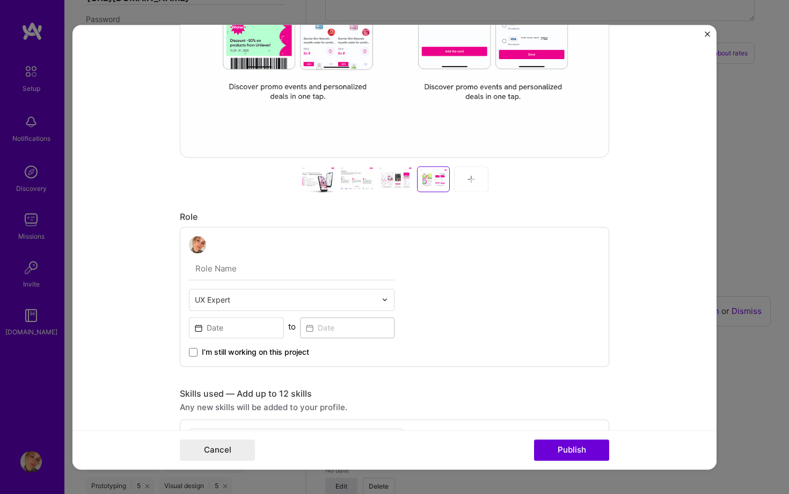
scroll to position [399, 0]
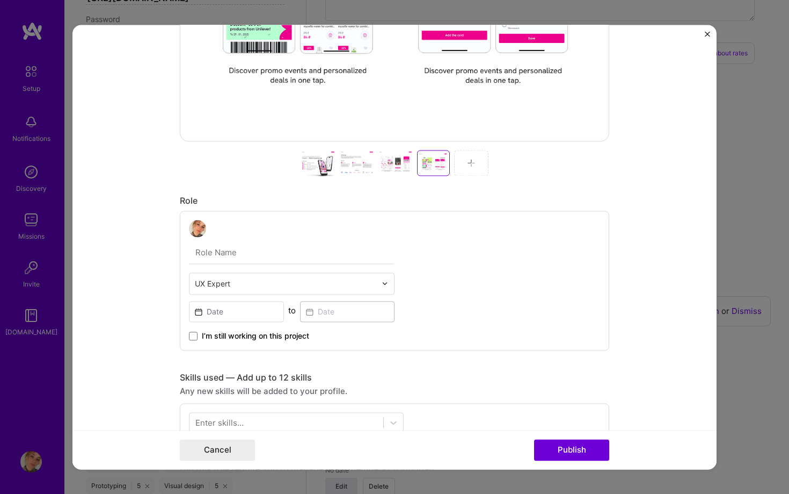
click at [469, 156] on div at bounding box center [471, 163] width 34 height 26
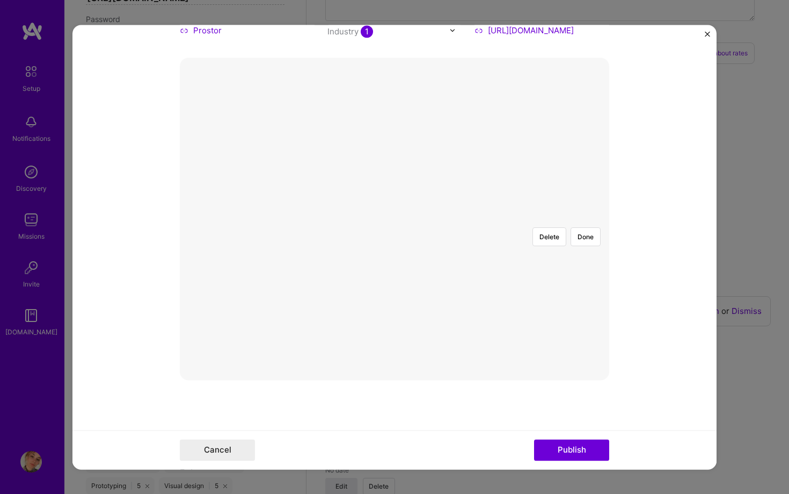
scroll to position [119, 0]
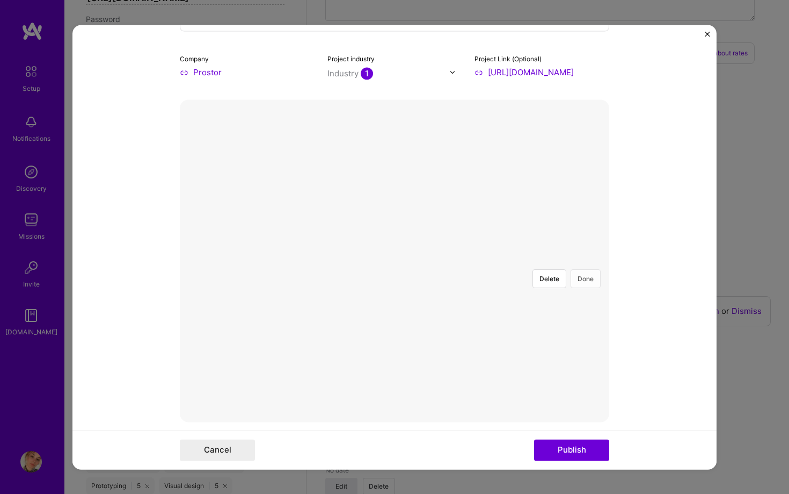
click at [585, 269] on button "Done" at bounding box center [586, 278] width 30 height 19
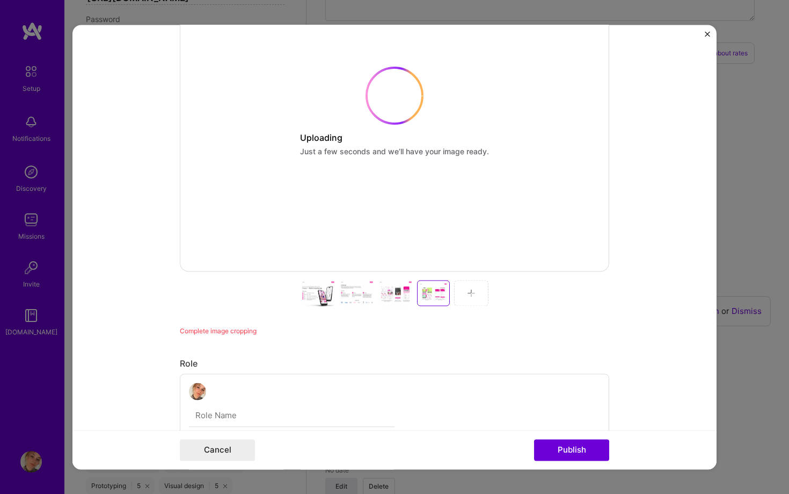
scroll to position [351, 0]
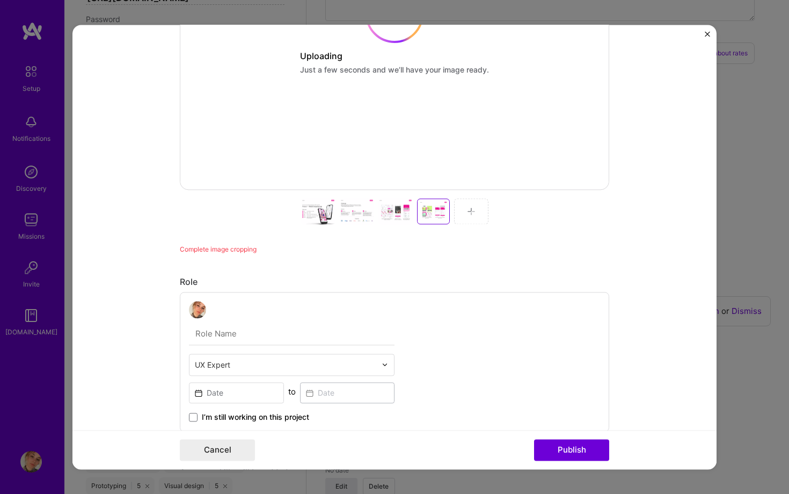
click at [470, 208] on div "Set as cover Uploading Just a few seconds and we’ll have your image ready. Comp…" at bounding box center [395, 60] width 430 height 387
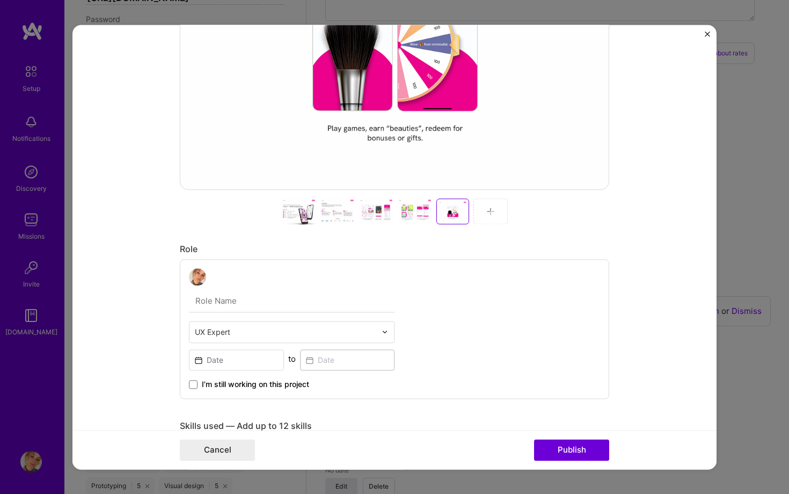
click at [497, 212] on div at bounding box center [491, 211] width 34 height 26
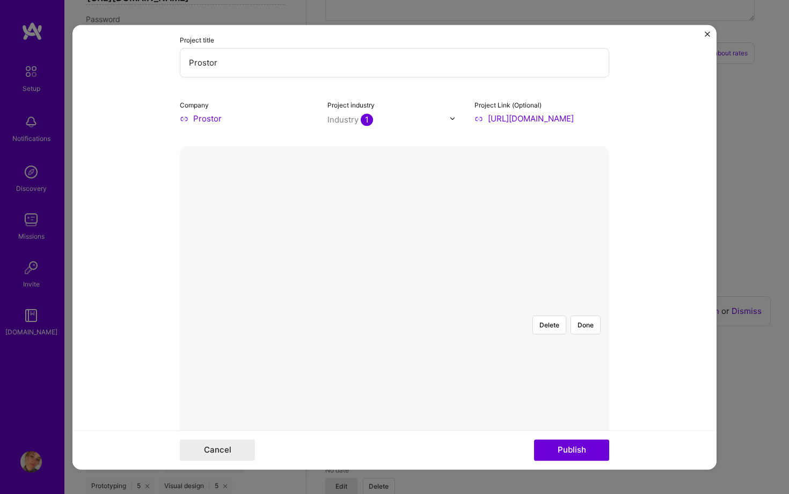
scroll to position [0, 0]
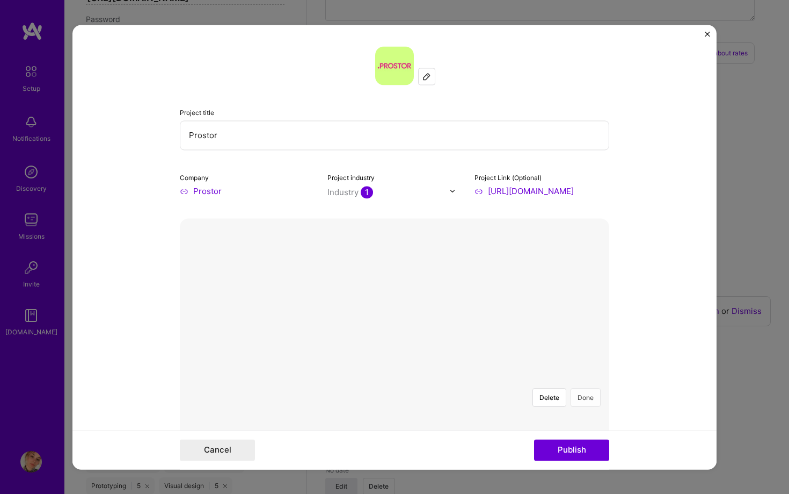
click at [585, 388] on button "Done" at bounding box center [586, 397] width 30 height 19
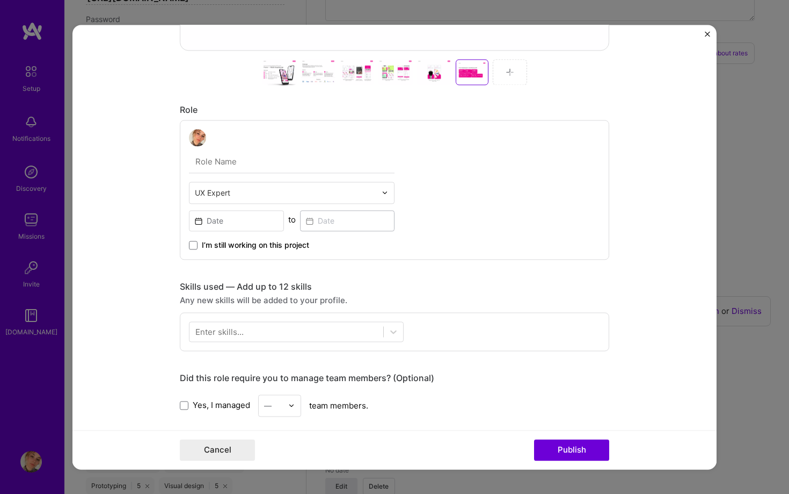
scroll to position [484, 0]
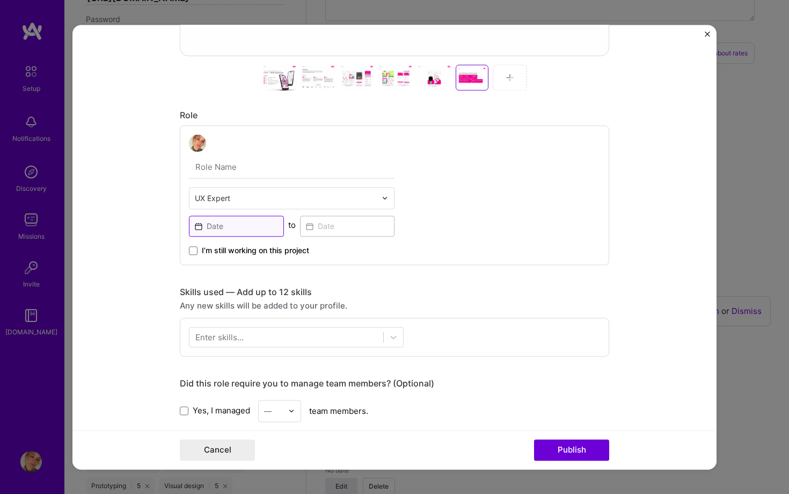
click at [273, 226] on input at bounding box center [236, 225] width 95 height 21
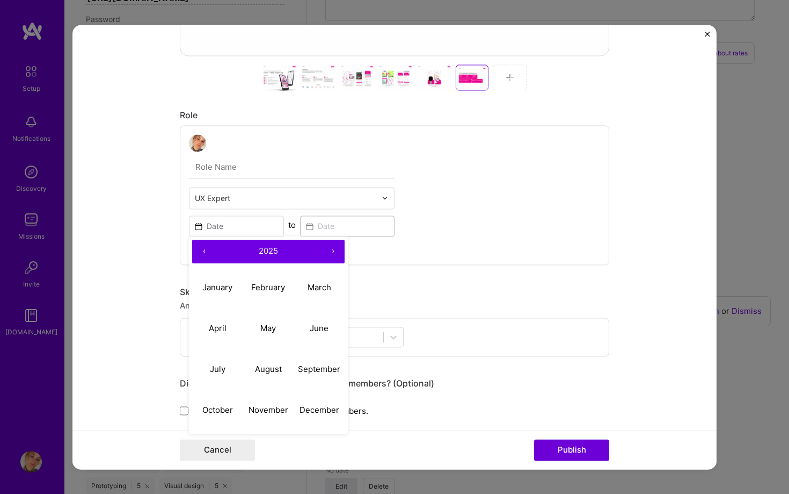
click at [200, 252] on button "‹" at bounding box center [204, 252] width 24 height 24
click at [225, 322] on button "April" at bounding box center [217, 328] width 51 height 41
type input "[DATE]"
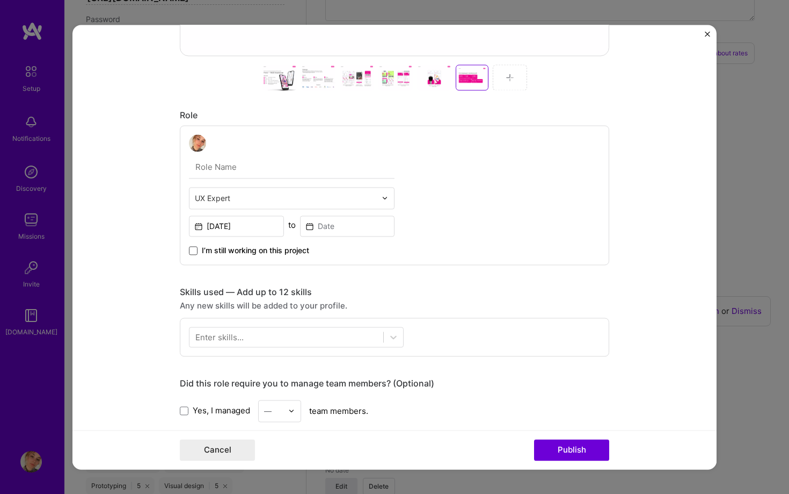
click at [190, 249] on span at bounding box center [193, 250] width 9 height 9
click at [0, 0] on input "I’m still working on this project" at bounding box center [0, 0] width 0 height 0
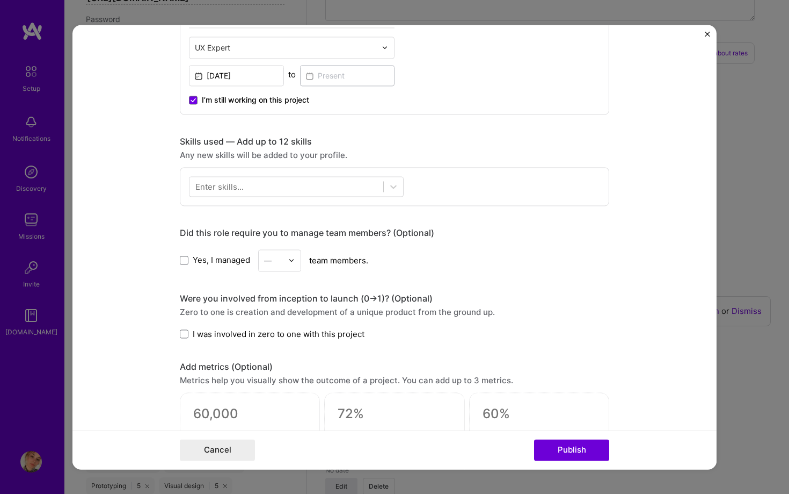
scroll to position [634, 0]
click at [300, 299] on div "Were you involved from inception to launch (0 -> 1)? (Optional)" at bounding box center [395, 299] width 430 height 11
click at [184, 333] on span at bounding box center [184, 335] width 9 height 9
click at [0, 0] on input "I was involved in zero to one with this project" at bounding box center [0, 0] width 0 height 0
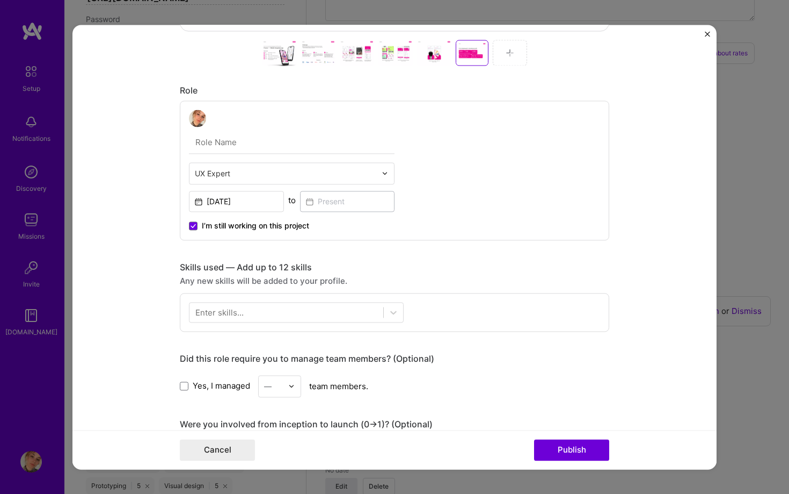
scroll to position [593, 0]
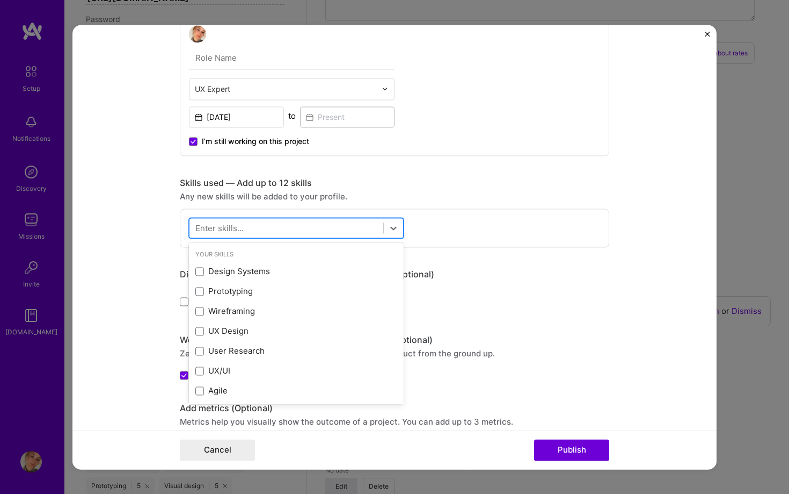
click at [270, 221] on div at bounding box center [287, 228] width 194 height 18
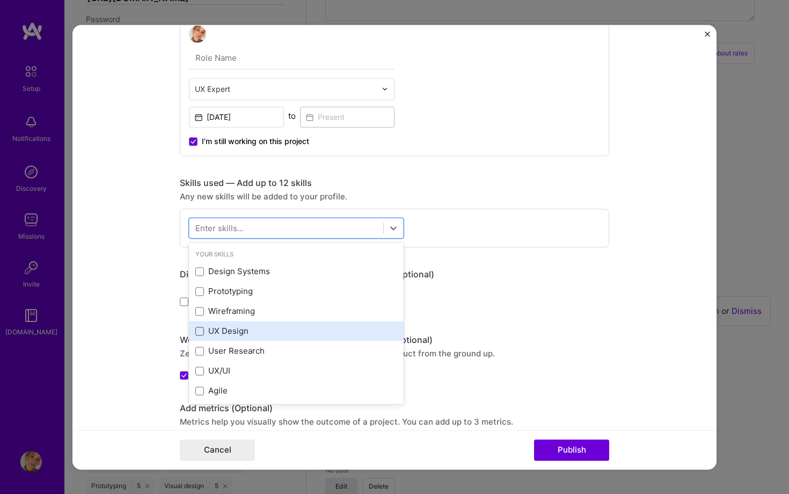
click at [199, 331] on span at bounding box center [199, 331] width 9 height 9
click at [0, 0] on input "checkbox" at bounding box center [0, 0] width 0 height 0
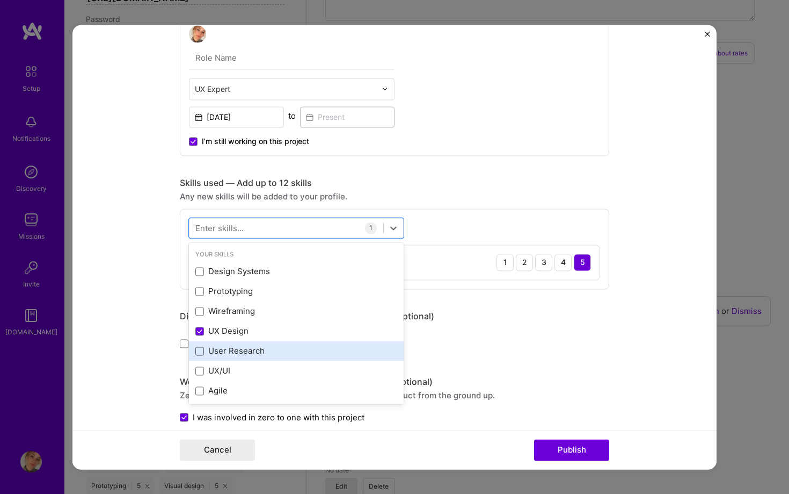
click at [198, 351] on span at bounding box center [199, 350] width 9 height 9
click at [0, 0] on input "checkbox" at bounding box center [0, 0] width 0 height 0
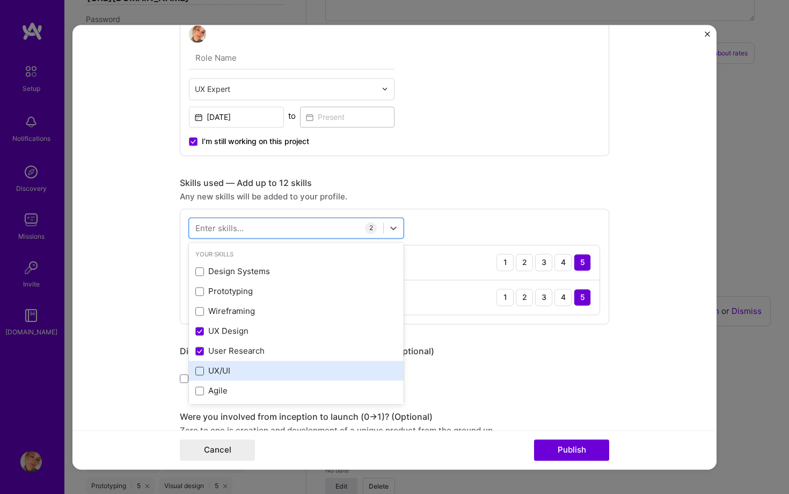
click at [199, 368] on span at bounding box center [199, 370] width 9 height 9
click at [0, 0] on input "checkbox" at bounding box center [0, 0] width 0 height 0
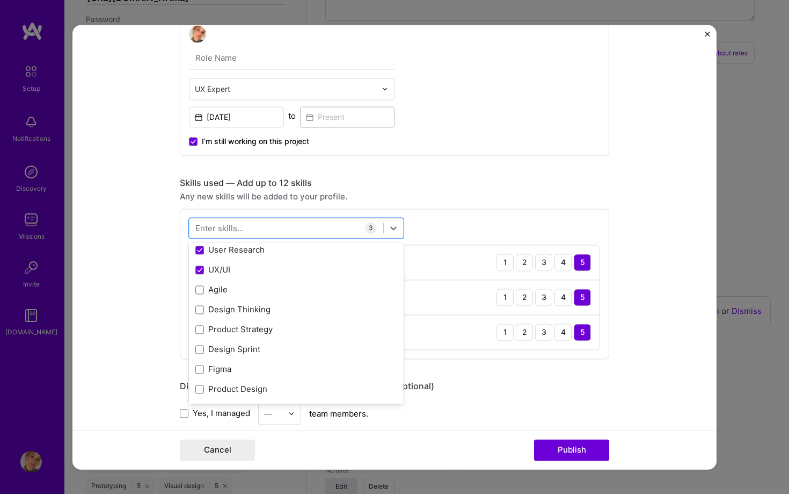
scroll to position [133, 0]
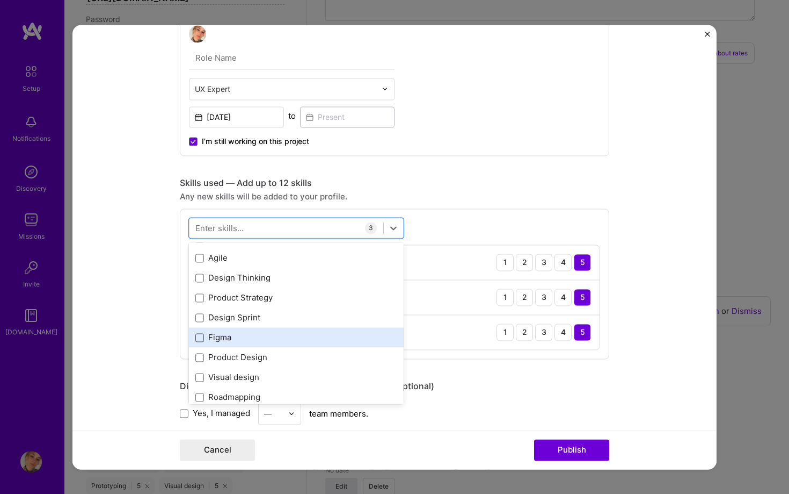
click at [199, 337] on span at bounding box center [199, 337] width 9 height 9
click at [0, 0] on input "checkbox" at bounding box center [0, 0] width 0 height 0
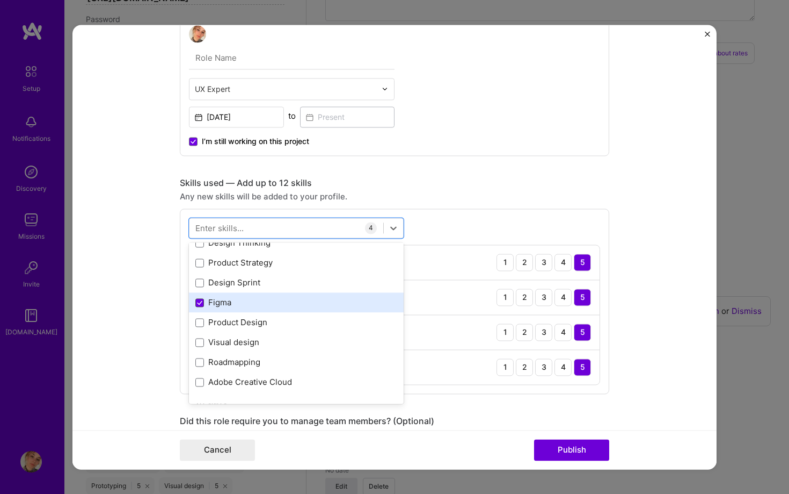
scroll to position [173, 0]
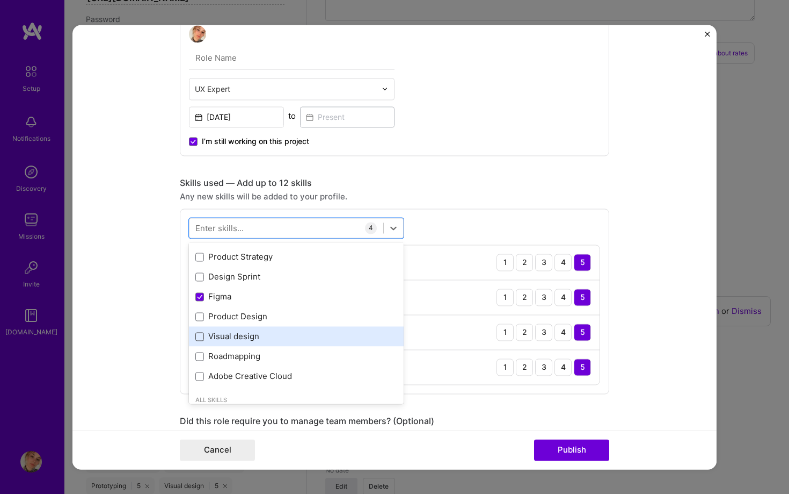
click at [198, 333] on span at bounding box center [199, 336] width 9 height 9
click at [0, 0] on input "checkbox" at bounding box center [0, 0] width 0 height 0
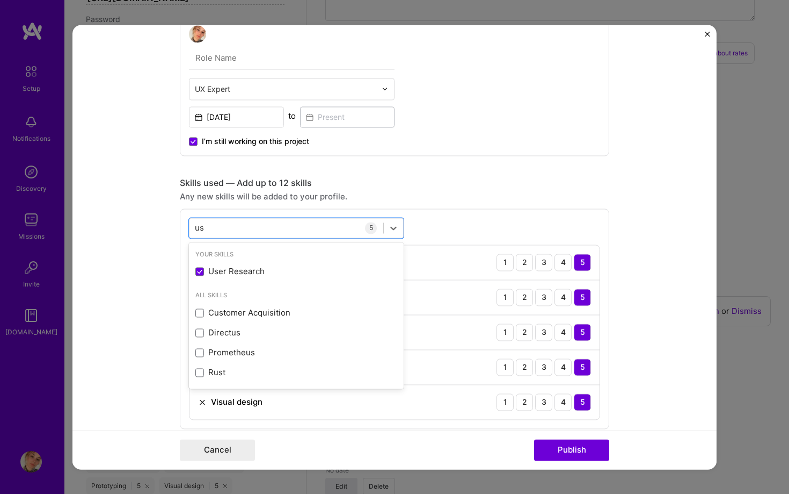
scroll to position [0, 0]
type input "u"
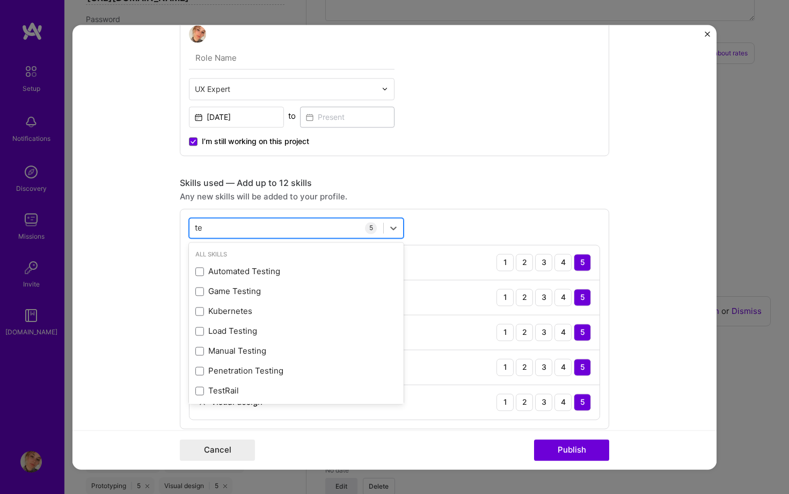
type input "t"
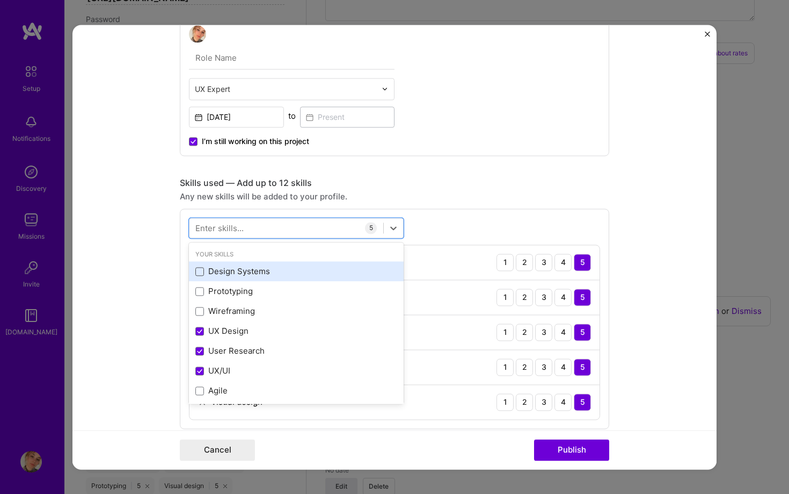
click at [203, 270] on span at bounding box center [199, 271] width 9 height 9
click at [0, 0] on input "checkbox" at bounding box center [0, 0] width 0 height 0
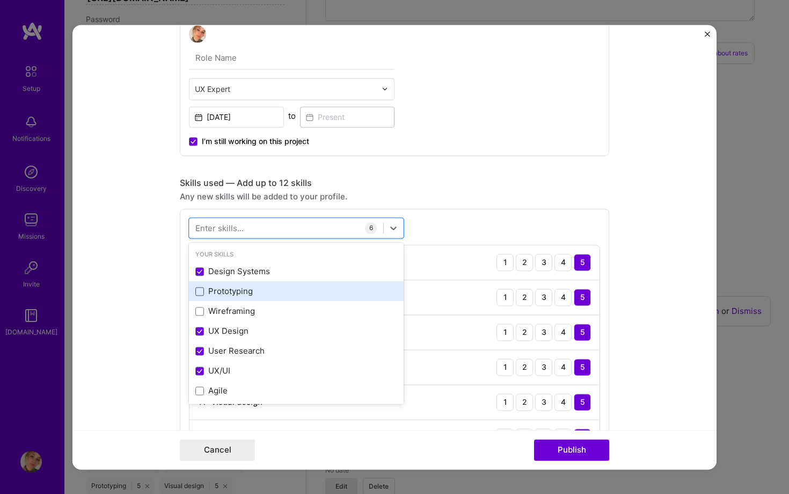
click at [203, 289] on span at bounding box center [199, 291] width 9 height 9
click at [0, 0] on input "checkbox" at bounding box center [0, 0] width 0 height 0
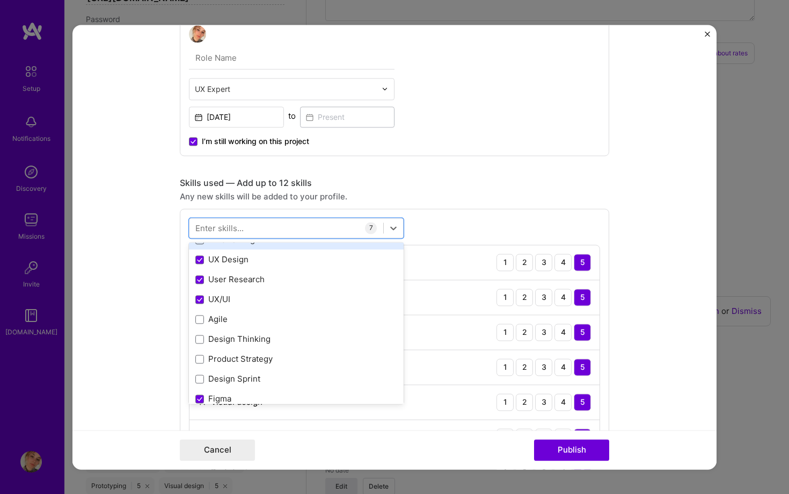
scroll to position [77, 0]
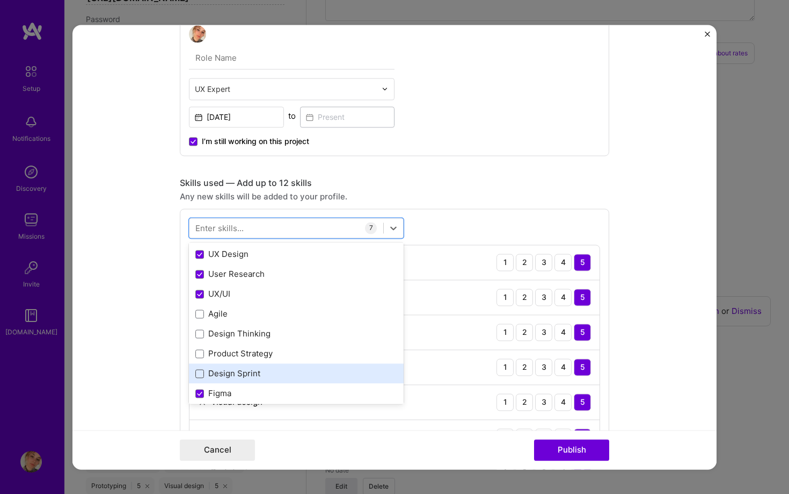
click at [202, 375] on span at bounding box center [199, 373] width 9 height 9
click at [0, 0] on input "checkbox" at bounding box center [0, 0] width 0 height 0
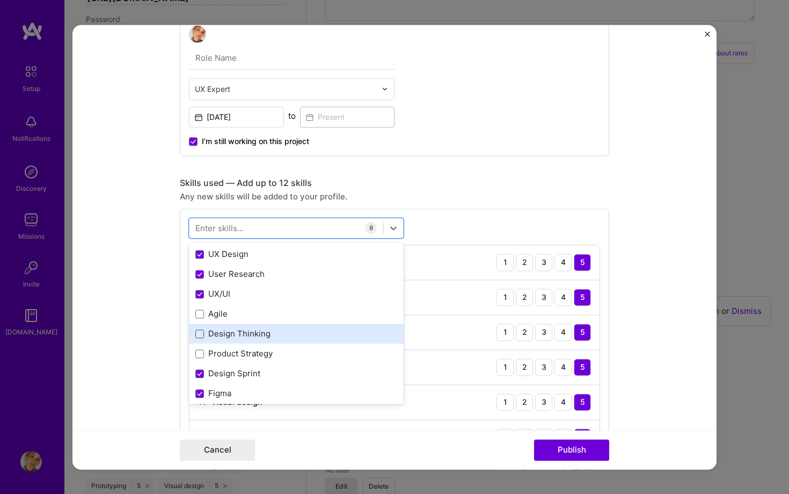
click at [202, 332] on span at bounding box center [199, 333] width 9 height 9
click at [0, 0] on input "checkbox" at bounding box center [0, 0] width 0 height 0
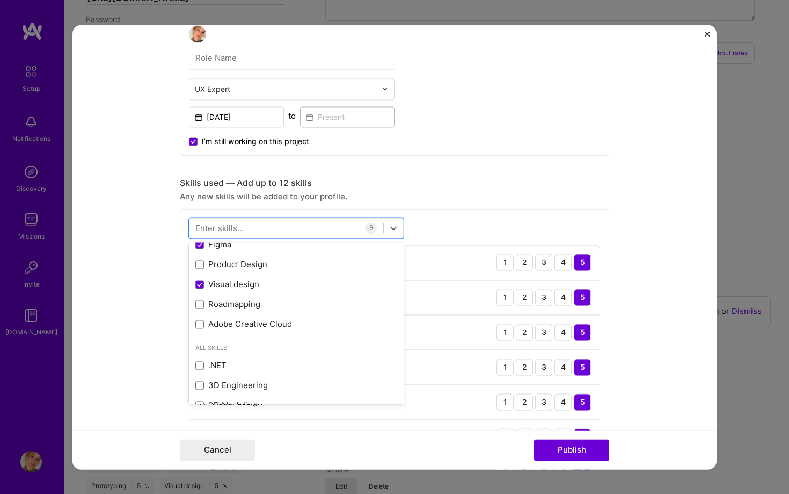
scroll to position [234, 0]
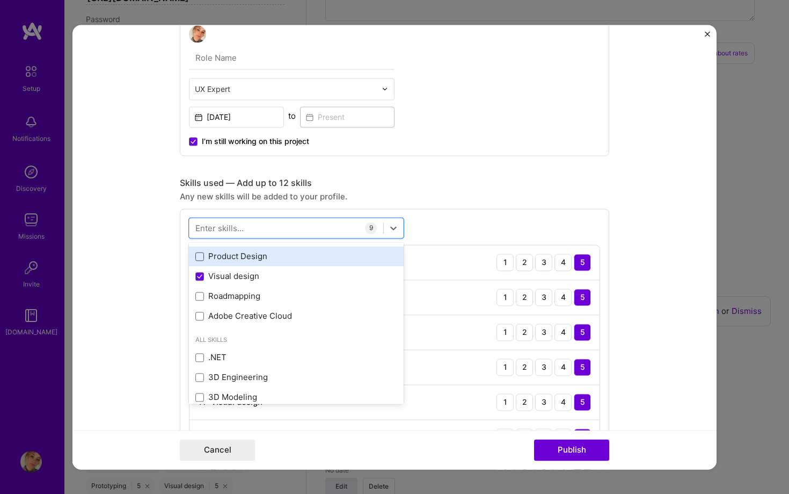
click at [198, 258] on span at bounding box center [199, 256] width 9 height 9
click at [0, 0] on input "checkbox" at bounding box center [0, 0] width 0 height 0
click at [648, 338] on form "Project title Prostor Company Prostor Project industry Industry 1 Project Link …" at bounding box center [395, 247] width 644 height 444
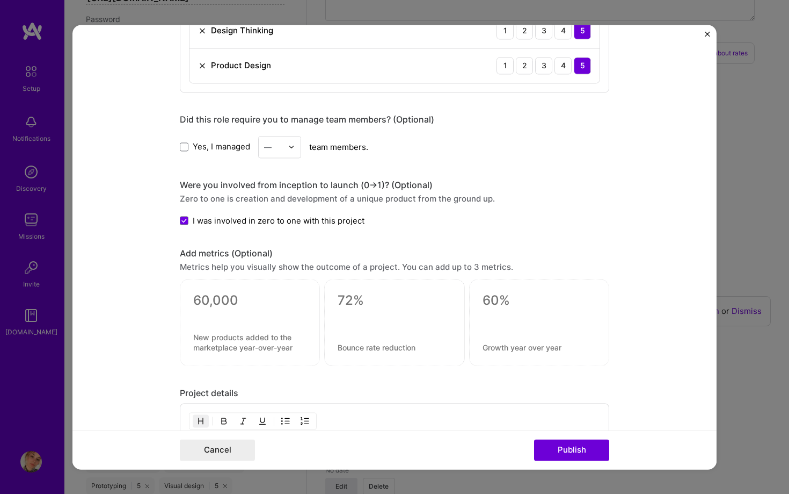
scroll to position [1150, 0]
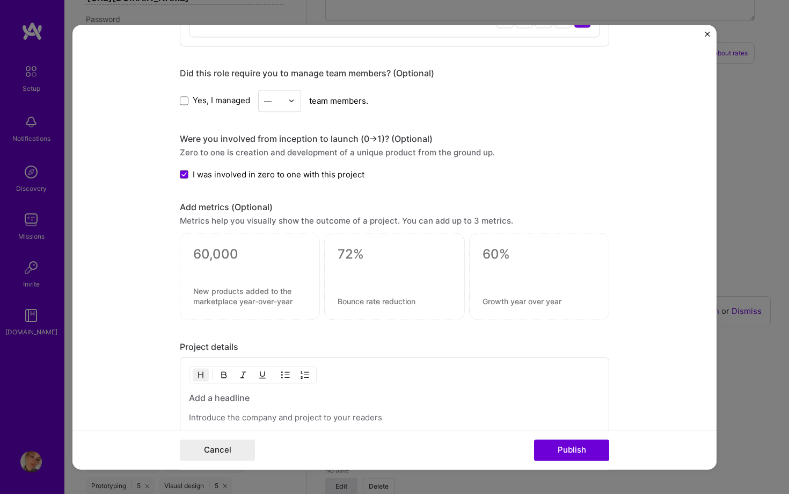
click at [250, 255] on textarea at bounding box center [249, 254] width 113 height 16
click at [247, 288] on textarea at bounding box center [249, 296] width 113 height 20
click at [270, 294] on textarea at bounding box center [249, 296] width 113 height 20
paste textarea
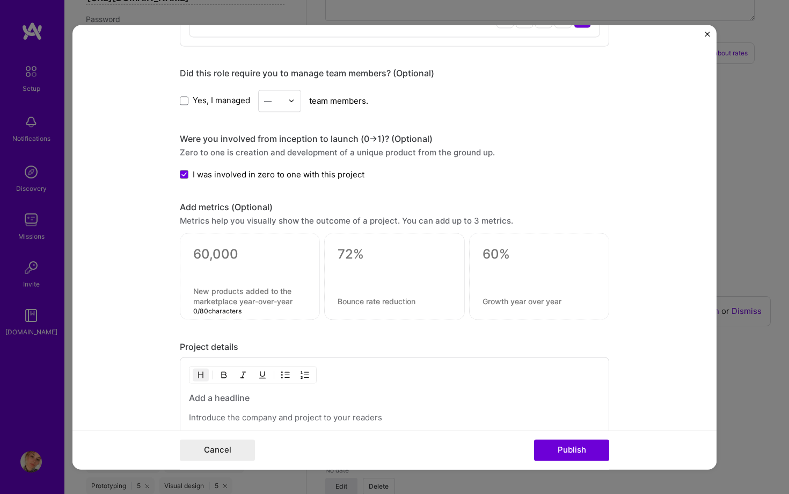
click at [246, 297] on textarea at bounding box center [249, 296] width 113 height 20
paste textarea "installs in the first months after release"
type textarea "installs in the first months after release"
click at [222, 244] on div "installs in the first months after release" at bounding box center [250, 276] width 140 height 87
click at [211, 252] on textarea at bounding box center [249, 254] width 113 height 16
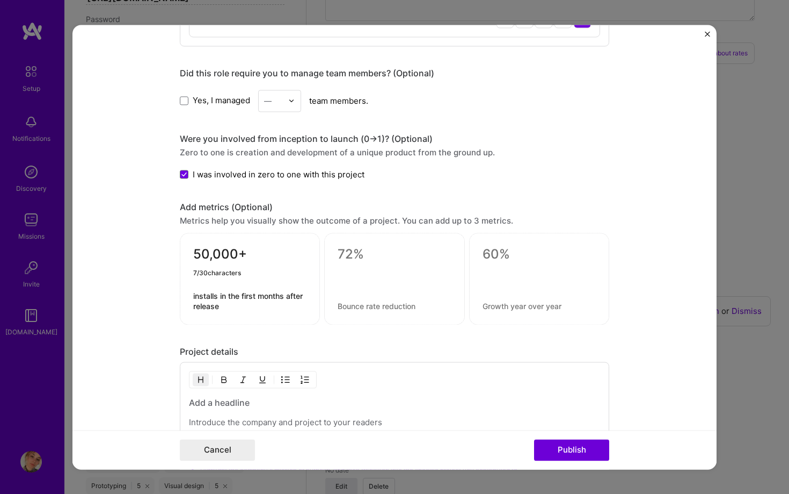
type textarea "50,000+"
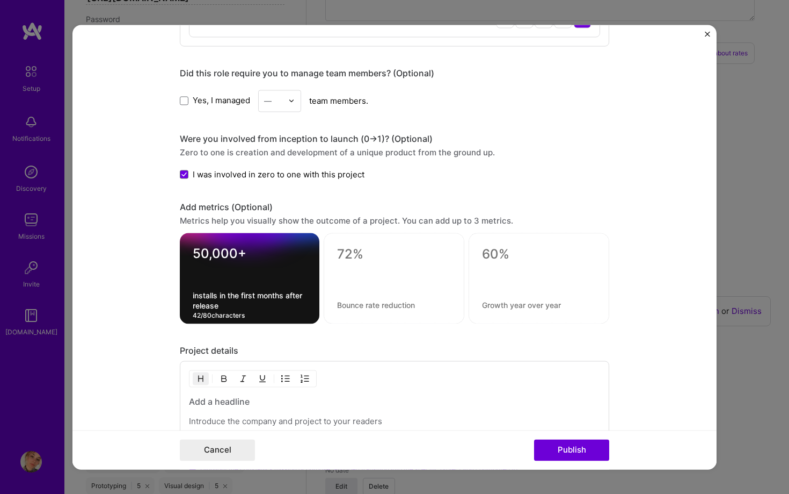
drag, startPoint x: 222, startPoint y: 294, endPoint x: 237, endPoint y: 302, distance: 17.1
click at [238, 302] on textarea "installs in the first months after release" at bounding box center [250, 300] width 114 height 20
click at [260, 307] on textarea "installs in the first months after release" at bounding box center [250, 300] width 114 height 20
drag, startPoint x: 221, startPoint y: 292, endPoint x: 232, endPoint y: 301, distance: 14.5
click at [232, 301] on textarea "installs in the first months after release" at bounding box center [250, 300] width 114 height 20
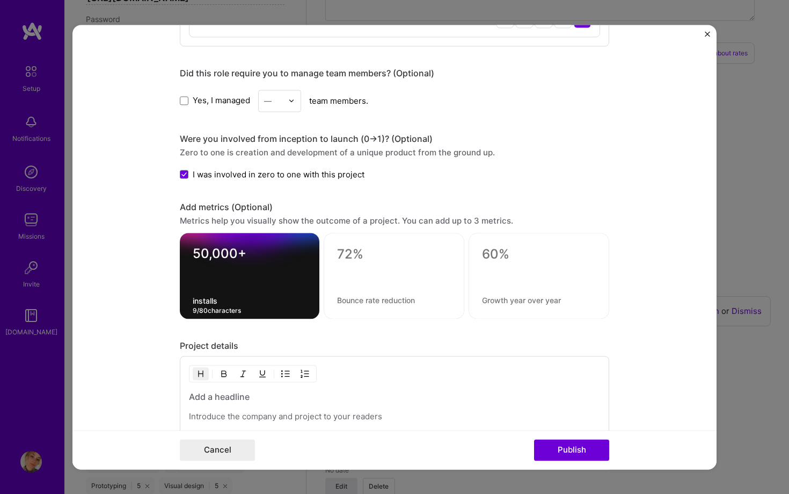
type textarea "installs"
click at [215, 251] on textarea "50,000+" at bounding box center [250, 255] width 114 height 21
type textarea "500K+"
click at [365, 271] on div at bounding box center [394, 272] width 114 height 11
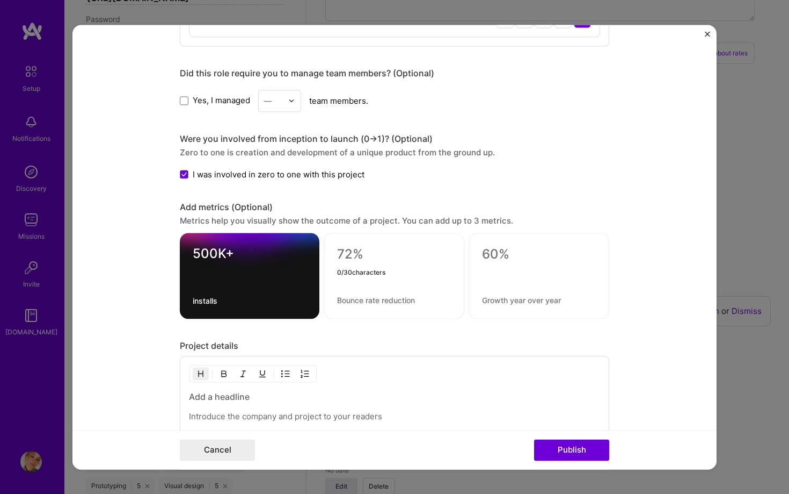
click at [354, 251] on textarea at bounding box center [394, 254] width 114 height 16
paste textarea "4.8"
type textarea "4.8"
click at [373, 300] on textarea at bounding box center [394, 300] width 114 height 10
paste textarea "average rating (App Store & Google Play)"
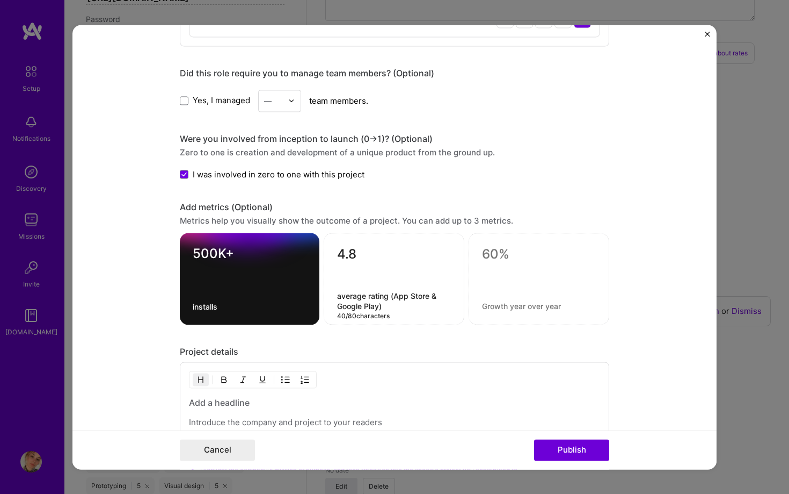
type textarea "average rating (App Store & Google Play)"
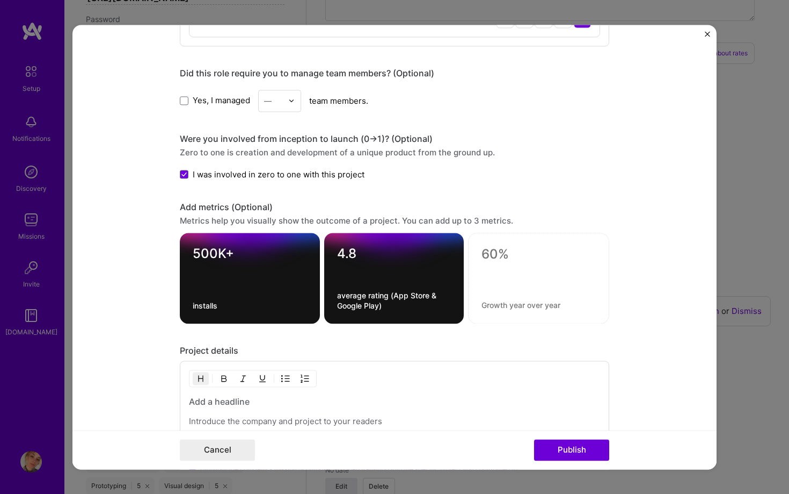
click at [492, 252] on textarea at bounding box center [539, 254] width 114 height 16
paste textarea "50K+"
type textarea "50K+"
click at [491, 302] on textarea at bounding box center [539, 305] width 114 height 10
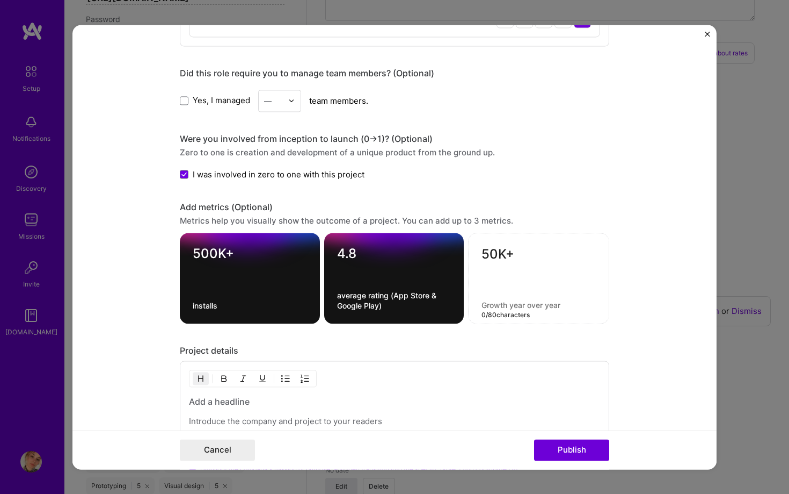
paste textarea "installs in the first months after release"
type textarea "installs in the first months after release"
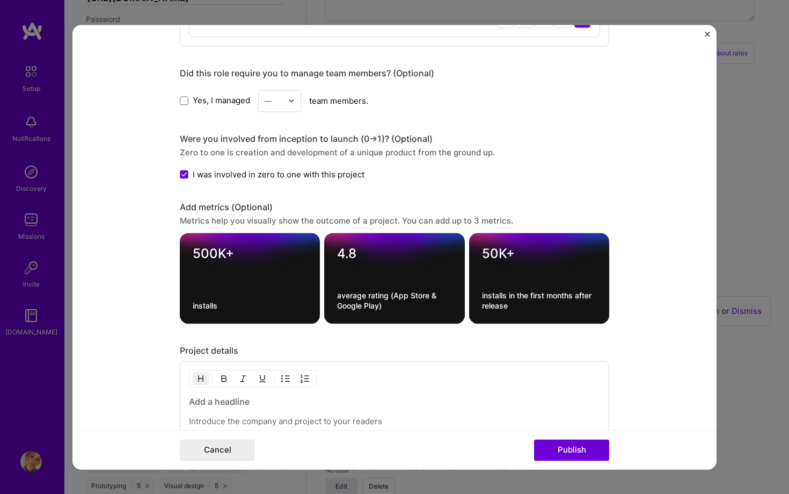
click at [642, 295] on form "Project title Prostor Company Prostor Project industry Industry 1 Project Link …" at bounding box center [395, 247] width 644 height 444
click at [217, 305] on textarea "installs" at bounding box center [250, 305] width 114 height 10
click at [223, 308] on textarea "installs" at bounding box center [250, 305] width 114 height 10
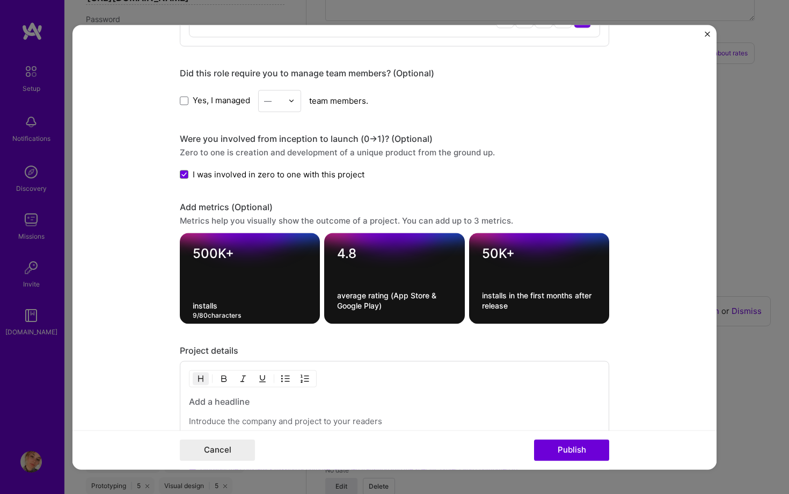
click at [223, 308] on textarea "installs" at bounding box center [250, 305] width 114 height 10
paste textarea "downloads (Android + iOS)"
type textarea "downloads (Android + iOS)"
click at [126, 337] on form "Project title Prostor Company Prostor Project industry Industry 1 Project Link …" at bounding box center [395, 247] width 644 height 444
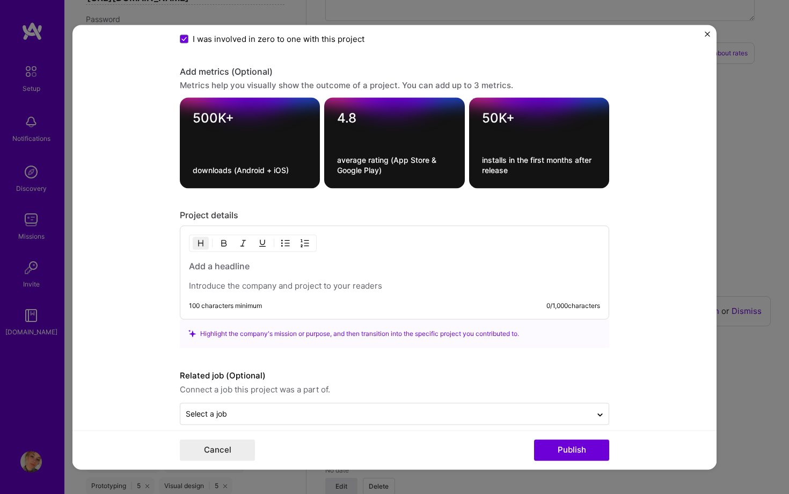
scroll to position [1287, 0]
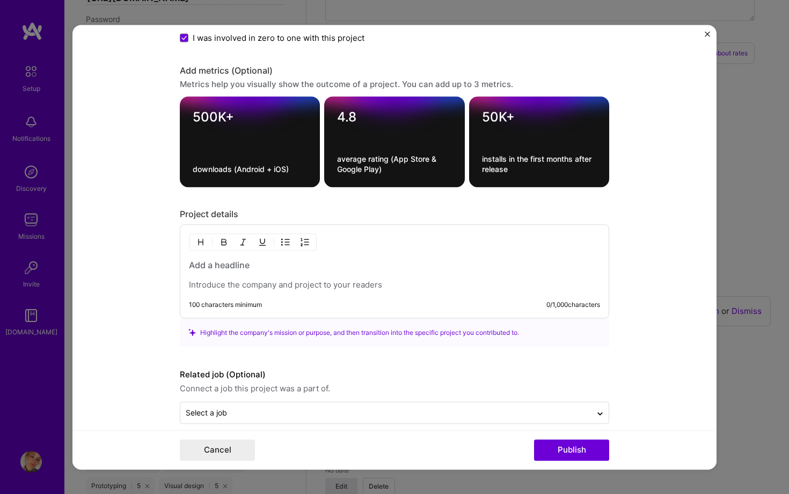
click at [240, 280] on p at bounding box center [394, 284] width 411 height 11
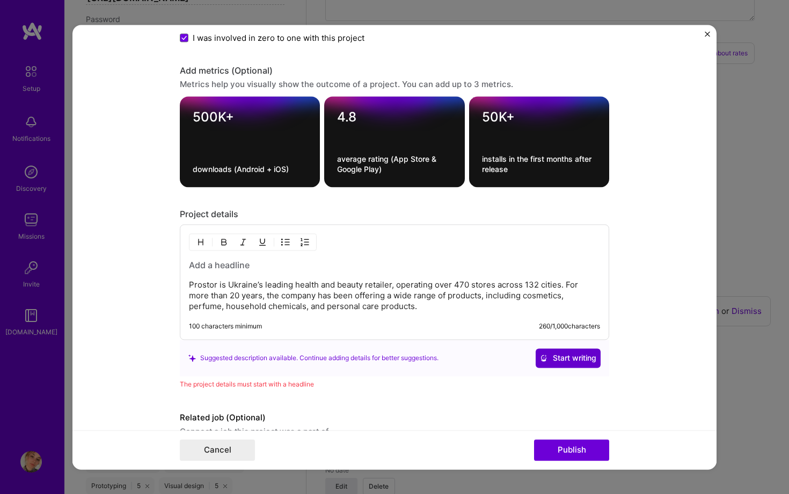
click at [573, 357] on span "Start writing" at bounding box center [568, 357] width 56 height 11
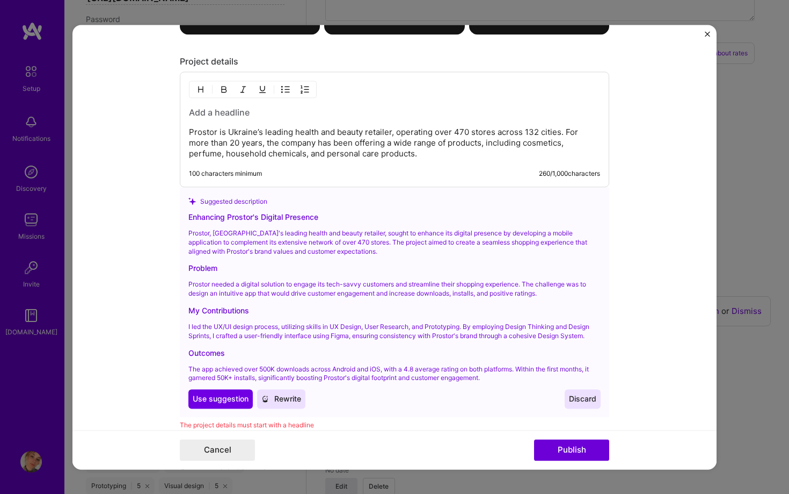
scroll to position [1432, 0]
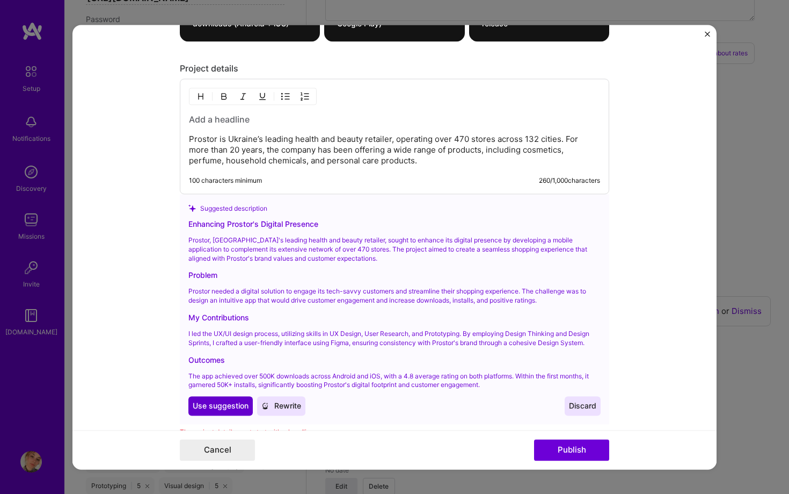
click at [223, 407] on span "Use suggestion" at bounding box center [221, 406] width 56 height 11
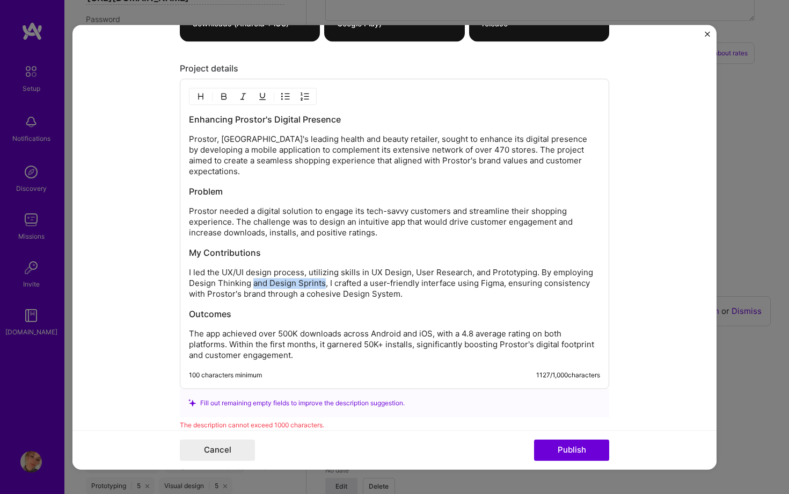
drag, startPoint x: 252, startPoint y: 271, endPoint x: 323, endPoint y: 272, distance: 70.9
click at [323, 272] on p "I led the UX/UI design process, utilizing skills in UX Design, User Research, a…" at bounding box center [394, 283] width 411 height 32
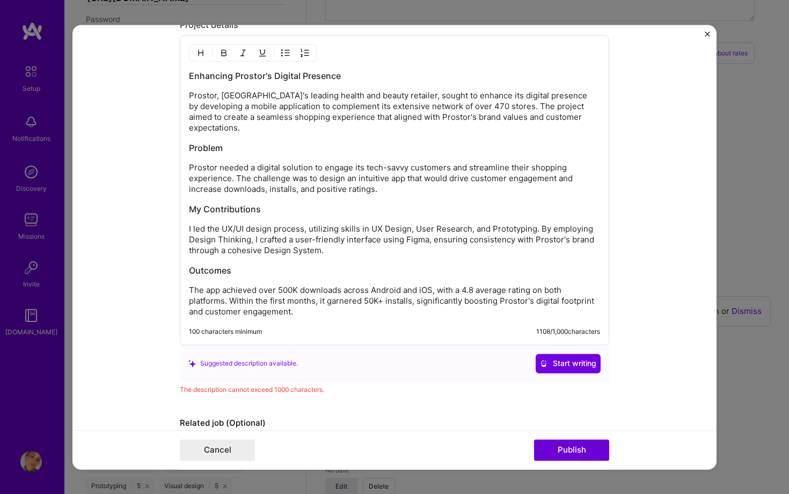
scroll to position [1527, 0]
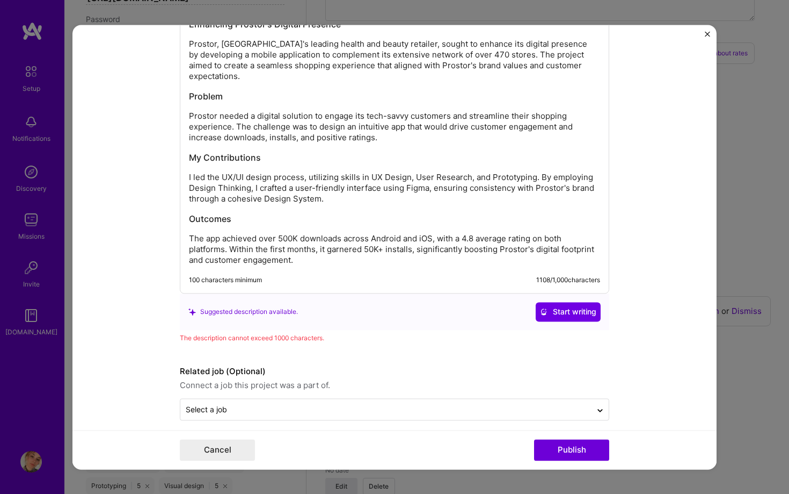
click at [330, 383] on div "Related job (Optional) Connect a job this project was a part of. Select a job" at bounding box center [395, 392] width 430 height 55
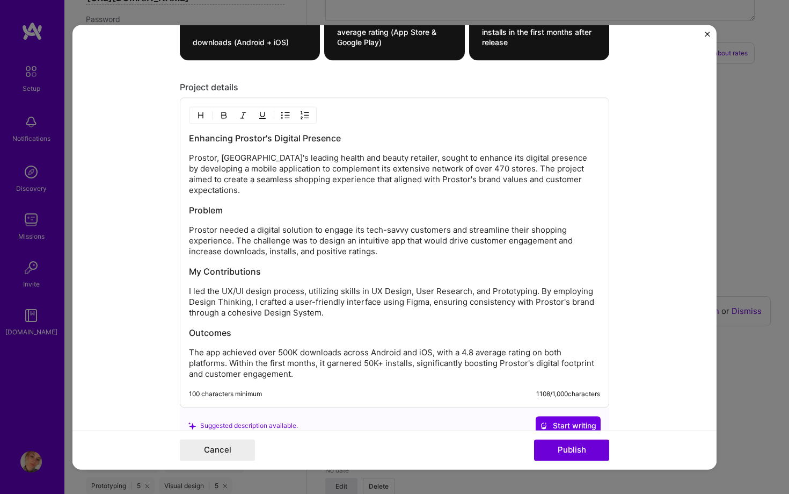
scroll to position [1412, 0]
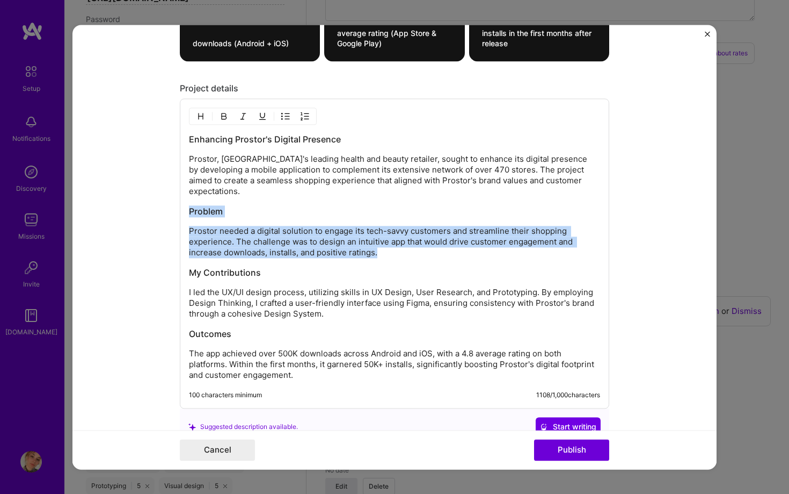
drag, startPoint x: 382, startPoint y: 242, endPoint x: 182, endPoint y: 199, distance: 204.9
click at [182, 199] on div "Enhancing Prostor's Digital Presence Prostor, [GEOGRAPHIC_DATA]'s leading healt…" at bounding box center [395, 253] width 430 height 310
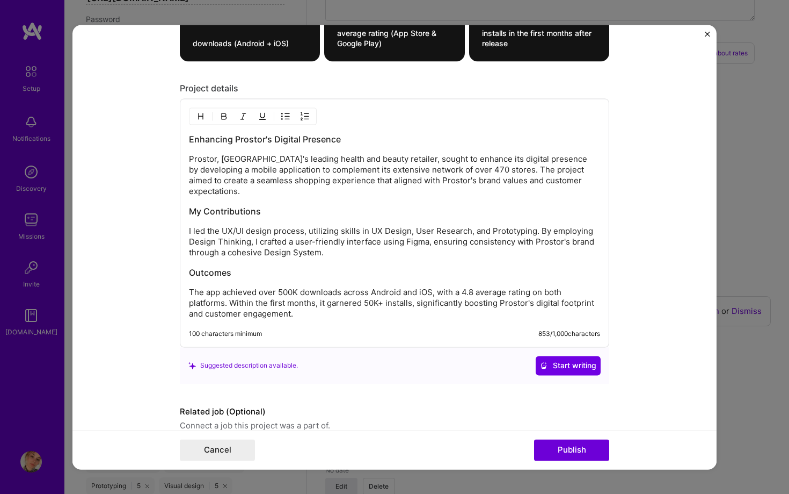
scroll to position [1453, 0]
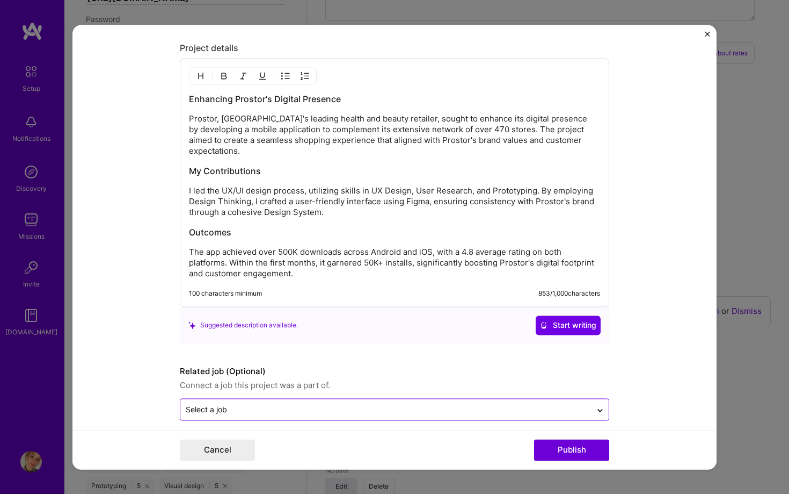
click at [272, 398] on div "Select a job" at bounding box center [385, 408] width 411 height 21
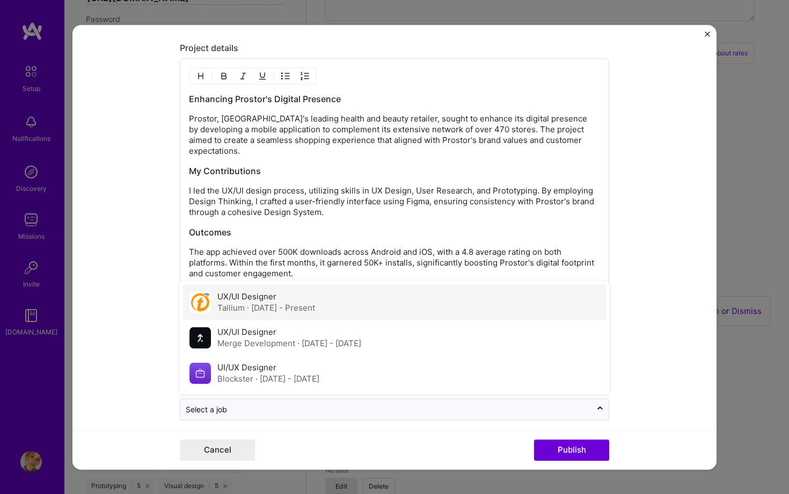
click at [295, 302] on span "· [DATE] - Present" at bounding box center [281, 307] width 68 height 10
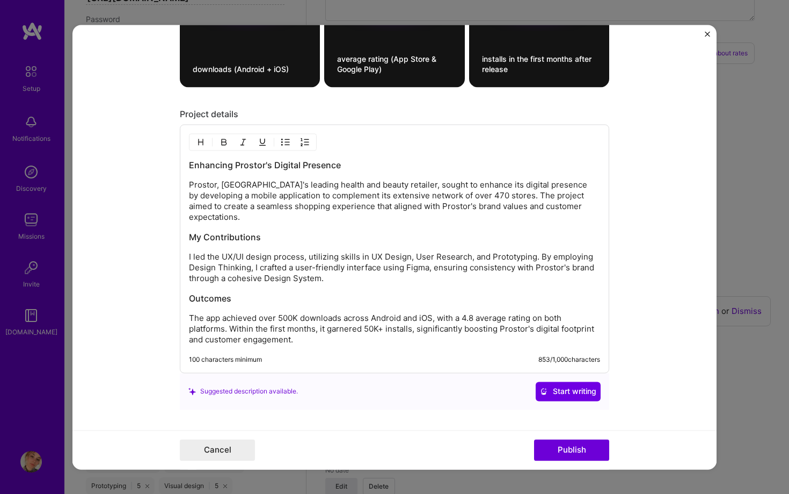
scroll to position [1385, 0]
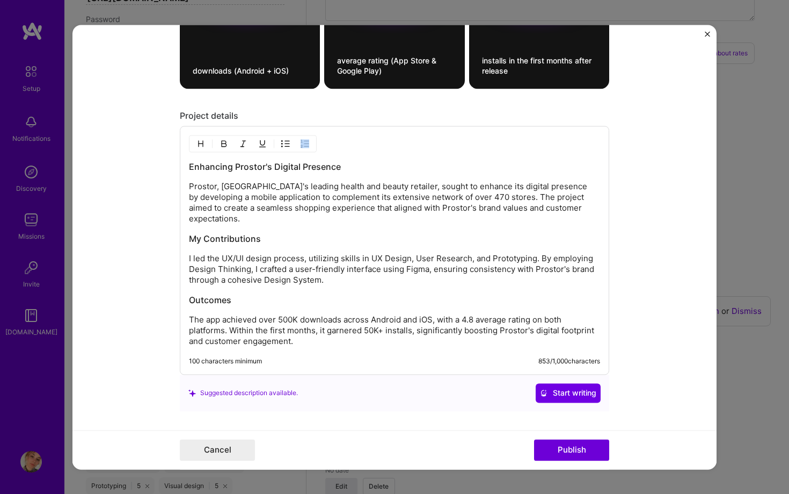
drag, startPoint x: 184, startPoint y: 247, endPoint x: 335, endPoint y: 272, distance: 152.5
click at [336, 272] on div "Enhancing Prostor's Digital Presence Prostor, [GEOGRAPHIC_DATA]'s leading healt…" at bounding box center [395, 250] width 430 height 249
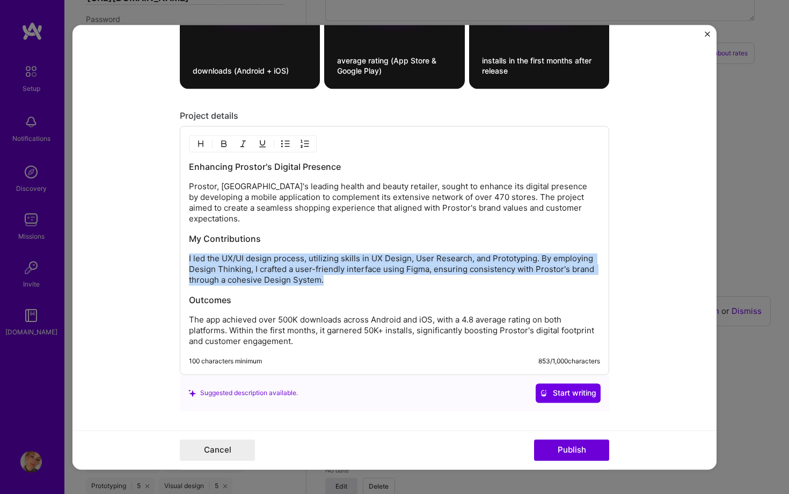
drag, startPoint x: 324, startPoint y: 267, endPoint x: 186, endPoint y: 248, distance: 139.9
click at [186, 248] on div "Enhancing Prostor's Digital Presence Prostor, [GEOGRAPHIC_DATA]'s leading healt…" at bounding box center [395, 250] width 430 height 249
copy p "I led the UX/UI design process, utilizing skills in UX Design, User Research, a…"
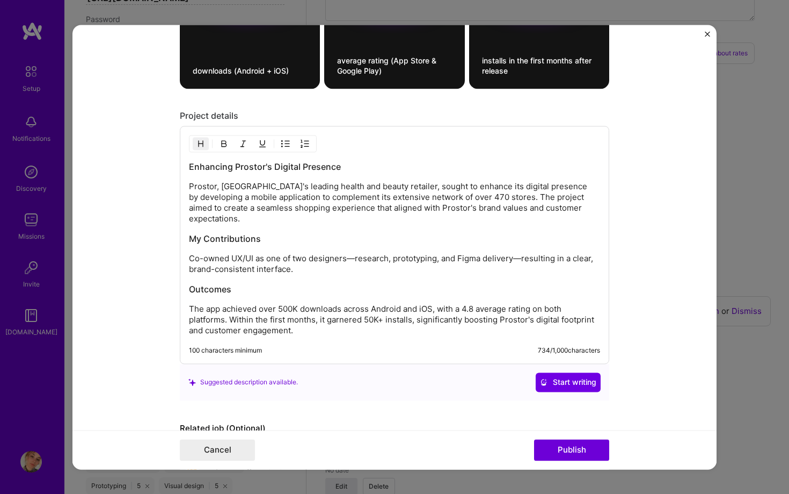
click at [438, 253] on p "Co-owned UX/UI as one of two designers—research, prototyping, and Figma deliver…" at bounding box center [394, 263] width 411 height 21
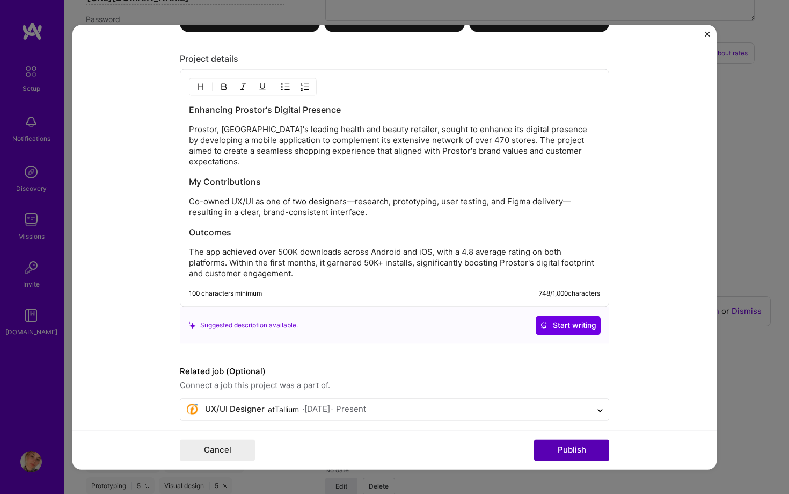
click at [586, 448] on button "Publish" at bounding box center [571, 449] width 75 height 21
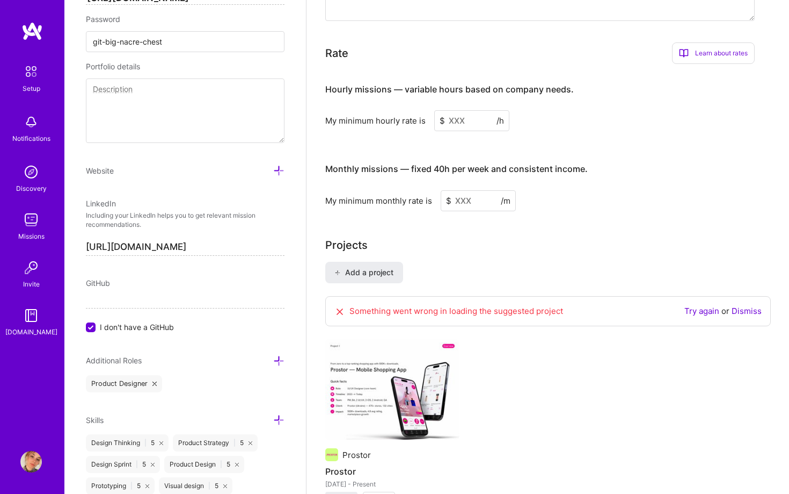
click at [753, 306] on link "Dismiss" at bounding box center [747, 311] width 30 height 10
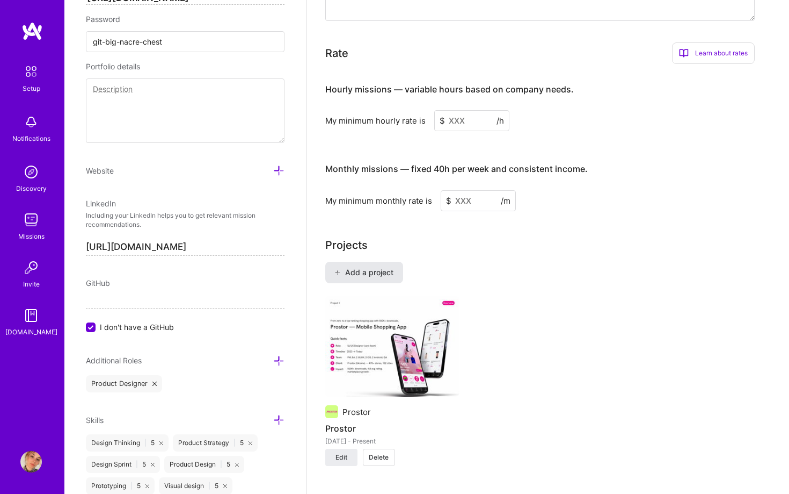
click at [380, 267] on span "Add a project" at bounding box center [364, 272] width 59 height 11
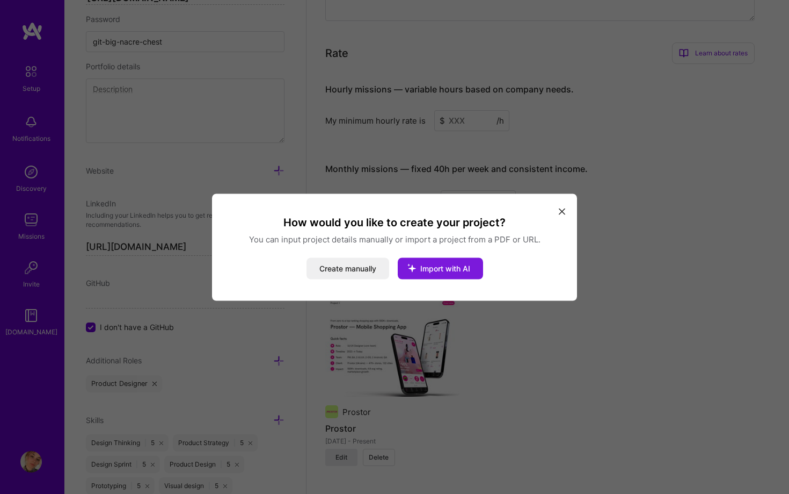
click at [428, 269] on span "Import with AI" at bounding box center [446, 267] width 50 height 9
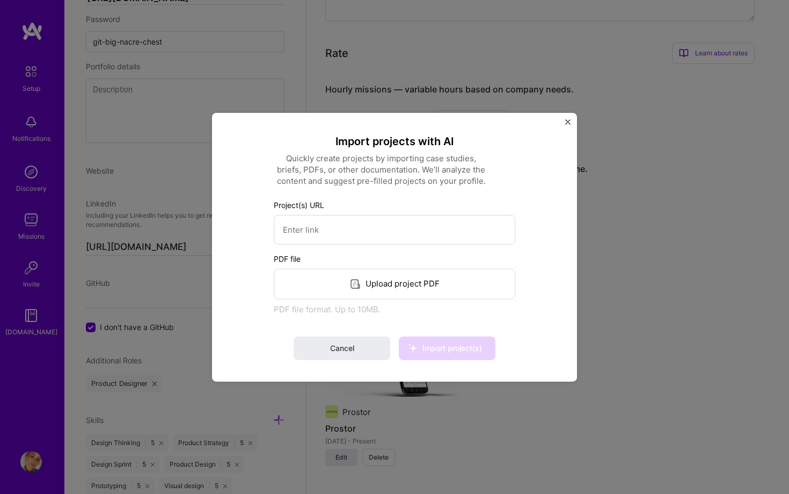
click at [425, 281] on div "Upload project PDF" at bounding box center [395, 283] width 242 height 31
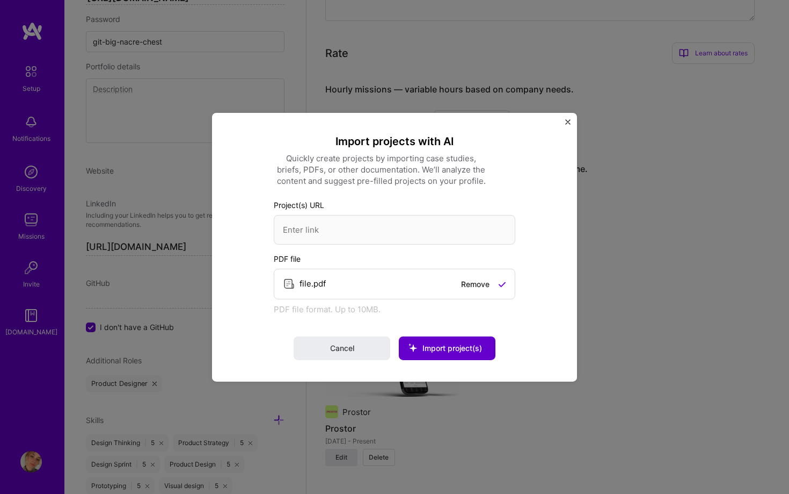
click at [457, 348] on span "Import project(s)" at bounding box center [453, 347] width 60 height 9
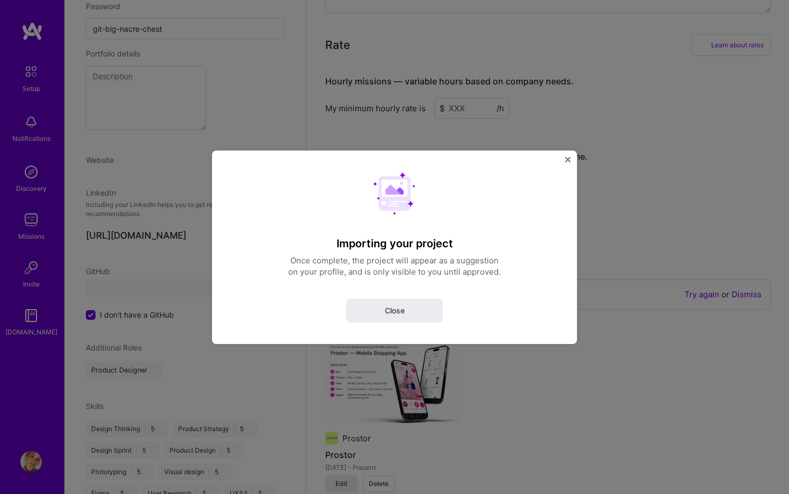
scroll to position [35, 0]
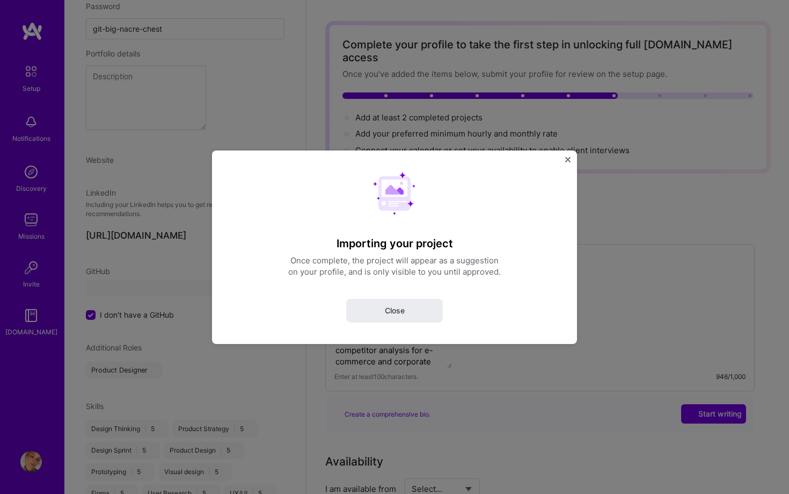
select select "ES"
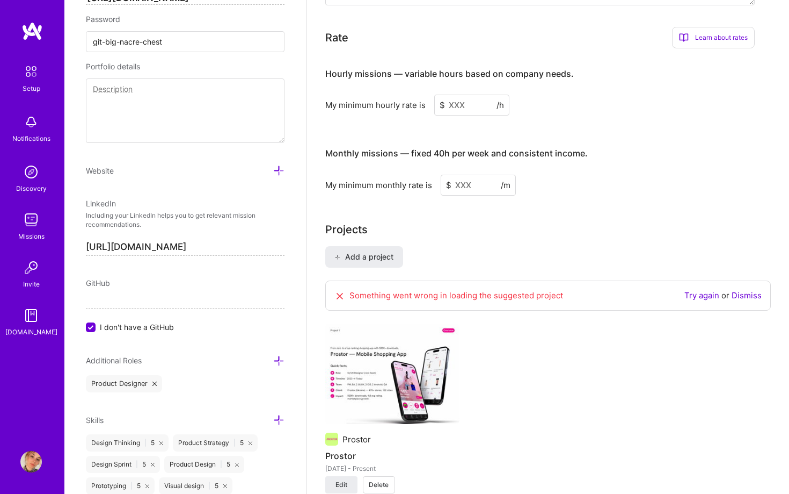
scroll to position [685, 0]
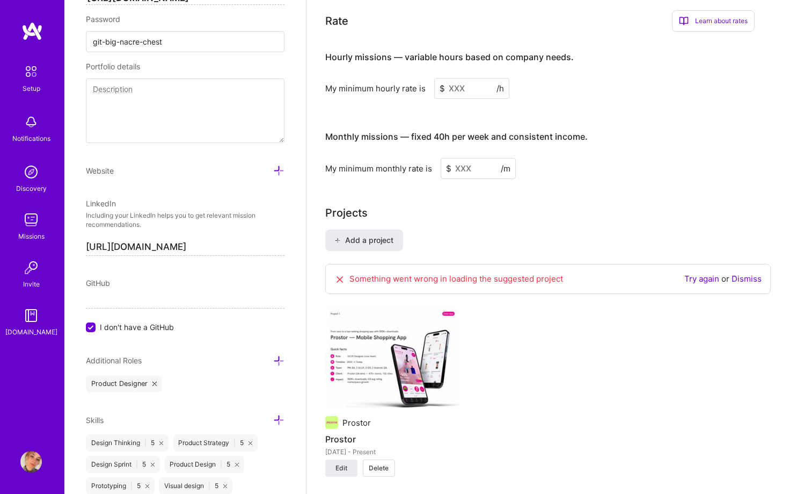
click at [750, 273] on link "Dismiss" at bounding box center [747, 278] width 30 height 10
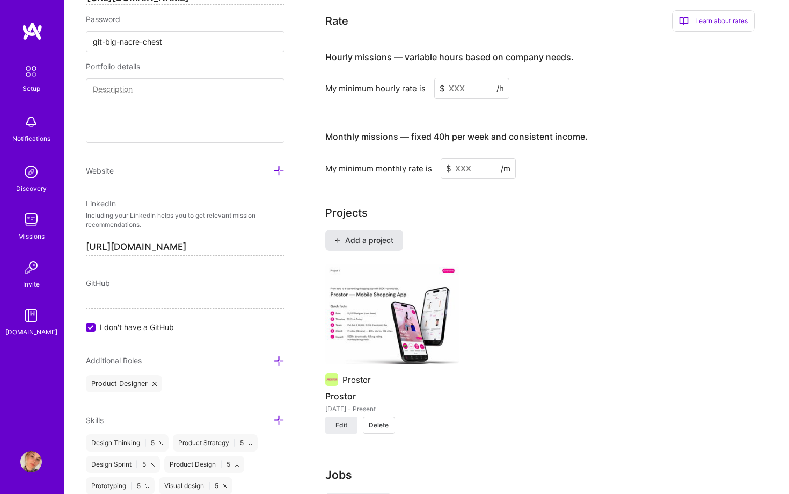
click at [356, 235] on button "Add a project" at bounding box center [364, 239] width 78 height 21
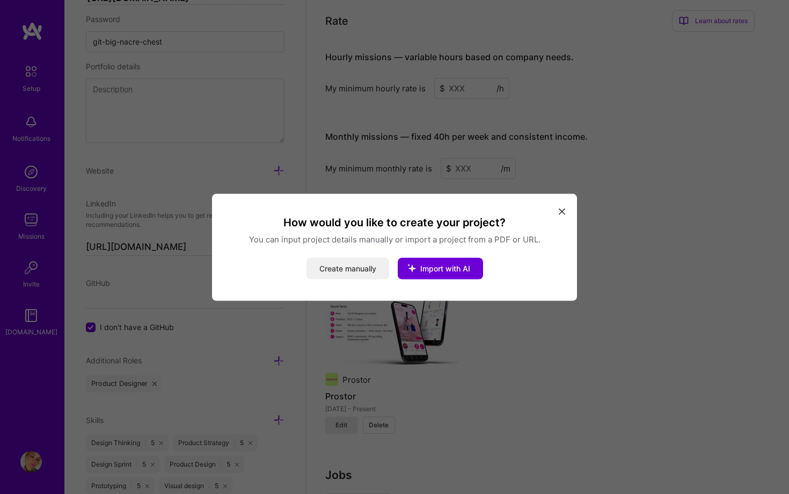
click at [326, 266] on button "Create manually" at bounding box center [348, 267] width 83 height 21
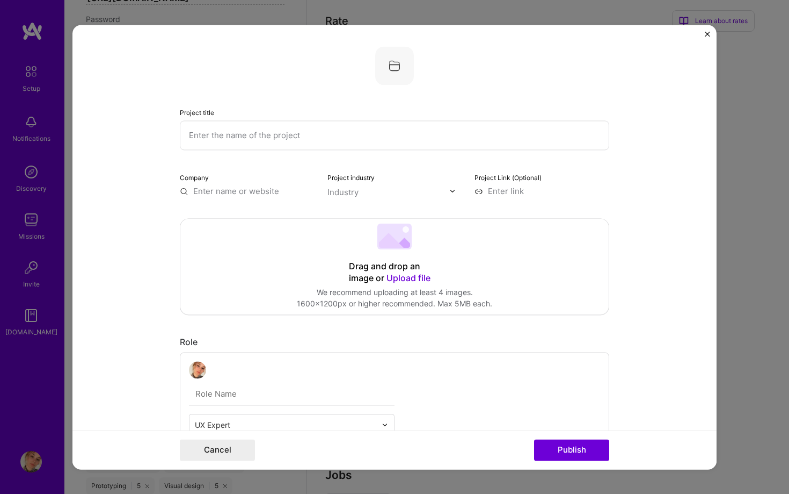
click at [313, 138] on input "text" at bounding box center [395, 135] width 430 height 30
type input "Secure vault. NDA sensitive"
click at [453, 192] on img at bounding box center [453, 190] width 6 height 6
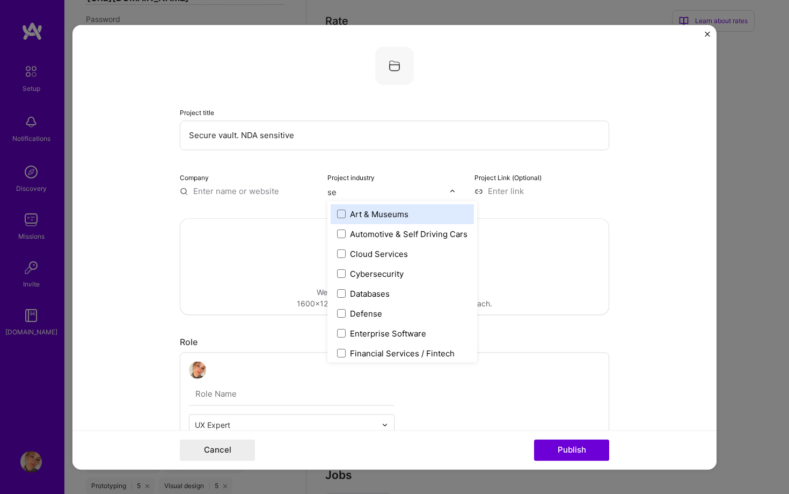
type input "sec"
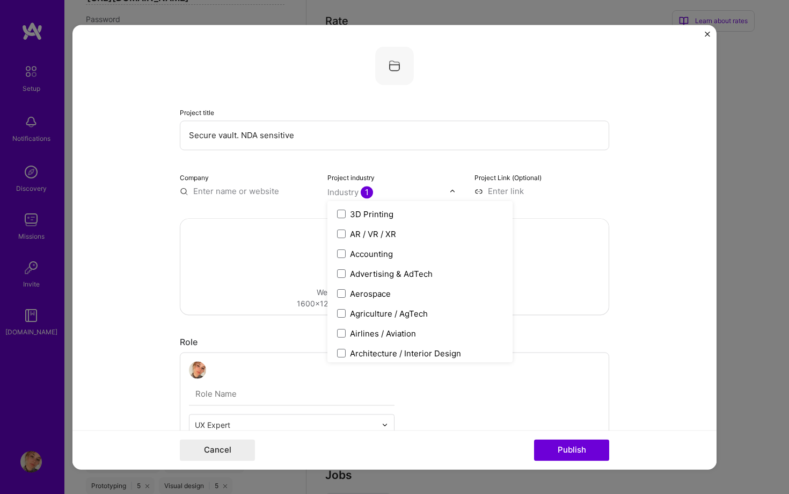
click at [642, 187] on form "Project title Secure vault. NDA sensitive Company Project industry option Cyber…" at bounding box center [395, 247] width 644 height 444
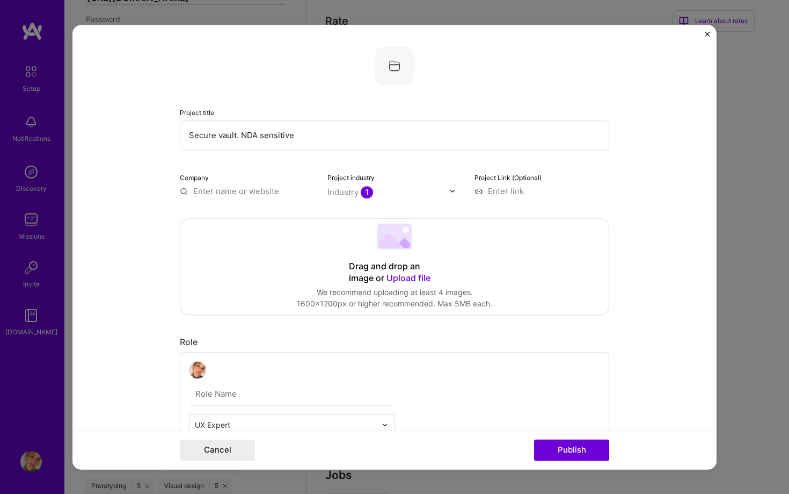
click at [412, 276] on span "Upload file" at bounding box center [409, 277] width 44 height 11
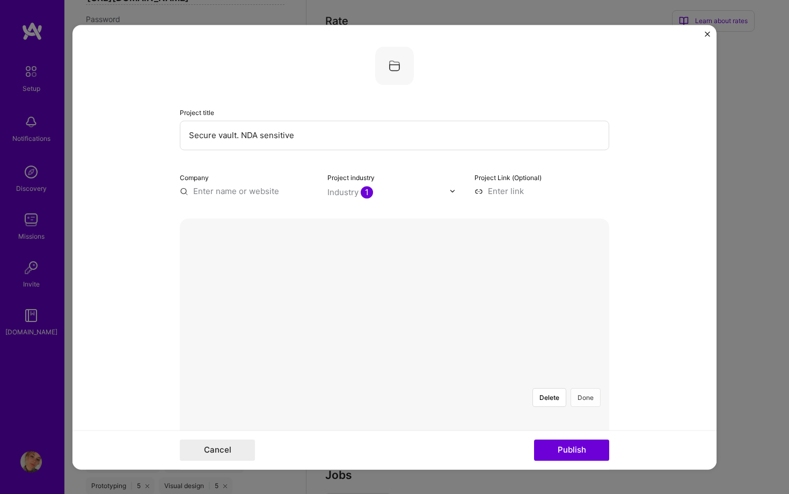
click at [584, 388] on button "Done" at bounding box center [586, 397] width 30 height 19
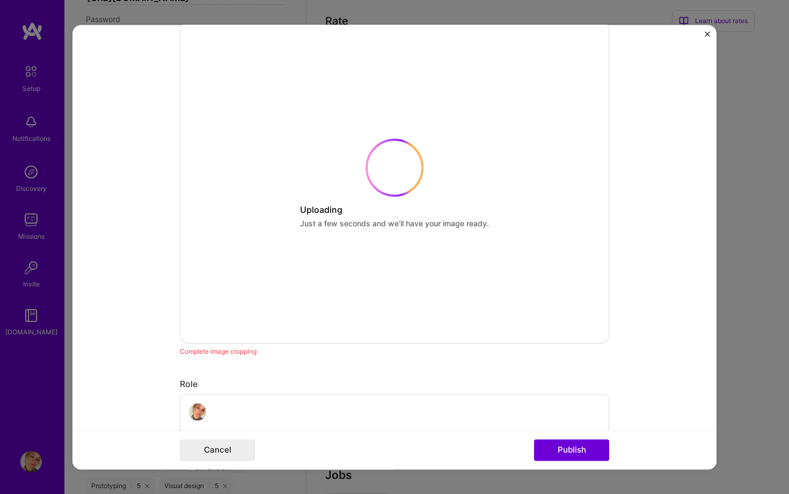
scroll to position [220, 0]
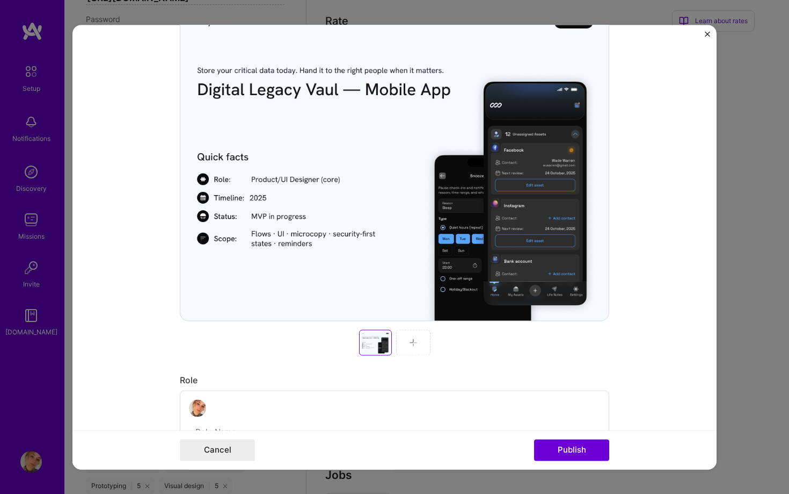
click at [413, 338] on img at bounding box center [413, 342] width 9 height 9
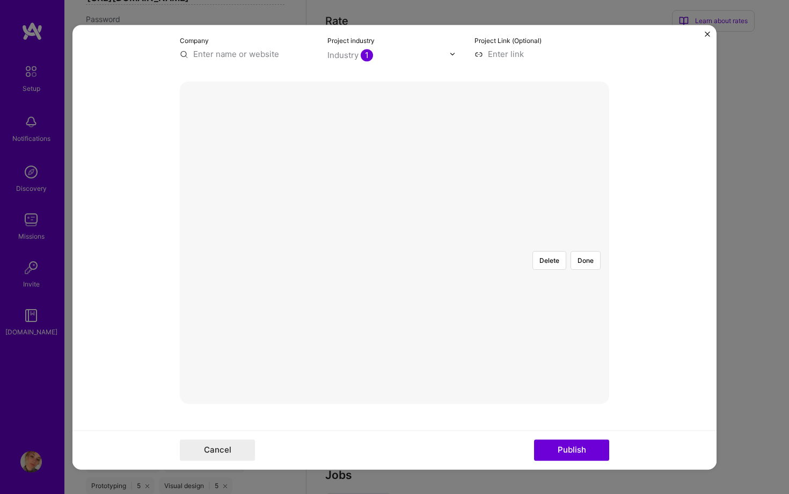
scroll to position [81, 0]
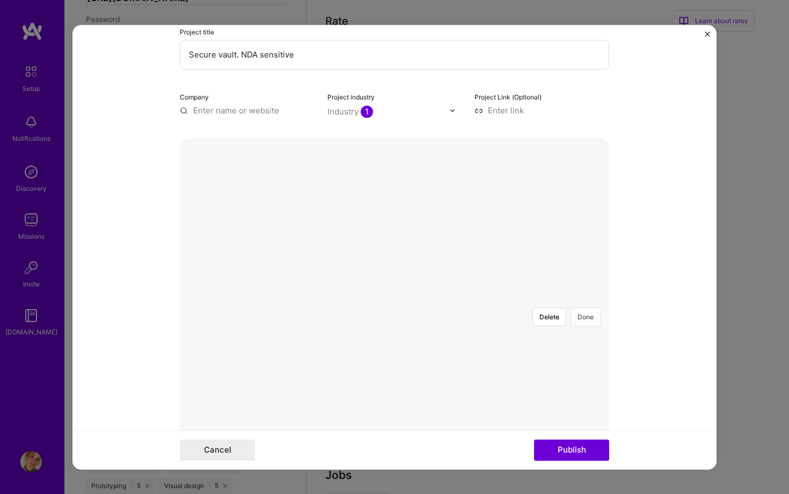
click at [584, 307] on button "Done" at bounding box center [586, 316] width 30 height 19
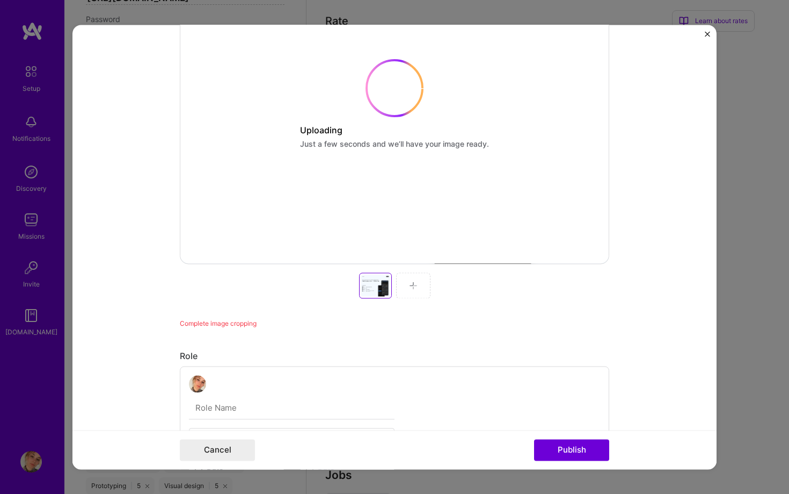
scroll to position [346, 0]
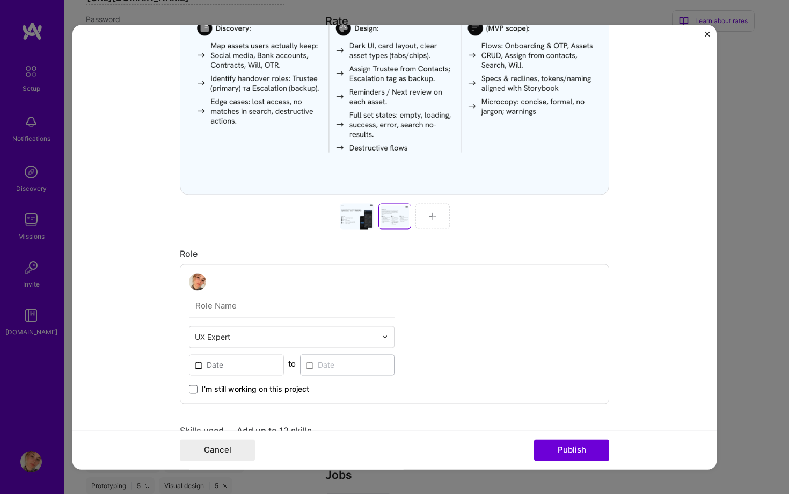
click at [436, 216] on img at bounding box center [433, 216] width 9 height 9
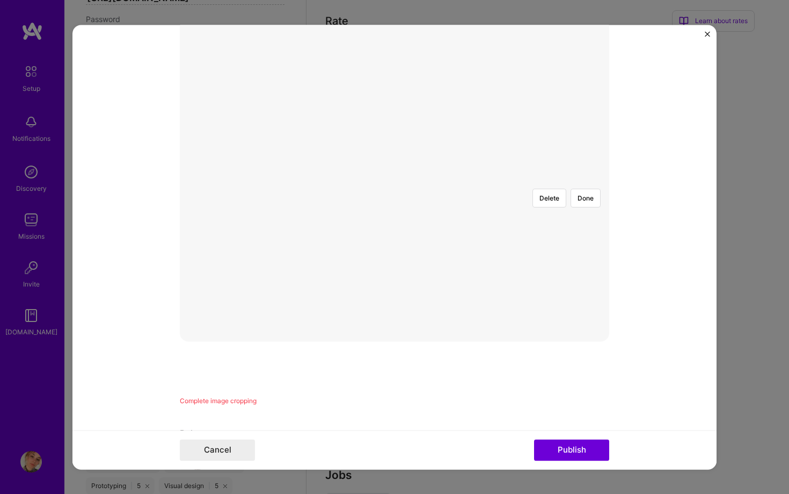
scroll to position [186, 0]
click at [588, 201] on button "Done" at bounding box center [586, 210] width 30 height 19
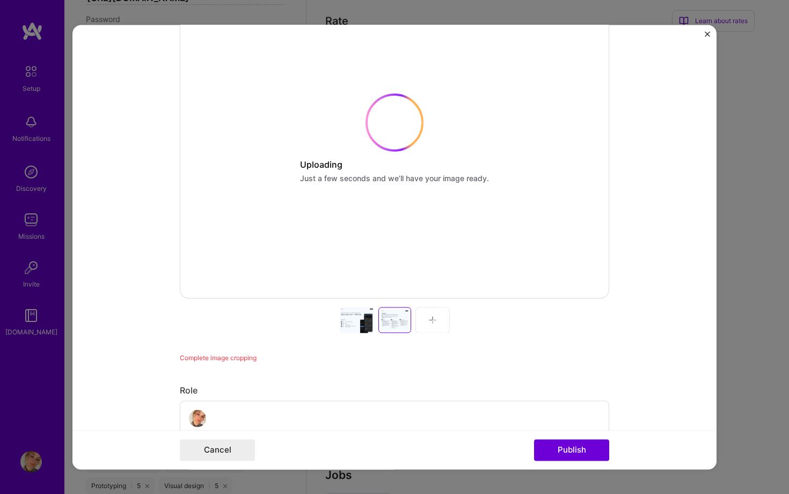
scroll to position [257, 0]
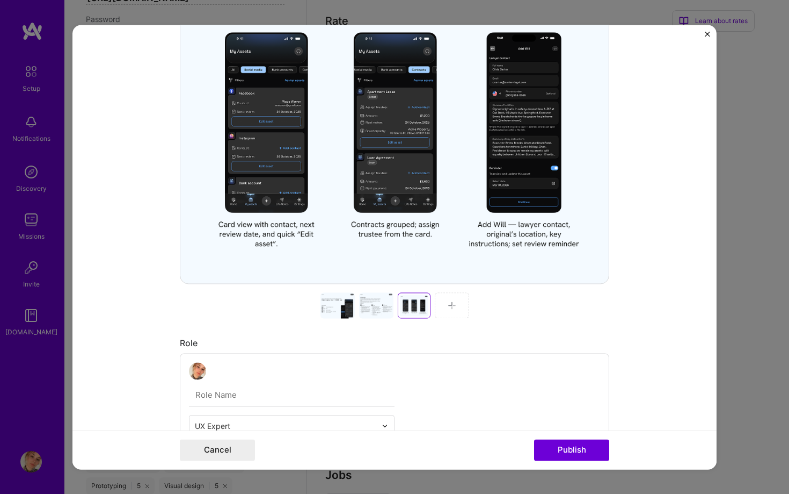
click at [455, 305] on img at bounding box center [452, 305] width 9 height 9
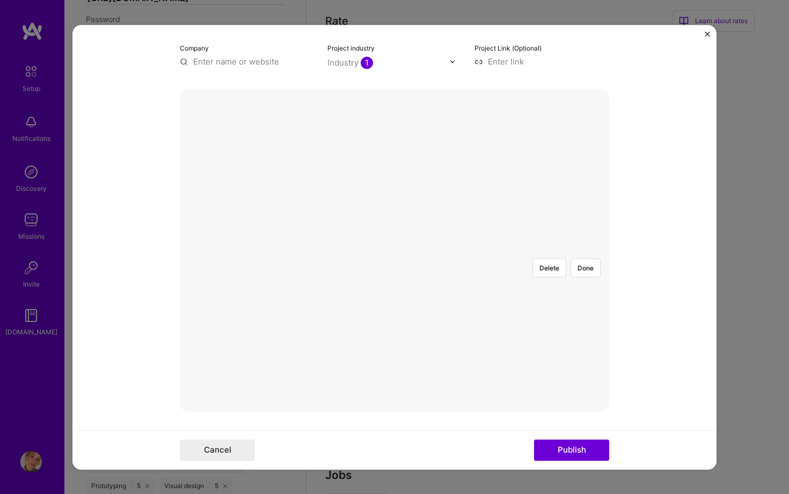
scroll to position [97, 0]
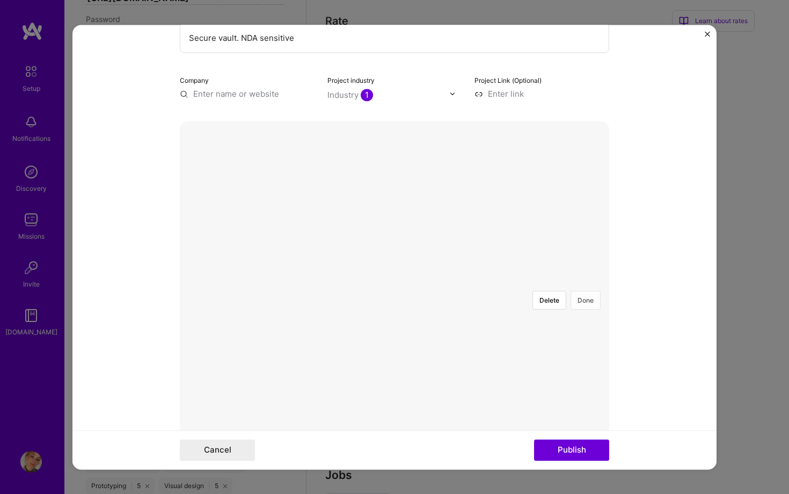
click at [587, 291] on button "Done" at bounding box center [586, 300] width 30 height 19
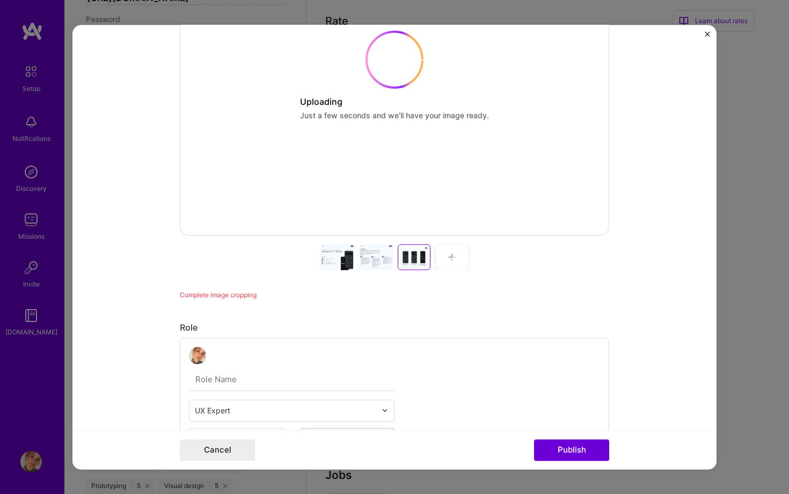
scroll to position [314, 0]
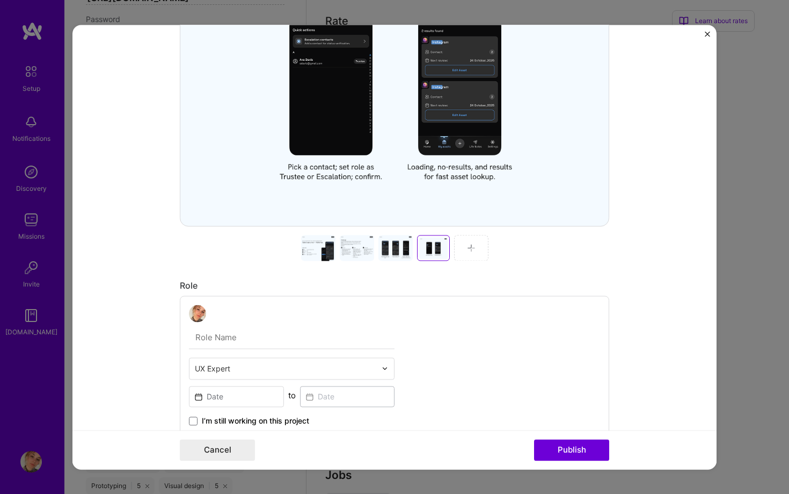
click at [477, 254] on div at bounding box center [471, 248] width 34 height 26
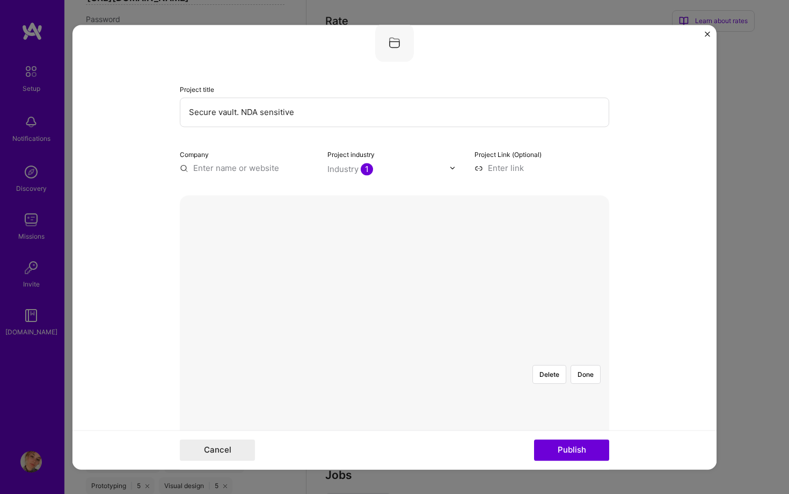
scroll to position [0, 0]
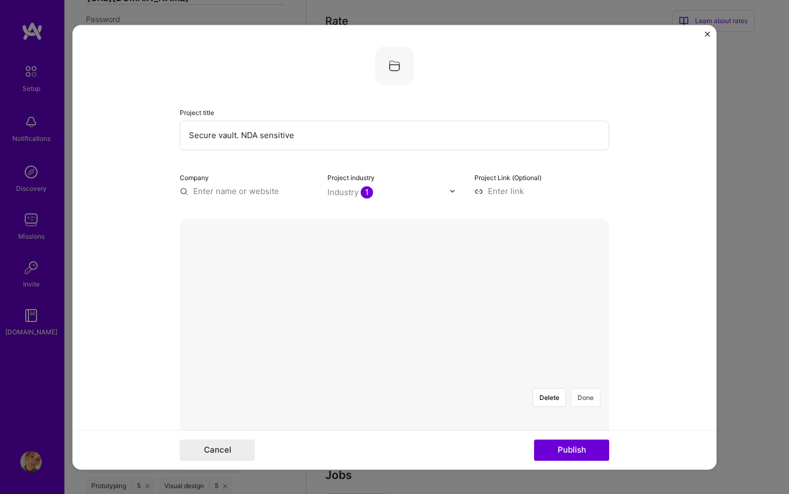
click at [588, 388] on button "Done" at bounding box center [586, 397] width 30 height 19
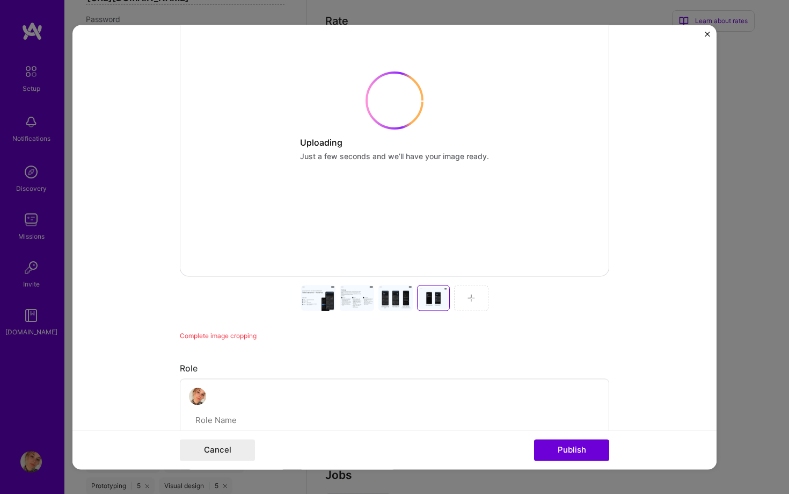
scroll to position [276, 0]
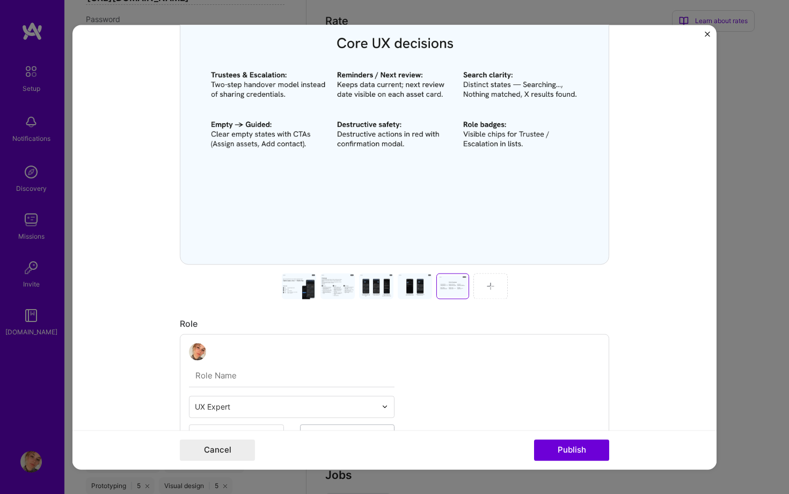
click at [498, 289] on div at bounding box center [491, 286] width 34 height 26
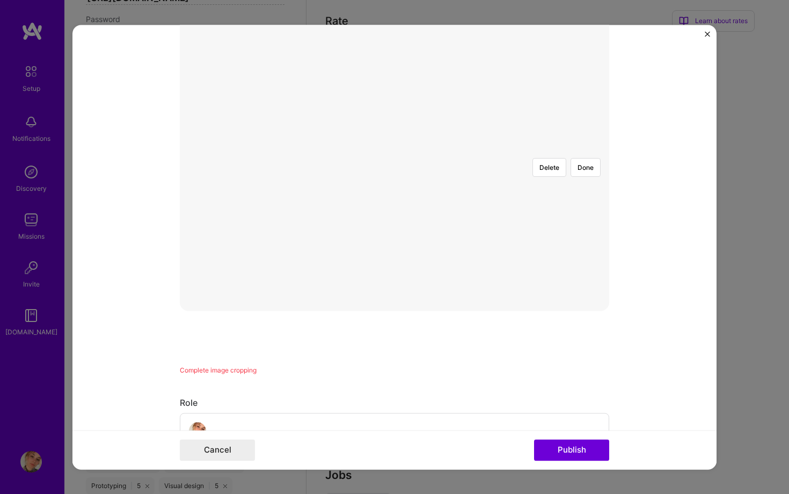
scroll to position [133, 0]
click at [586, 255] on button "Done" at bounding box center [586, 264] width 30 height 19
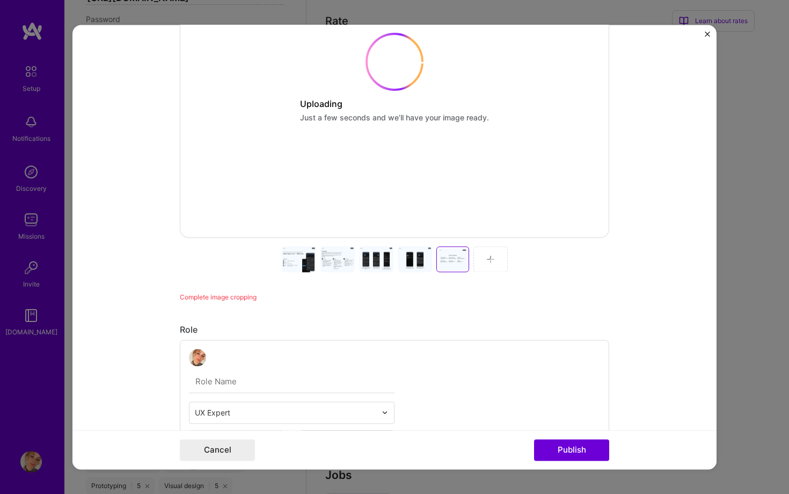
scroll to position [344, 0]
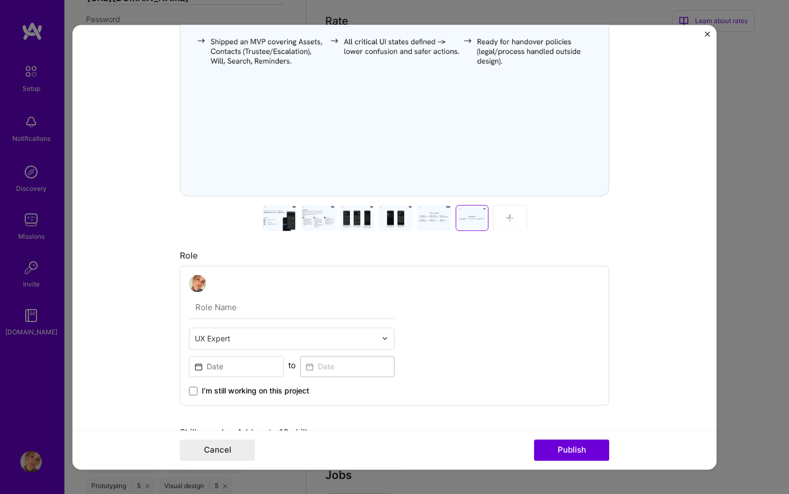
click at [513, 222] on div at bounding box center [510, 218] width 34 height 26
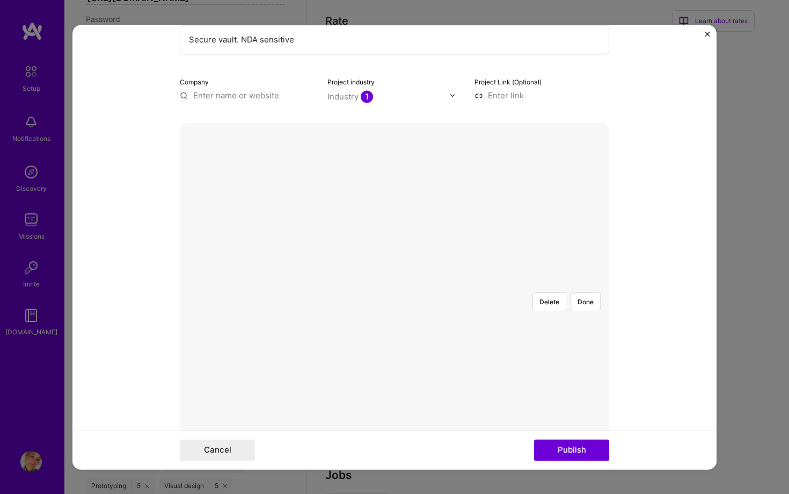
scroll to position [90, 0]
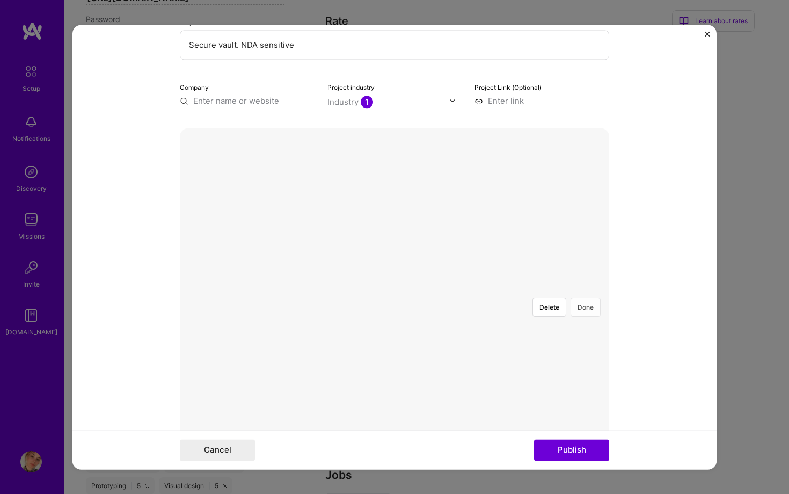
click at [584, 298] on button "Done" at bounding box center [586, 307] width 30 height 19
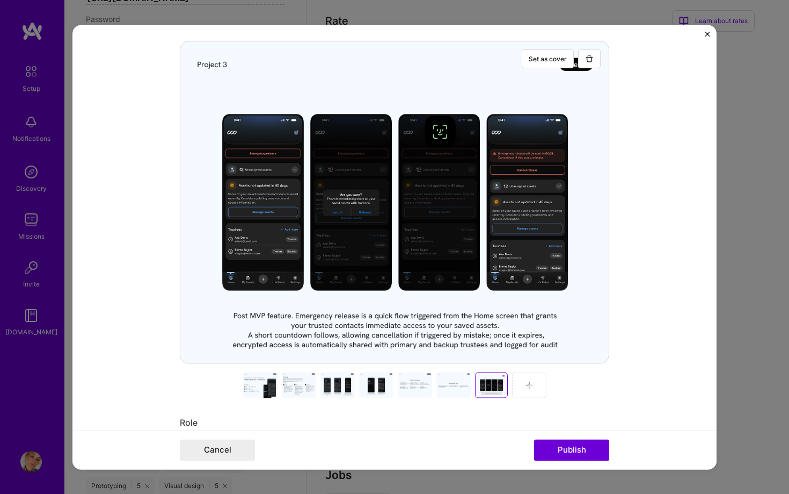
scroll to position [124, 0]
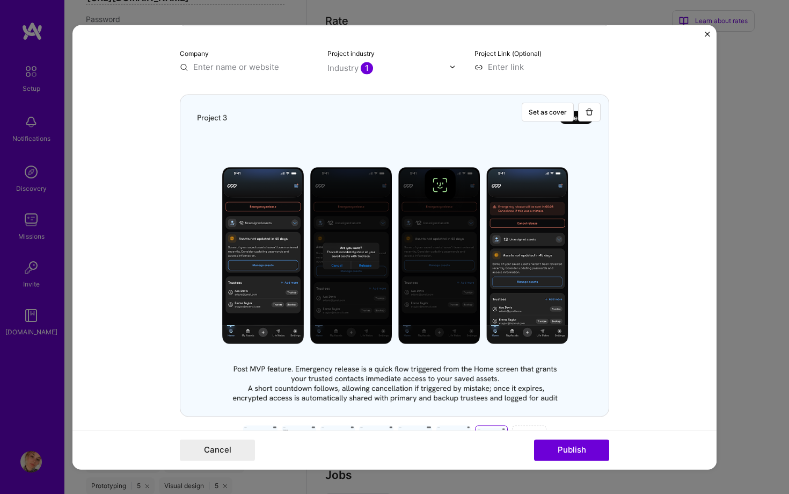
click at [249, 65] on input "text" at bounding box center [247, 66] width 135 height 11
type input "Т"
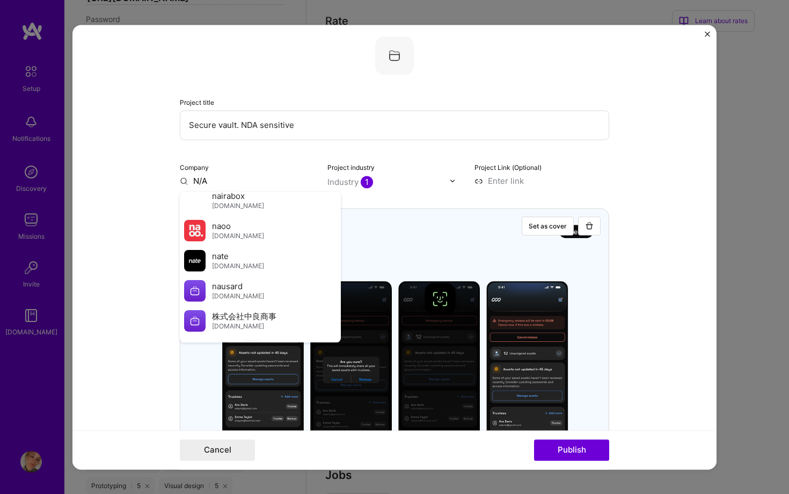
scroll to position [0, 0]
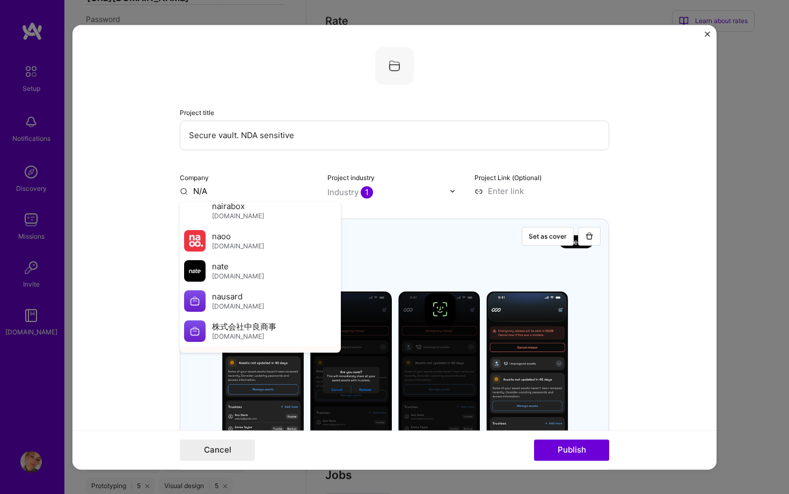
type input "N/A"
click at [238, 346] on div "Add company N/A" at bounding box center [260, 359] width 161 height 27
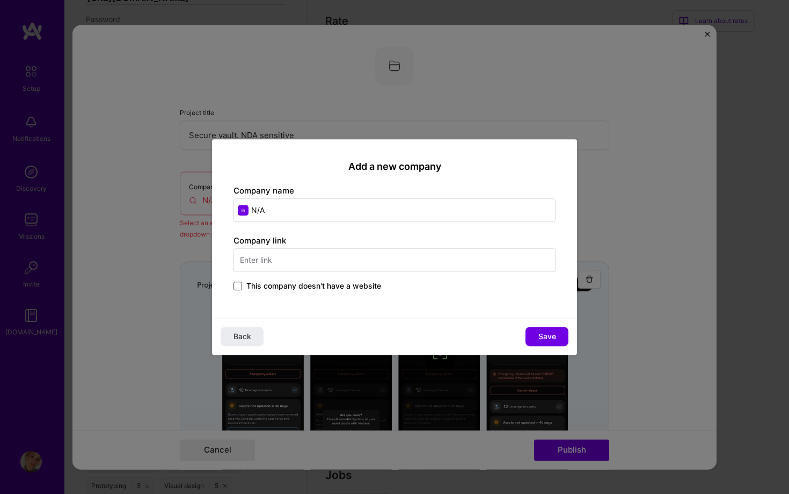
click at [238, 285] on span at bounding box center [238, 285] width 9 height 9
click at [0, 0] on input "This company doesn't have a website" at bounding box center [0, 0] width 0 height 0
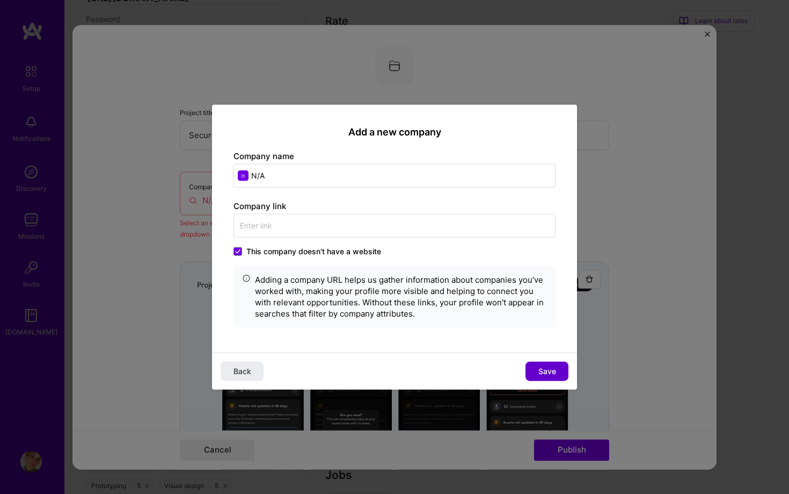
click at [540, 365] on button "Save" at bounding box center [547, 370] width 43 height 19
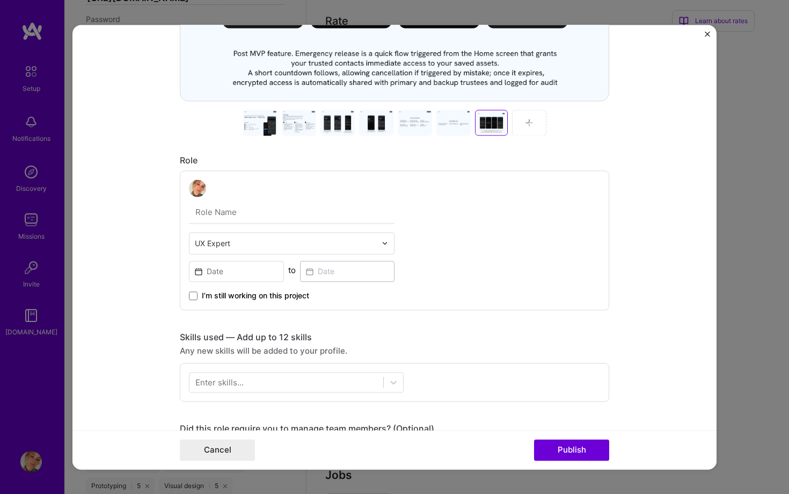
scroll to position [440, 0]
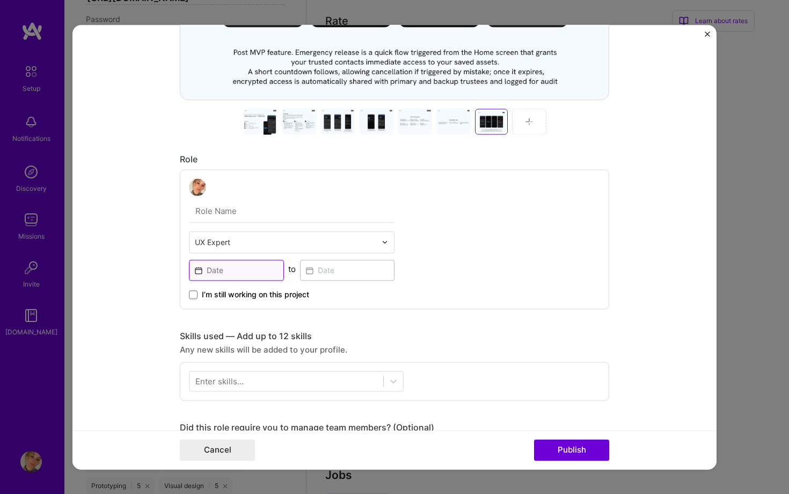
click at [251, 264] on input at bounding box center [236, 269] width 95 height 21
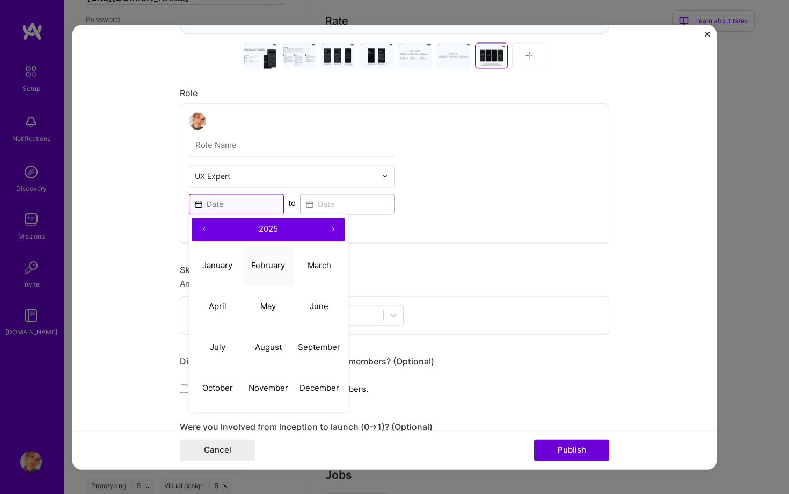
scroll to position [508, 0]
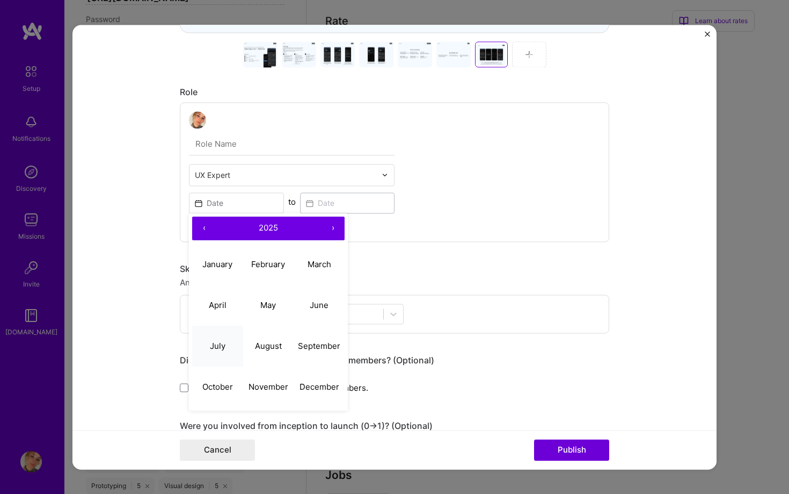
click at [221, 354] on button "July" at bounding box center [217, 345] width 51 height 41
type input "[DATE]"
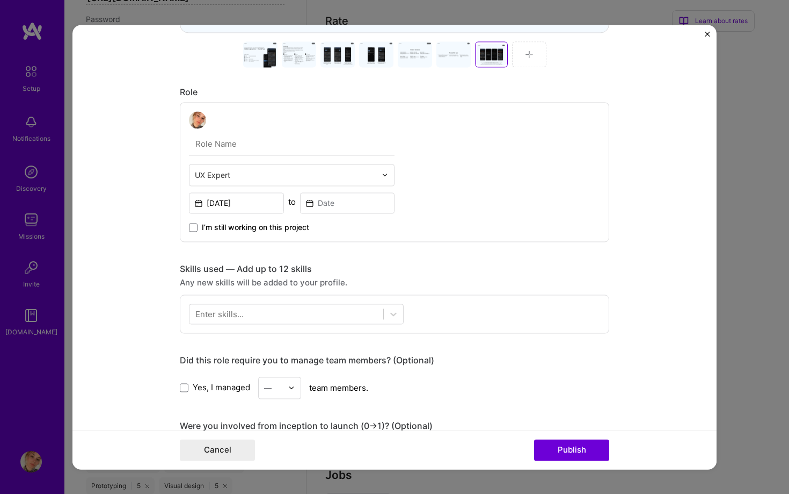
click at [257, 228] on span "I’m still working on this project" at bounding box center [255, 227] width 107 height 11
click at [0, 0] on input "I’m still working on this project" at bounding box center [0, 0] width 0 height 0
click at [398, 313] on icon at bounding box center [393, 313] width 11 height 11
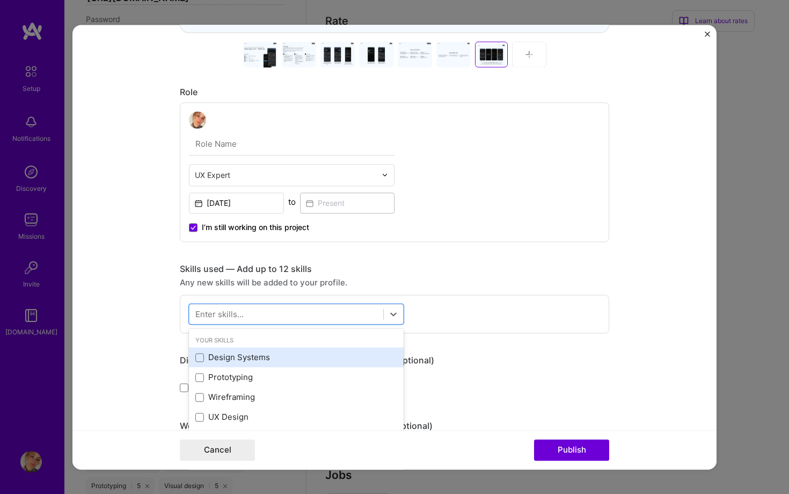
click at [274, 355] on div "Design Systems" at bounding box center [296, 357] width 202 height 11
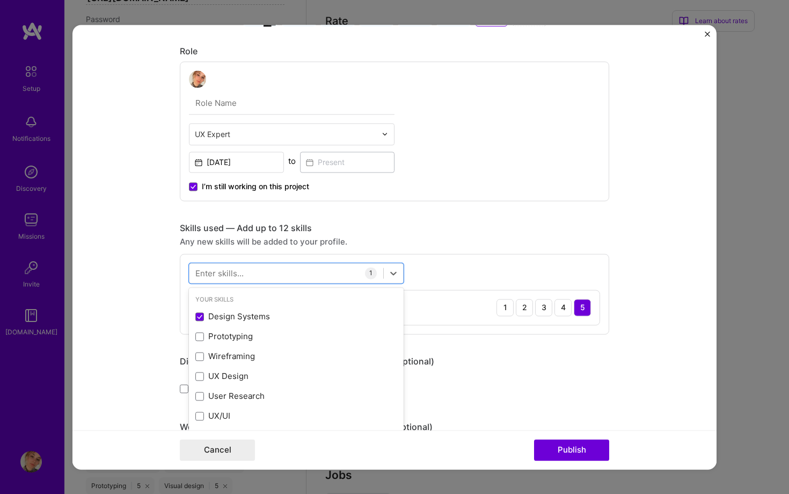
scroll to position [564, 0]
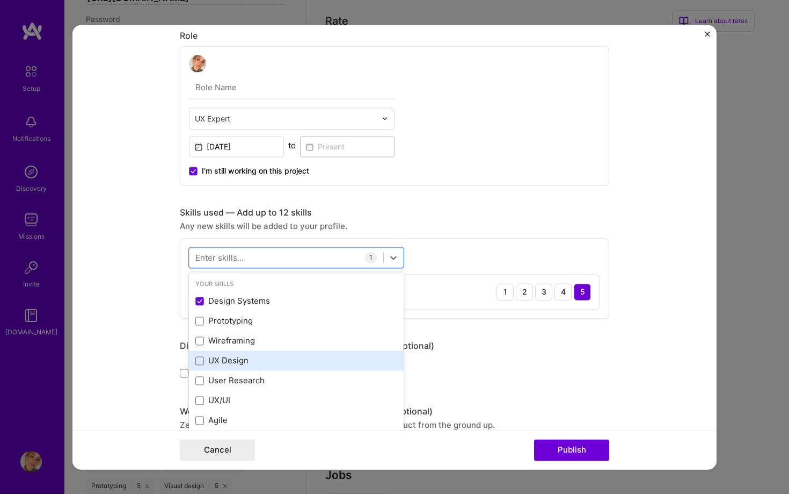
click at [238, 363] on div "UX Design" at bounding box center [296, 360] width 202 height 11
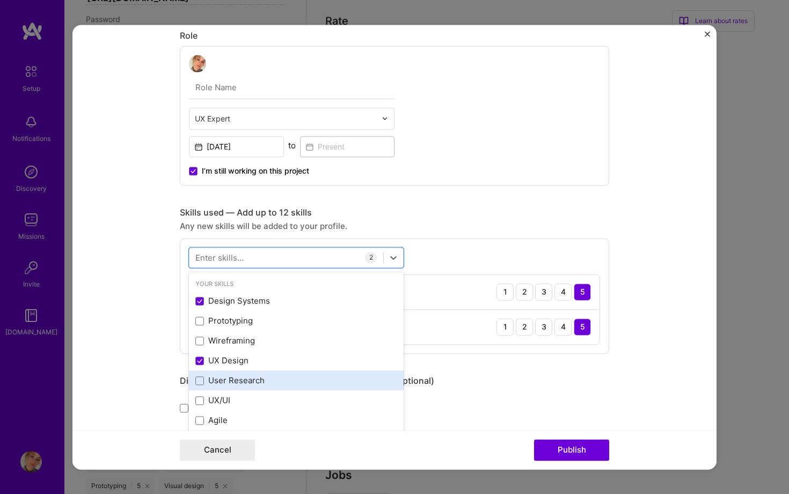
click at [238, 378] on div "User Research" at bounding box center [296, 380] width 202 height 11
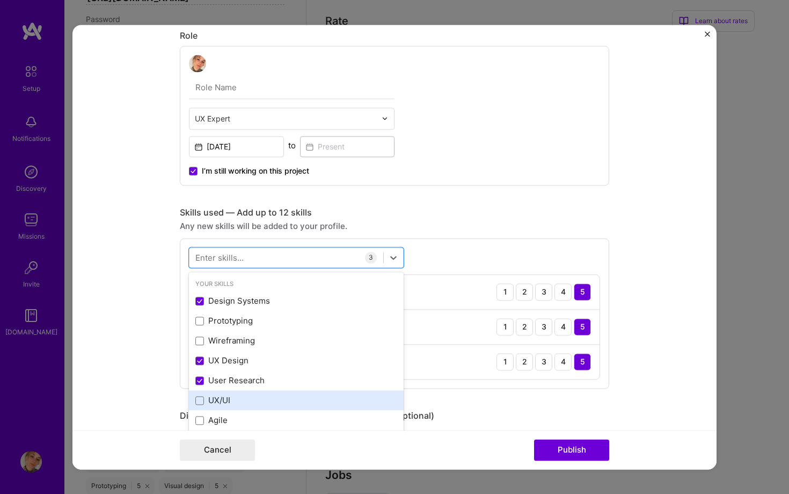
click at [237, 394] on div "UX/UI" at bounding box center [296, 400] width 215 height 20
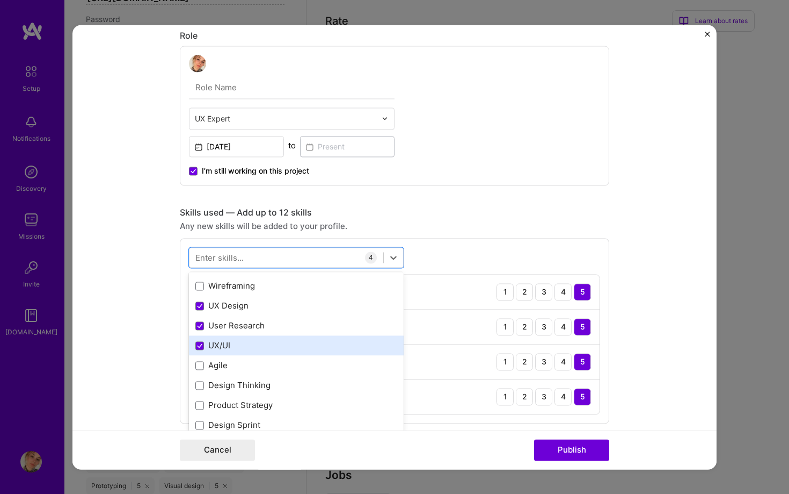
scroll to position [56, 0]
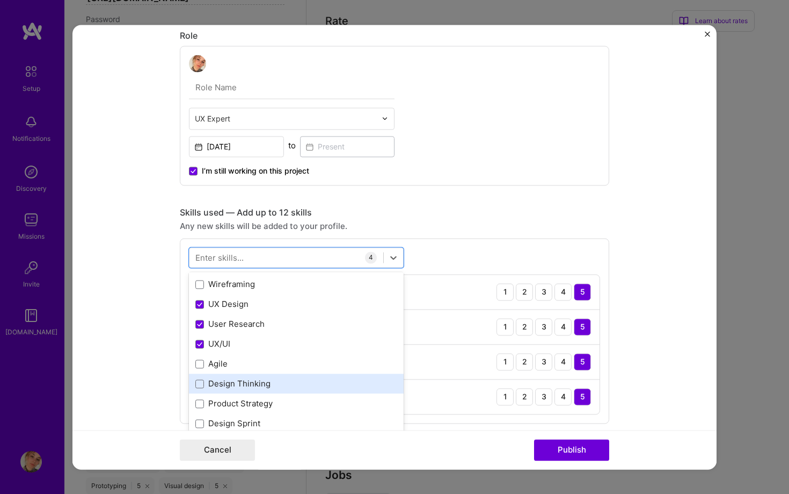
click at [243, 381] on div "Design Thinking" at bounding box center [296, 383] width 202 height 11
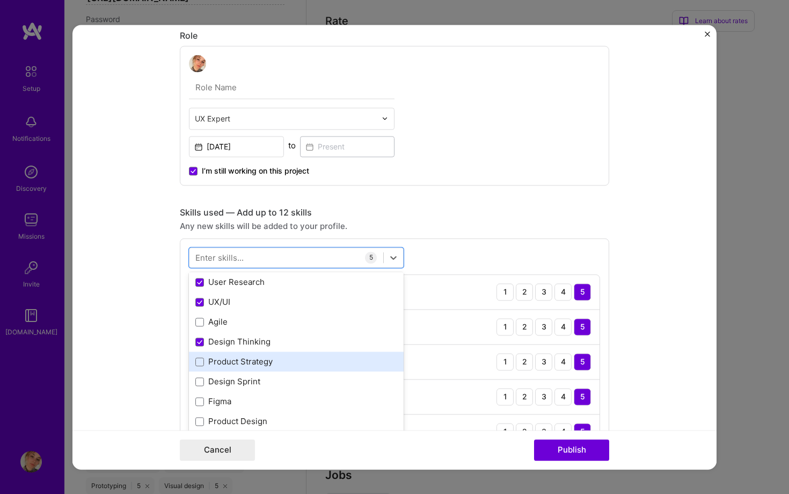
scroll to position [101, 0]
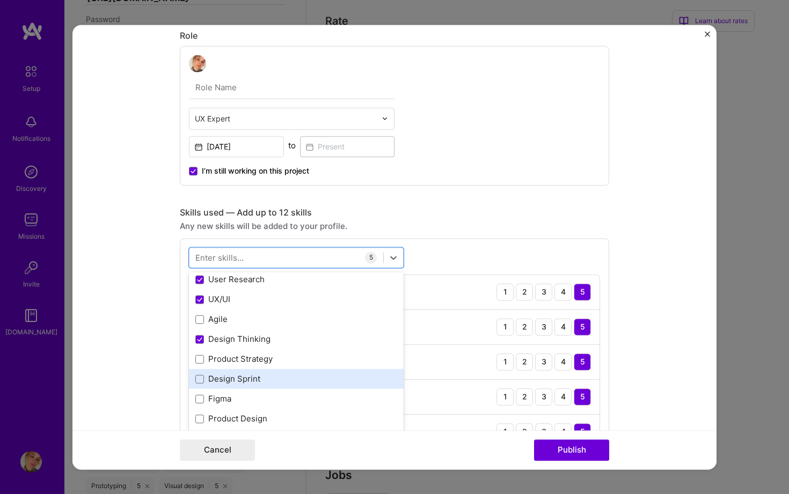
click at [250, 379] on div "Design Sprint" at bounding box center [296, 378] width 202 height 11
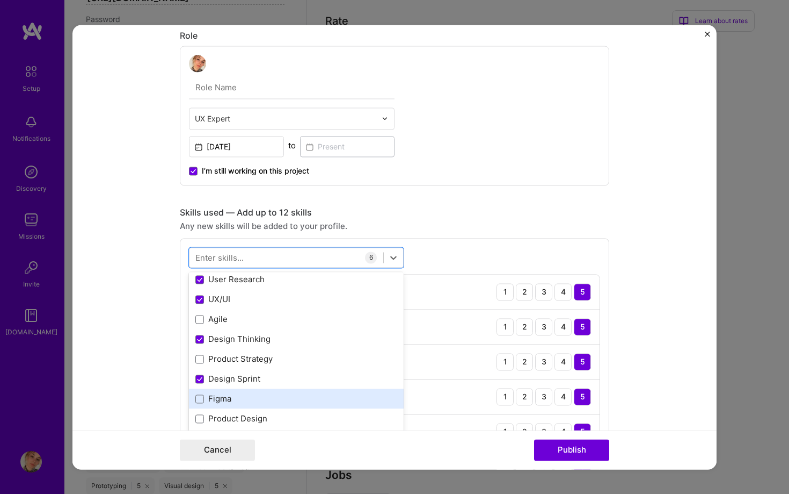
click at [244, 405] on div "Figma" at bounding box center [296, 399] width 215 height 20
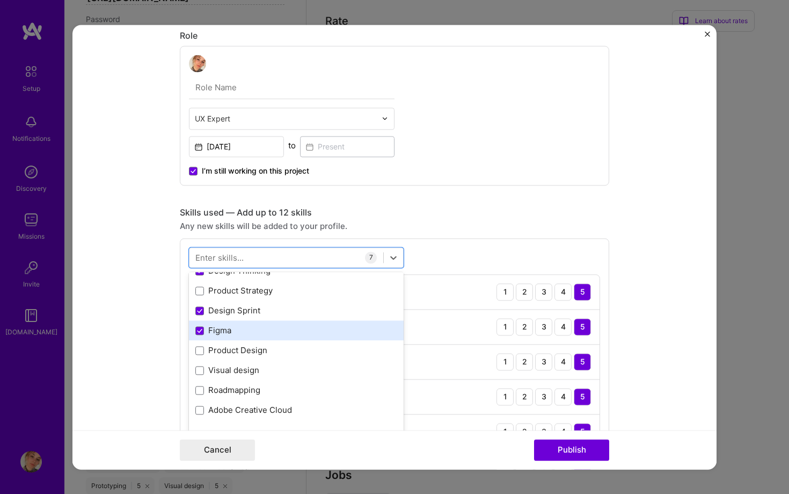
scroll to position [171, 0]
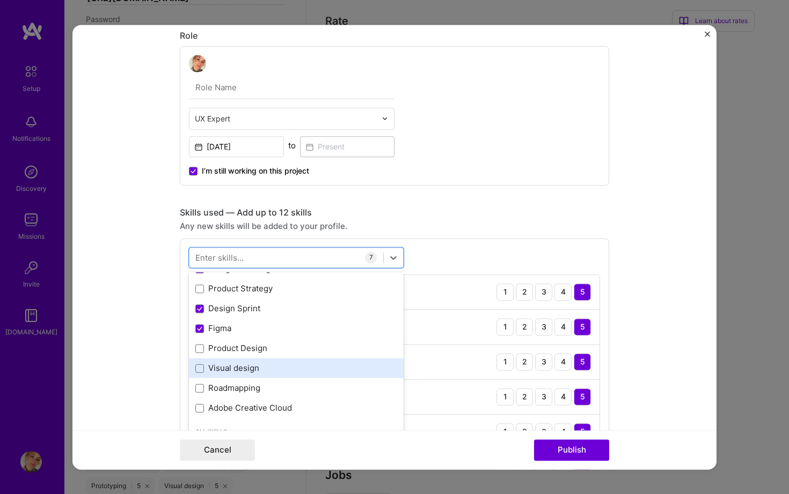
click at [253, 364] on div "Visual design" at bounding box center [296, 368] width 202 height 11
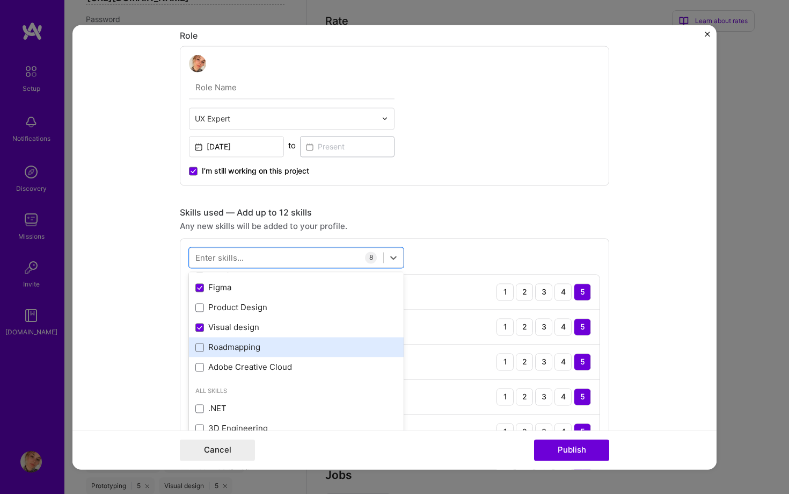
scroll to position [216, 0]
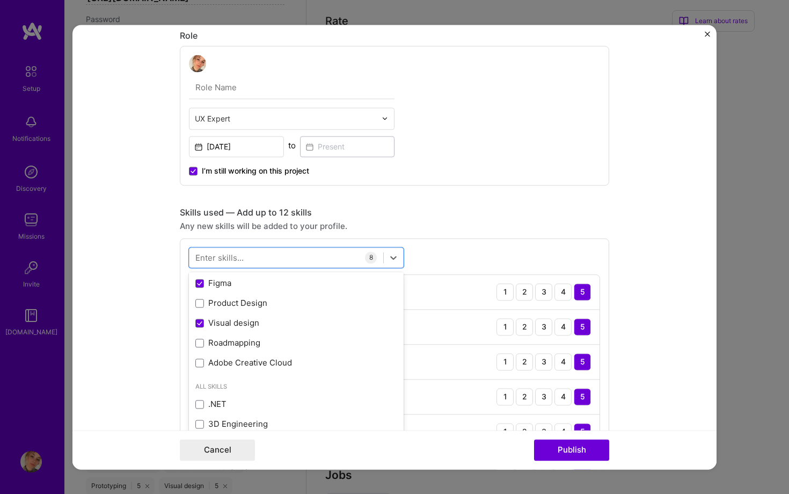
click at [430, 212] on div "Skills used — Add up to 12 skills" at bounding box center [395, 212] width 430 height 11
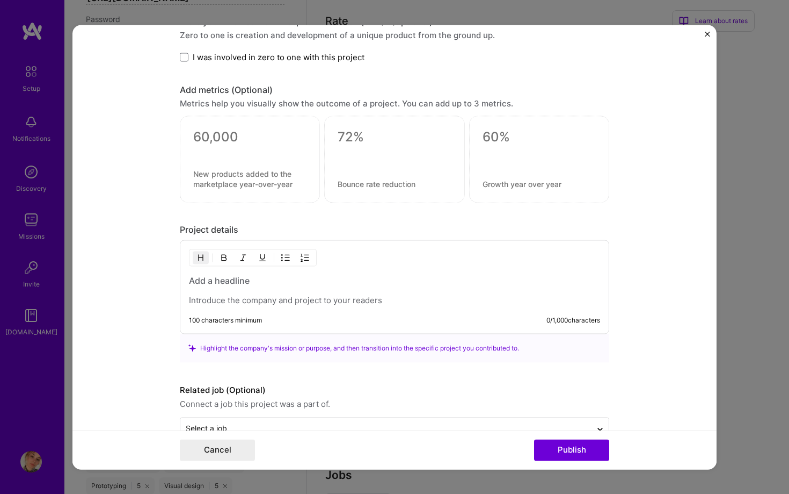
scroll to position [1227, 0]
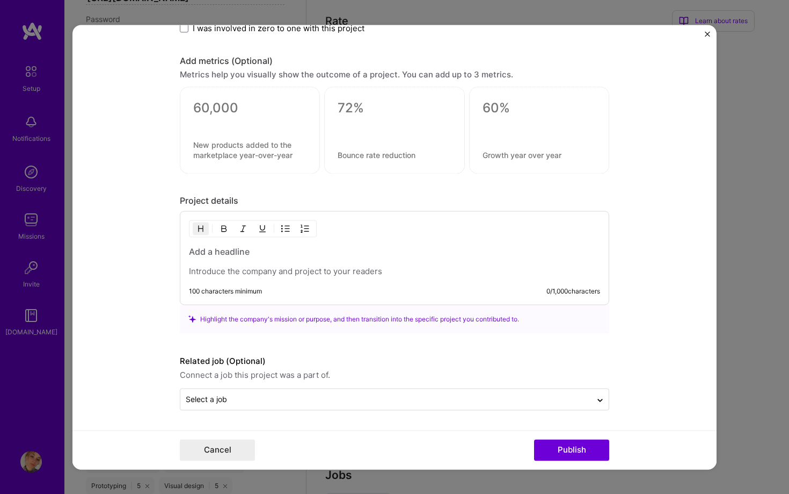
click at [306, 273] on p at bounding box center [394, 271] width 411 height 11
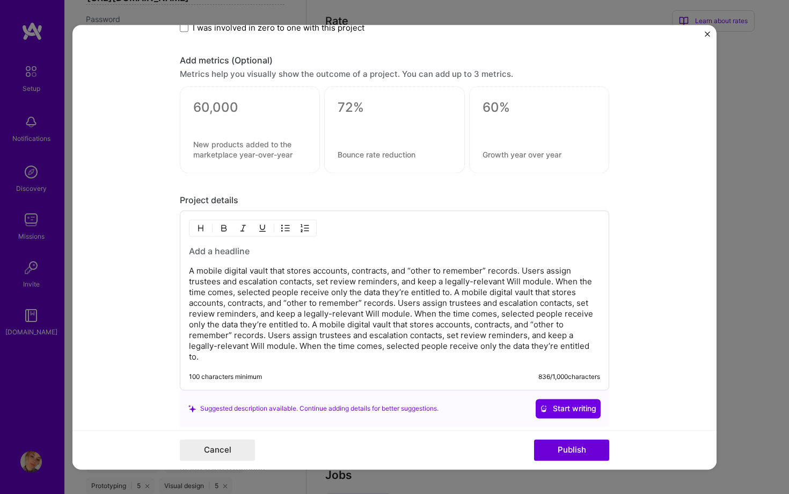
scroll to position [1324, 0]
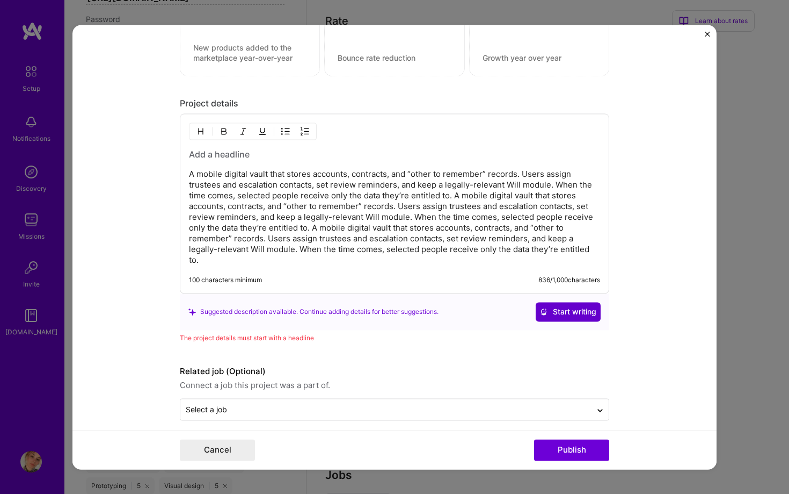
click at [556, 306] on span "Start writing" at bounding box center [568, 311] width 56 height 11
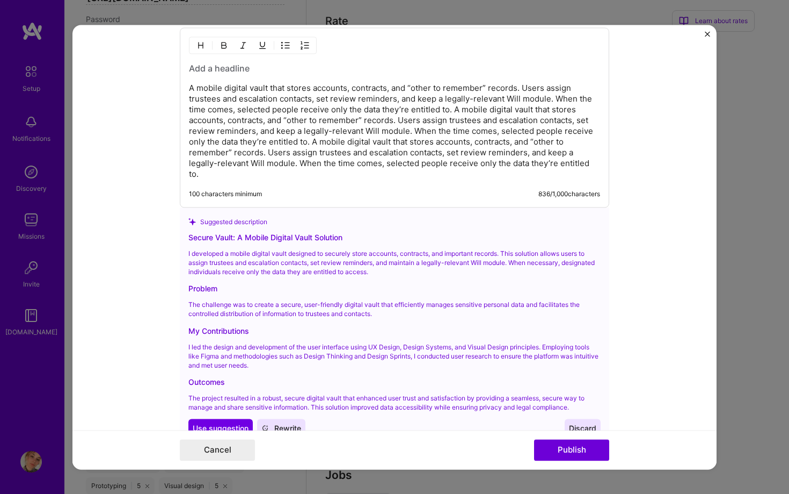
scroll to position [1452, 0]
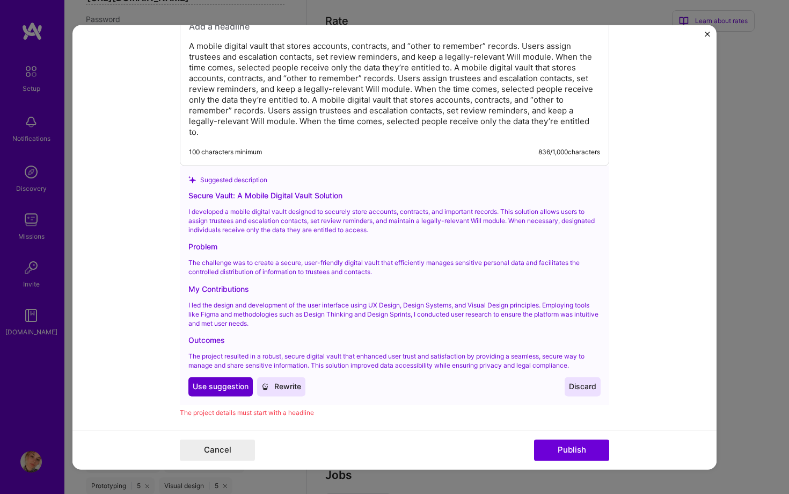
click at [214, 381] on span "Use suggestion" at bounding box center [221, 386] width 56 height 11
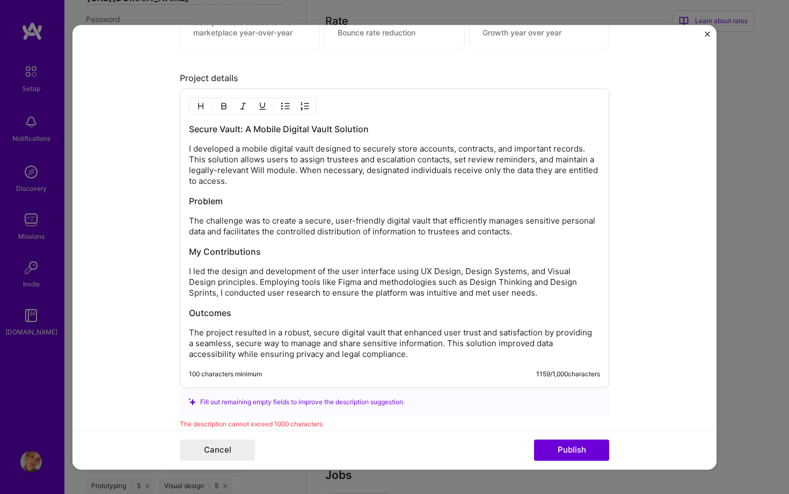
scroll to position [1348, 0]
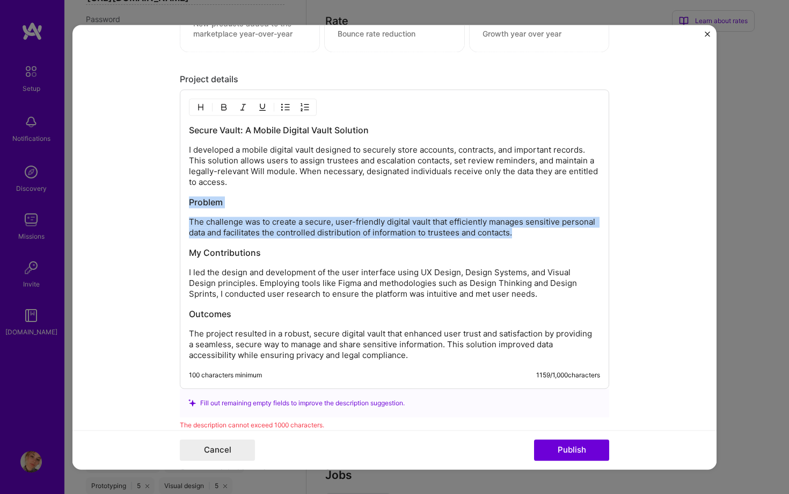
drag, startPoint x: 522, startPoint y: 231, endPoint x: 164, endPoint y: 198, distance: 359.3
click at [164, 198] on form "Project title Secure vault. NDA sensitive Company N/A Project industry Industry…" at bounding box center [395, 247] width 644 height 444
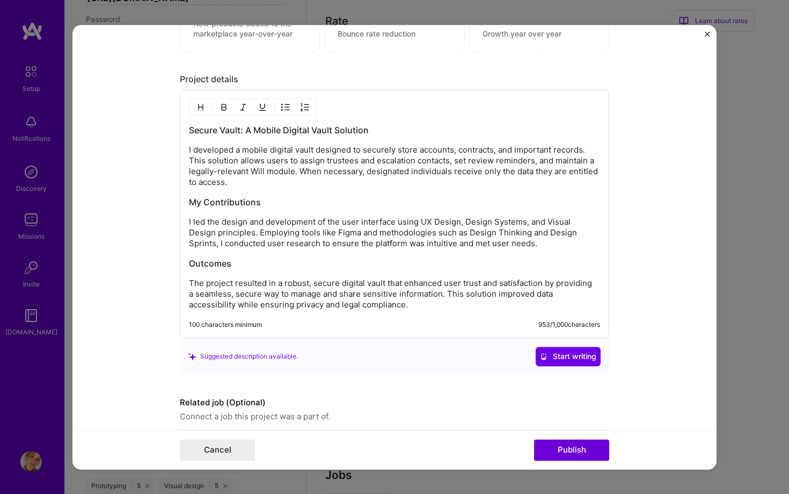
scroll to position [1390, 0]
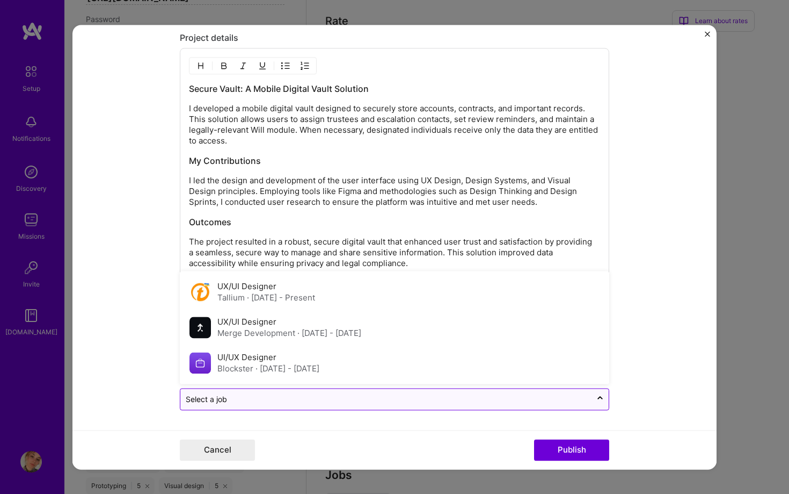
click at [309, 402] on input "text" at bounding box center [386, 398] width 401 height 11
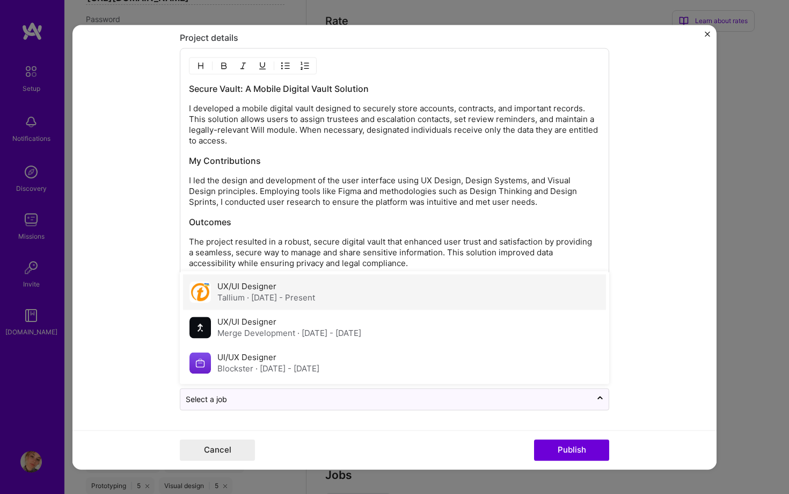
click at [339, 294] on div "UX/UI Designer Tallium · [DATE] - Present" at bounding box center [394, 291] width 423 height 35
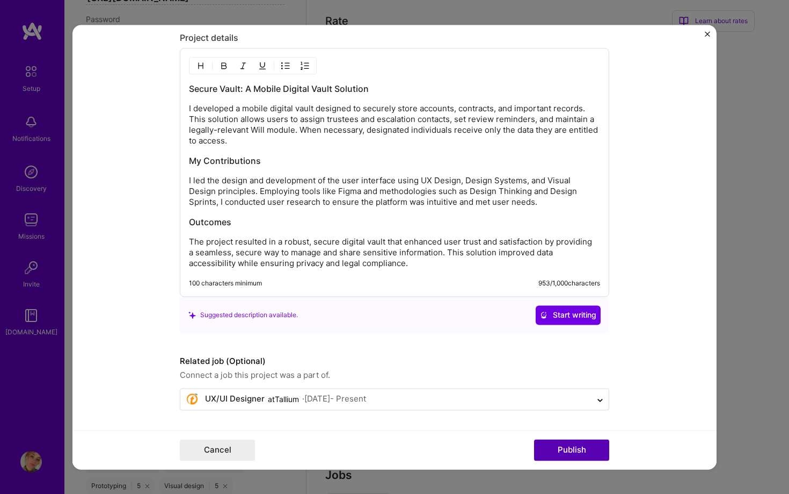
click at [553, 448] on button "Publish" at bounding box center [571, 449] width 75 height 21
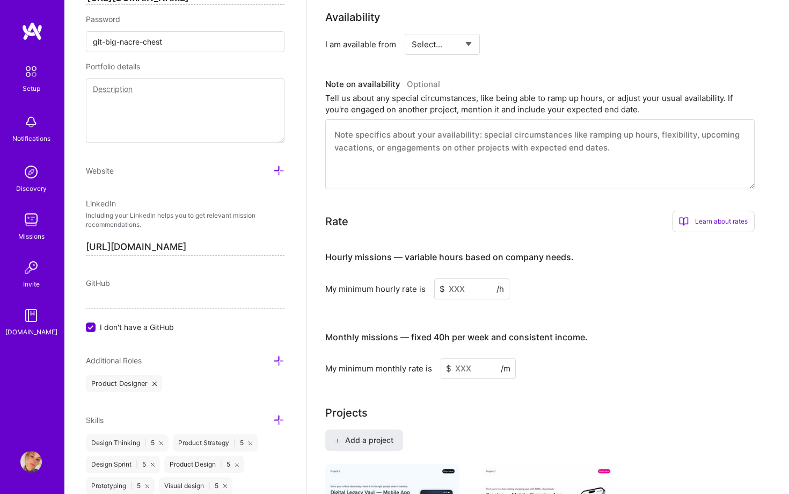
scroll to position [433, 0]
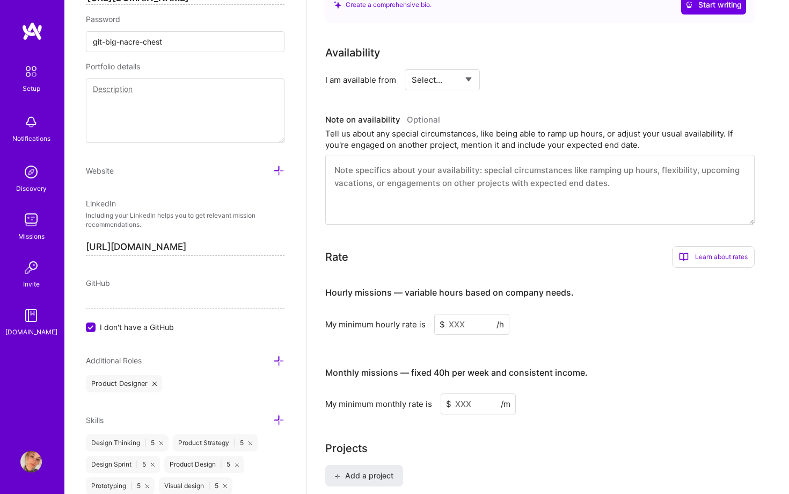
click at [471, 314] on input at bounding box center [471, 324] width 75 height 21
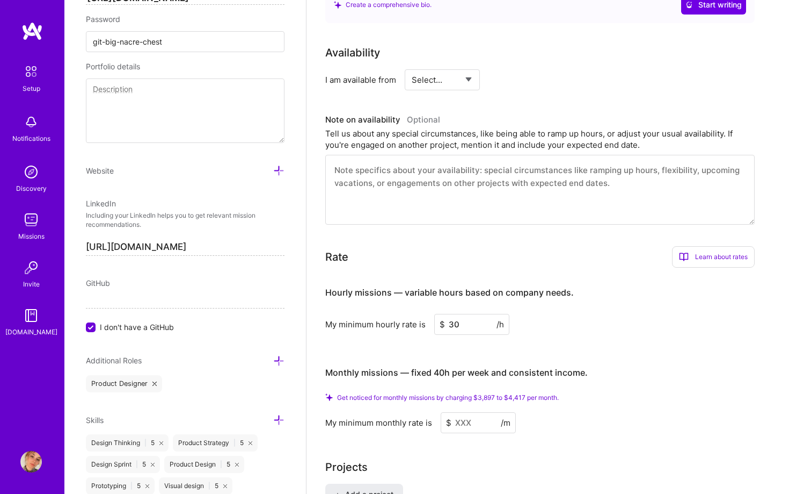
type input "30"
click at [480, 412] on input at bounding box center [478, 422] width 75 height 21
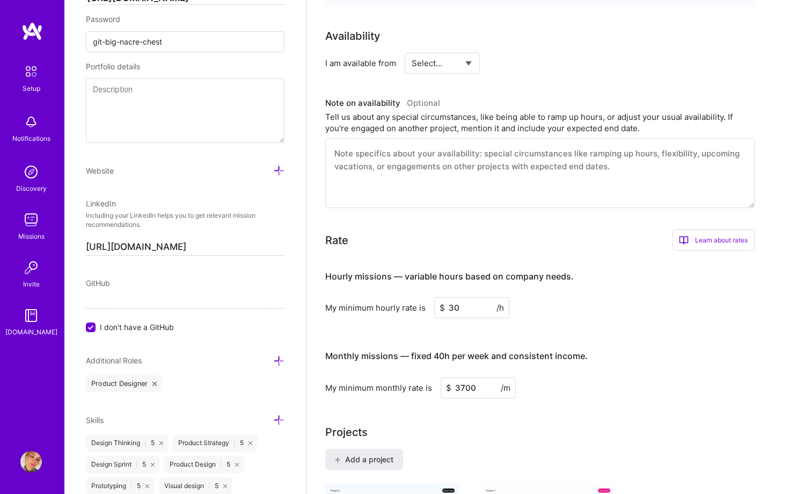
type input "3700"
click at [603, 377] on div "My minimum monthly rate is $ 3700 /m" at bounding box center [540, 387] width 430 height 21
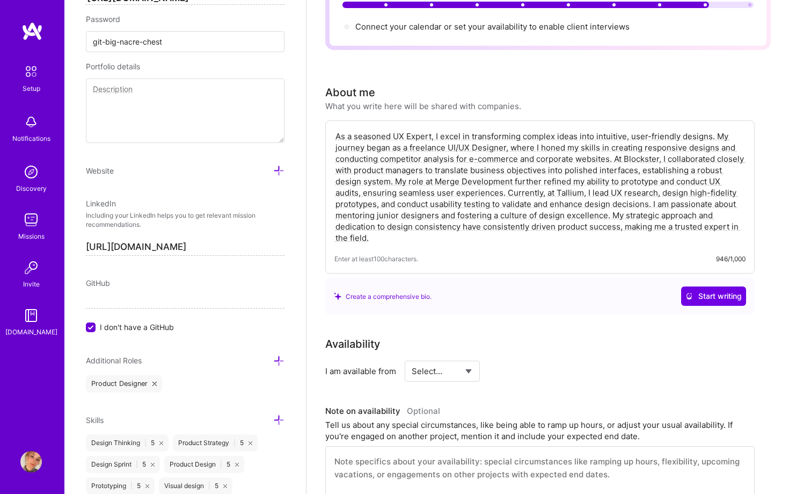
scroll to position [0, 0]
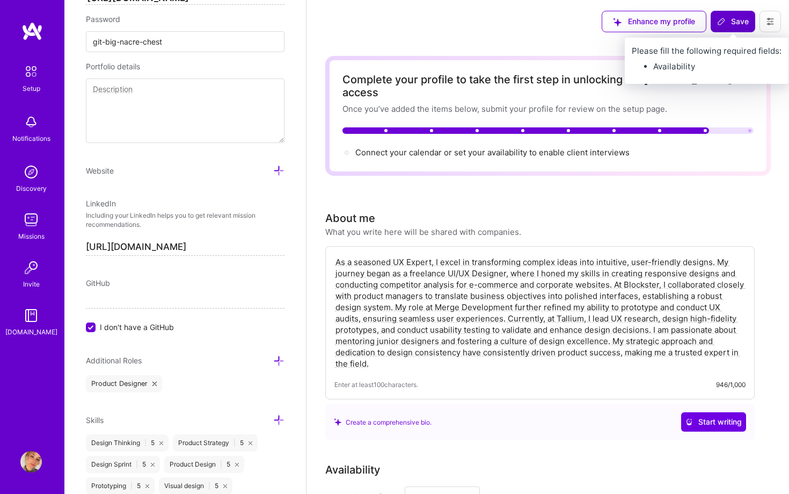
click at [725, 26] on span "Save" at bounding box center [734, 21] width 32 height 11
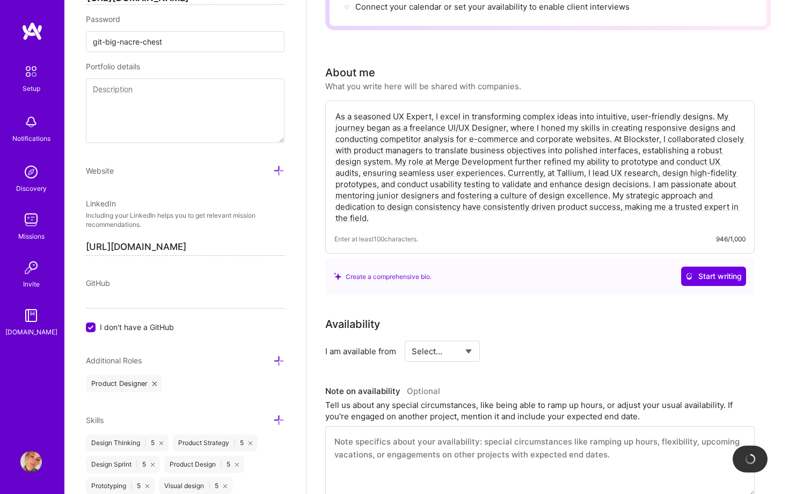
scroll to position [181, 0]
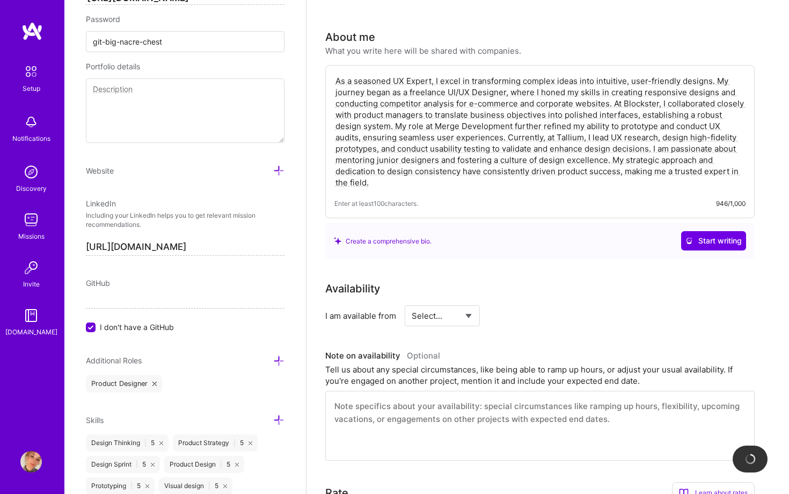
click at [465, 302] on select "Select... Right Now Future Date Not Available" at bounding box center [443, 315] width 62 height 27
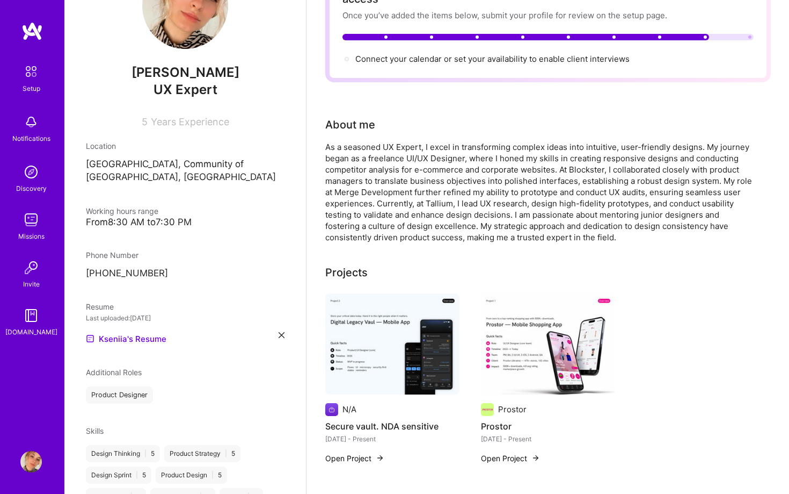
scroll to position [0, 0]
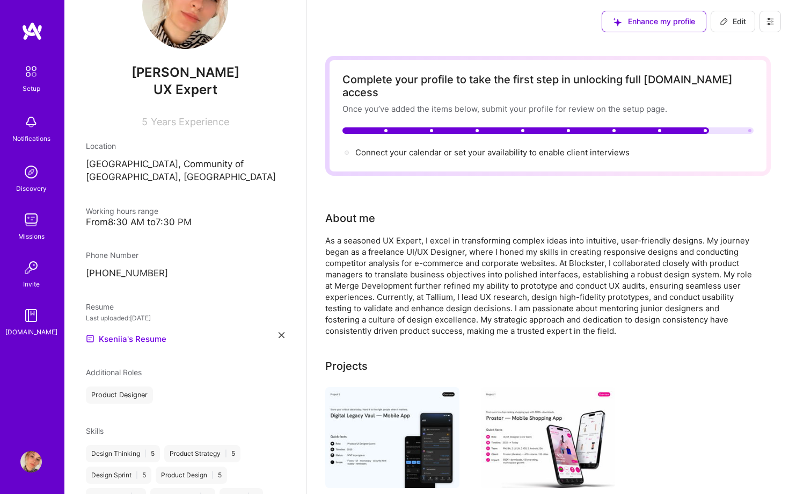
click at [733, 127] on div at bounding box center [548, 130] width 411 height 6
click at [612, 147] on span "Connect your calendar or set your availability to enable client interviews →" at bounding box center [498, 152] width 284 height 10
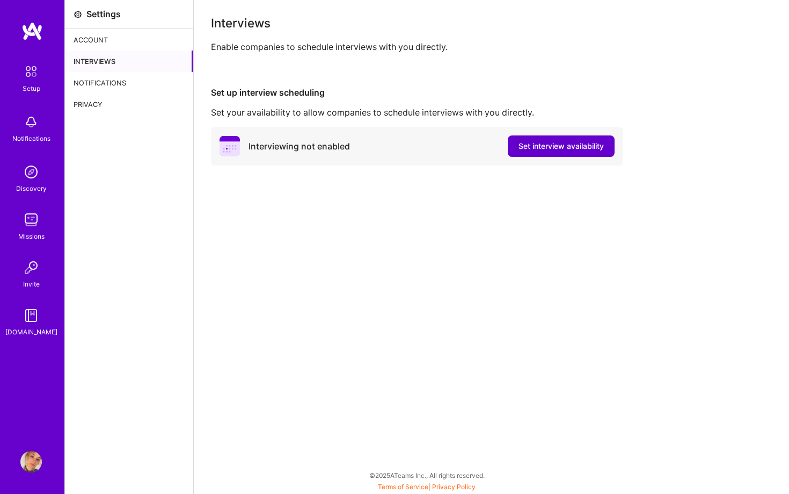
click at [593, 141] on span "Set interview availability" at bounding box center [561, 146] width 85 height 11
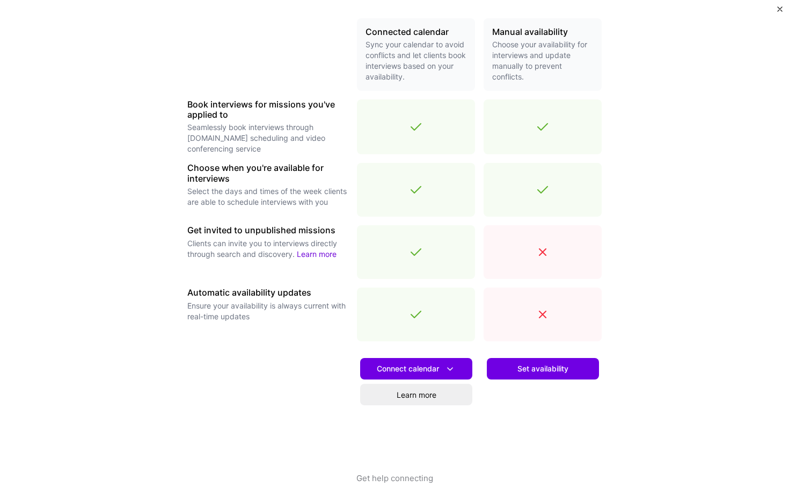
scroll to position [259, 0]
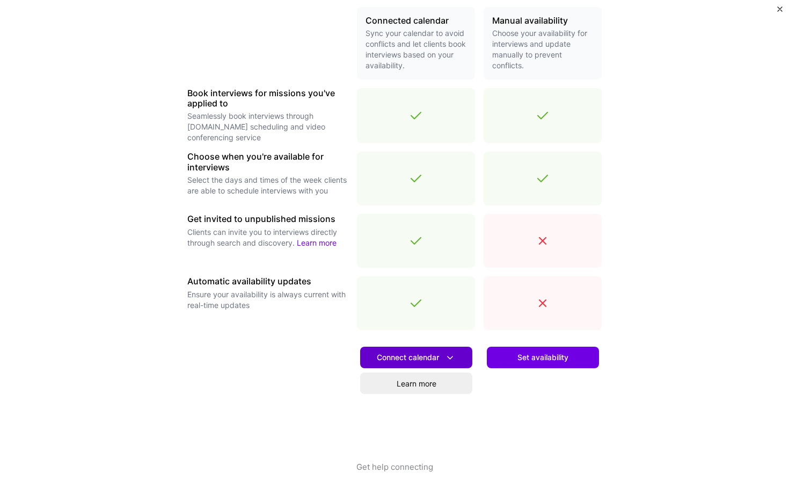
click at [455, 353] on icon at bounding box center [450, 357] width 11 height 11
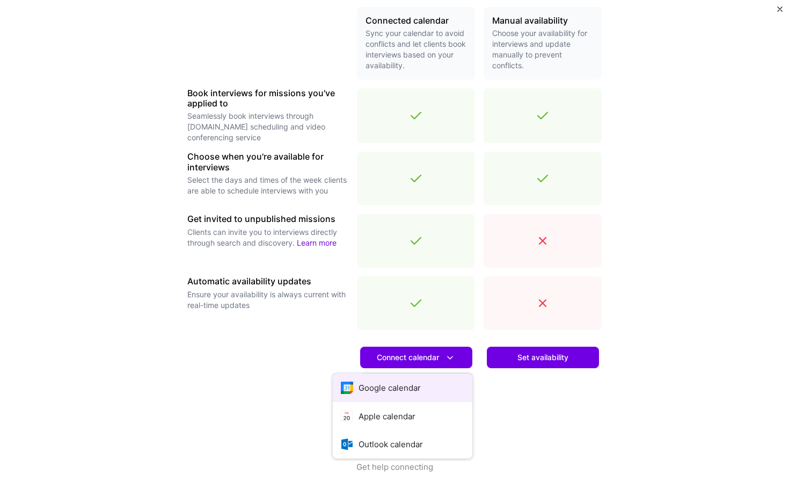
click at [409, 385] on button "Google calendar" at bounding box center [403, 387] width 140 height 28
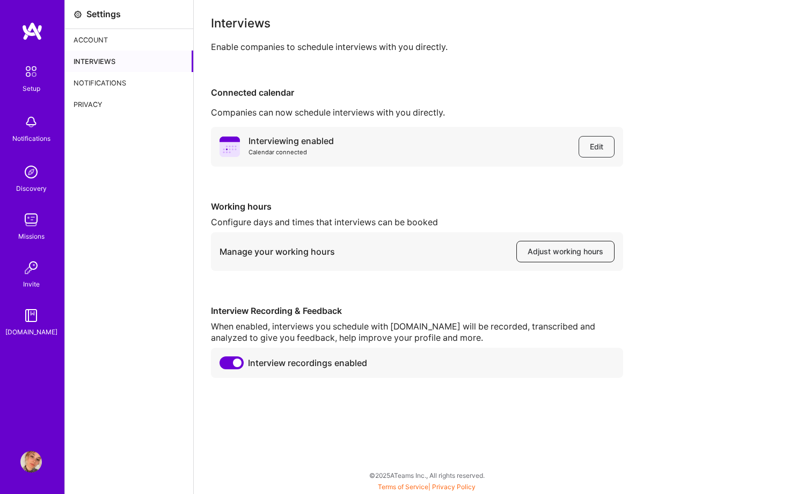
click at [562, 248] on span "Adjust working hours" at bounding box center [566, 251] width 76 height 11
click at [35, 78] on img at bounding box center [31, 71] width 23 height 23
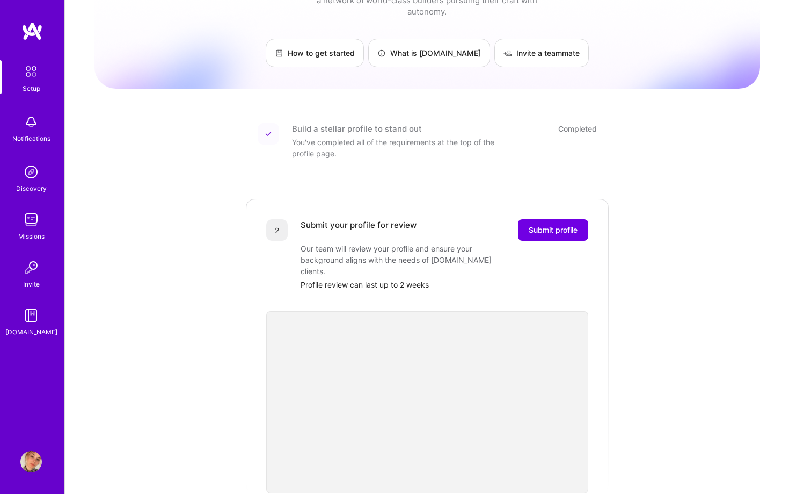
scroll to position [75, 0]
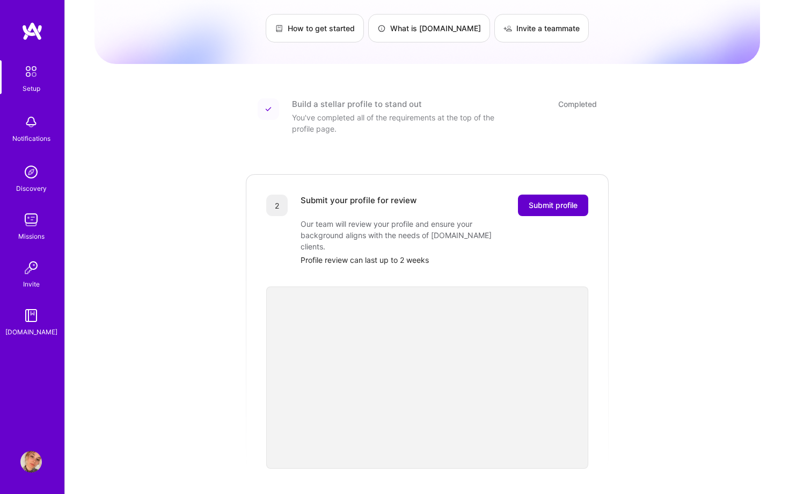
click at [551, 200] on span "Submit profile" at bounding box center [553, 205] width 49 height 11
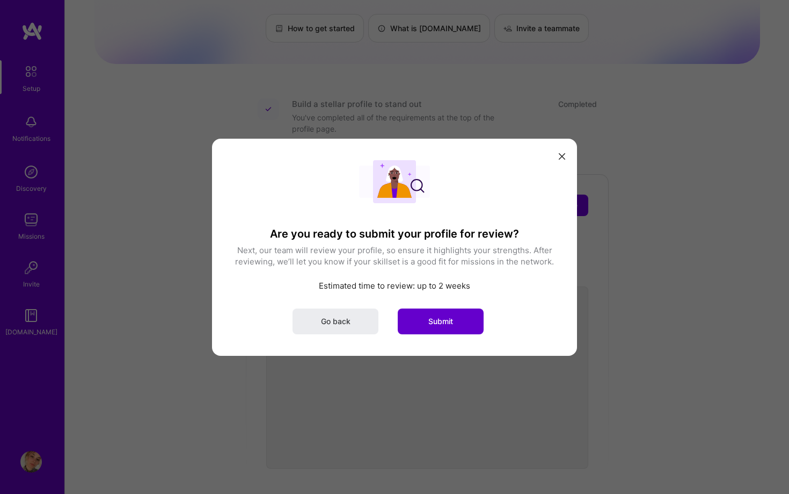
click at [443, 321] on span "Submit" at bounding box center [441, 320] width 25 height 11
